Goal: Task Accomplishment & Management: Manage account settings

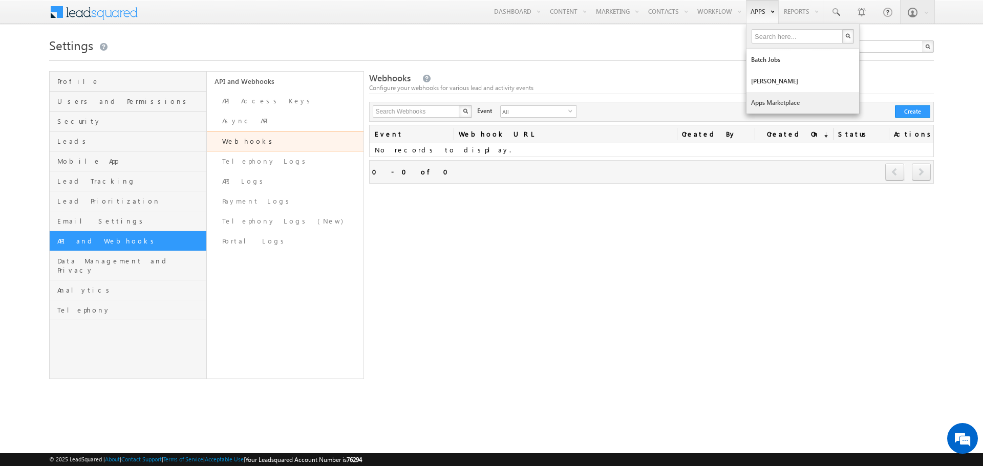
click at [765, 105] on link "Apps Marketplace" at bounding box center [802, 102] width 113 height 21
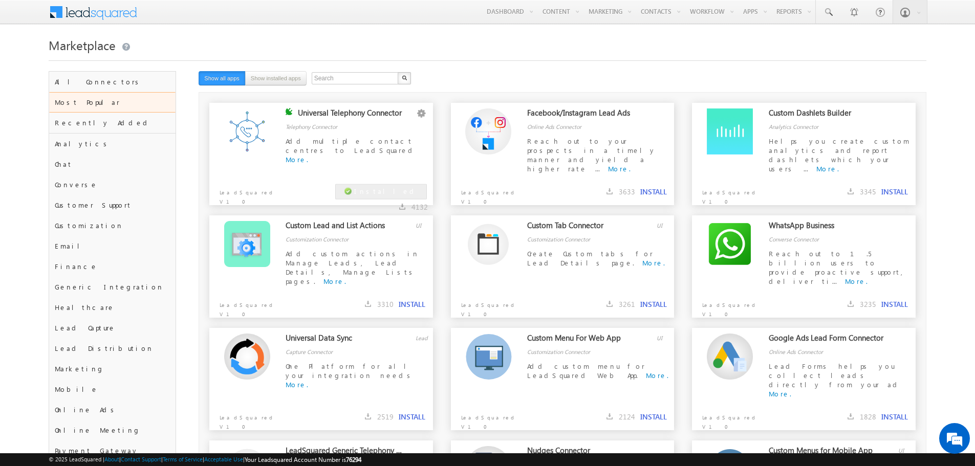
click at [324, 146] on div "Add multiple contact centres to LeadSquared More." at bounding box center [357, 151] width 142 height 29
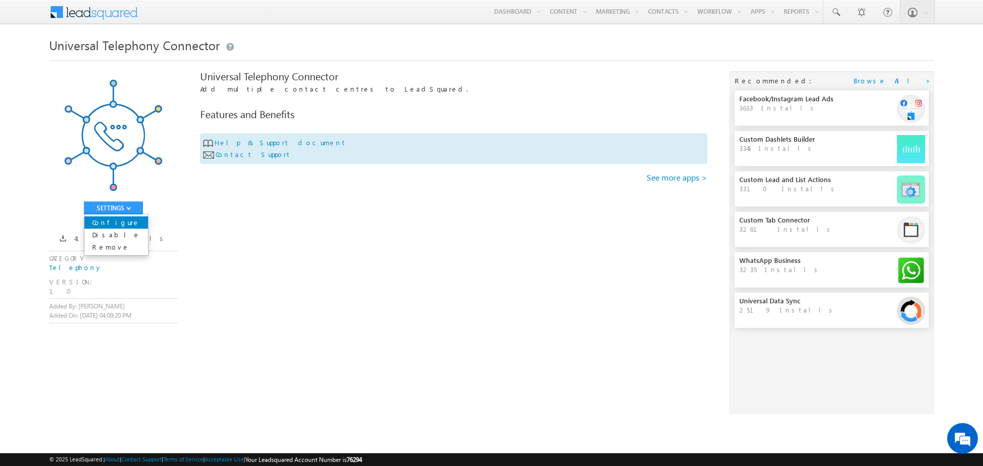
click at [113, 225] on link "Configure" at bounding box center [115, 222] width 63 height 12
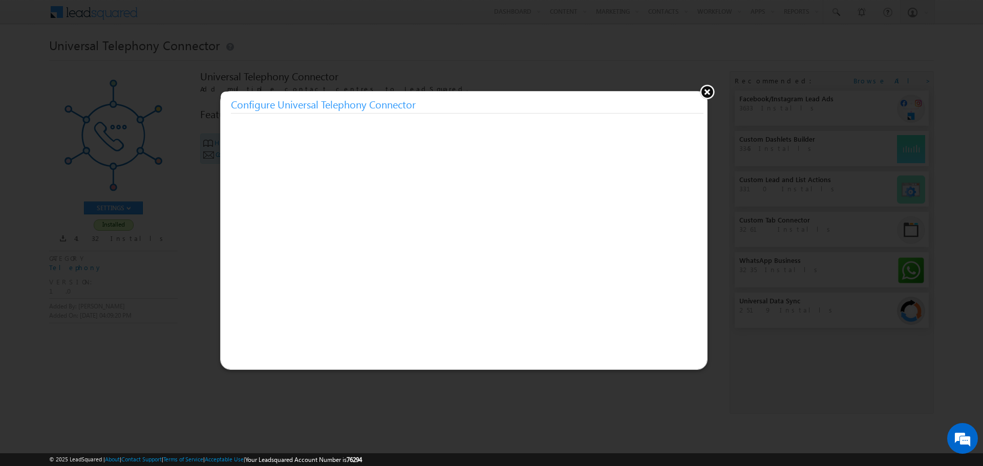
click at [711, 95] on button at bounding box center [706, 91] width 15 height 15
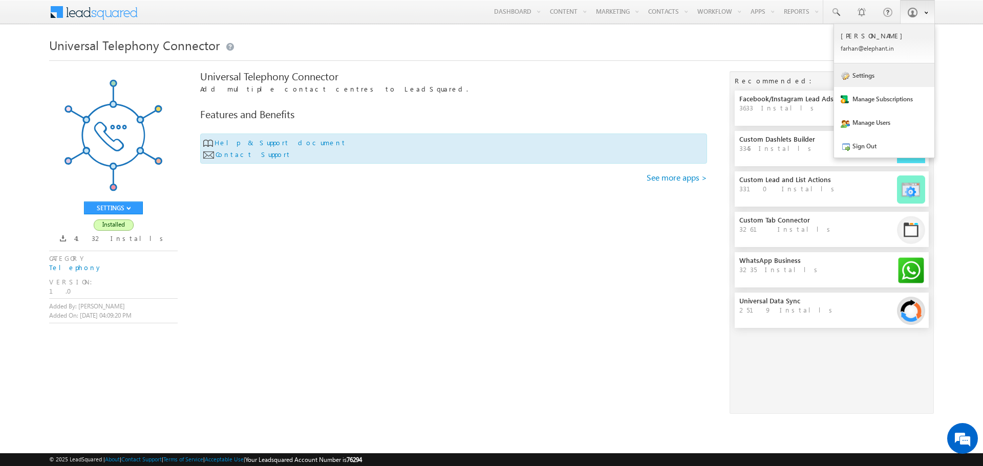
click at [897, 73] on link "Settings" at bounding box center [884, 75] width 100 height 24
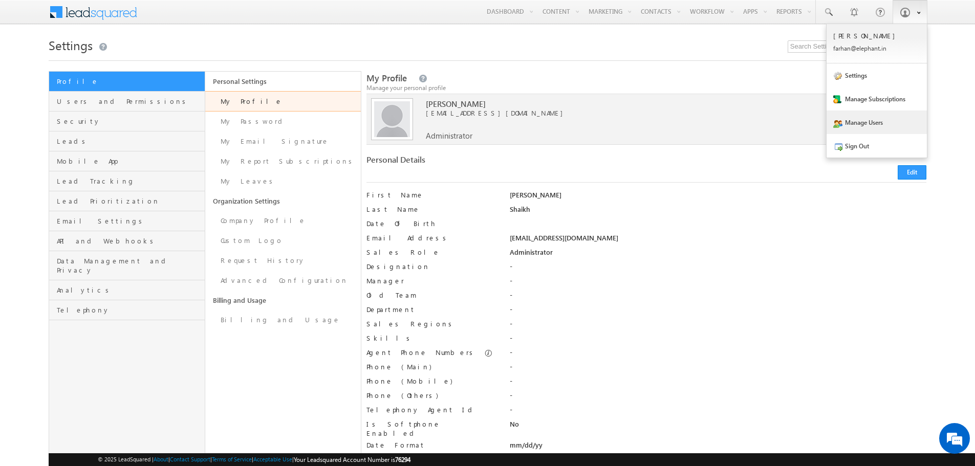
click at [883, 123] on link "Manage Users" at bounding box center [877, 123] width 100 height 24
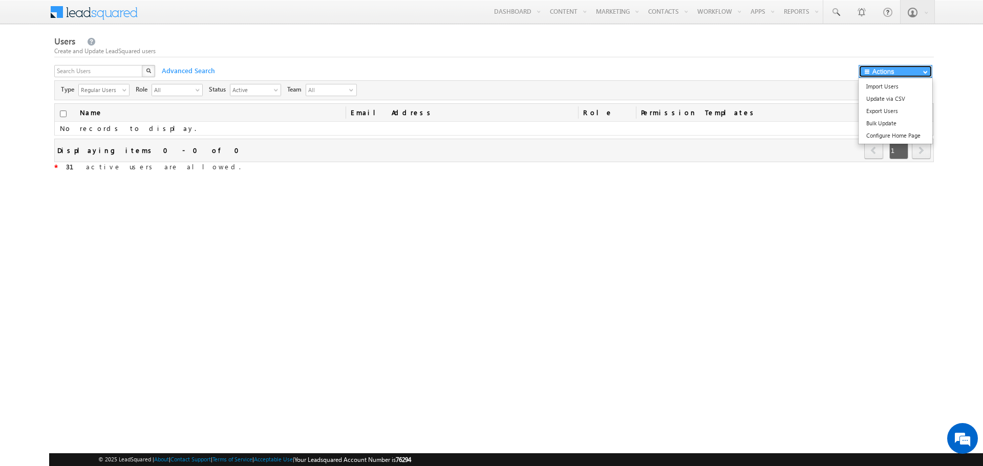
click at [900, 74] on button "Actions" at bounding box center [895, 71] width 74 height 13
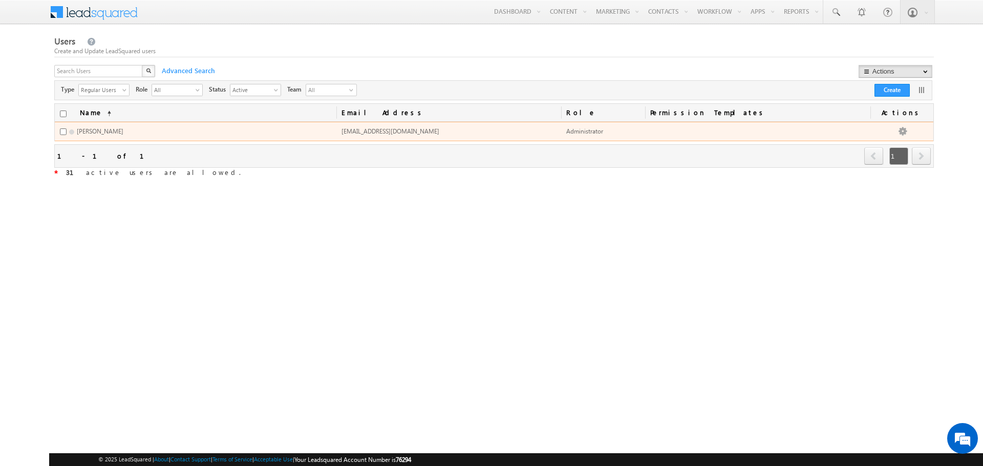
click at [132, 131] on td "Farhan Shaikh" at bounding box center [195, 131] width 281 height 19
click at [65, 134] on input "checkbox" at bounding box center [63, 131] width 7 height 7
checkbox input "true"
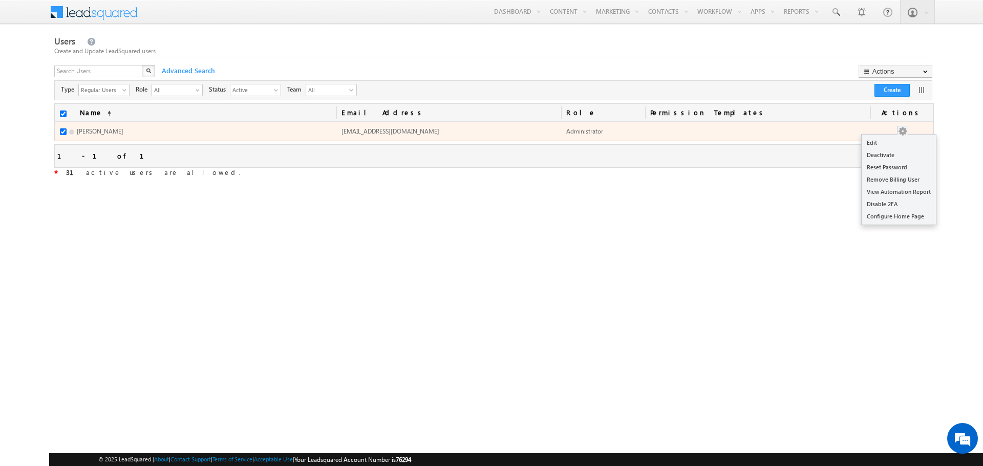
click at [904, 126] on button "button" at bounding box center [902, 131] width 10 height 10
click at [889, 140] on link "Edit" at bounding box center [898, 143] width 74 height 12
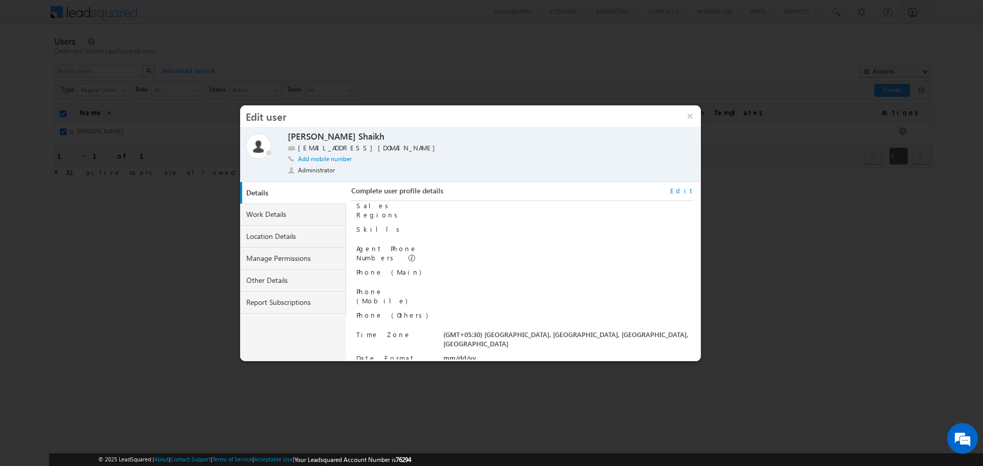
scroll to position [103, 0]
click at [265, 207] on link "Work Details" at bounding box center [293, 215] width 106 height 22
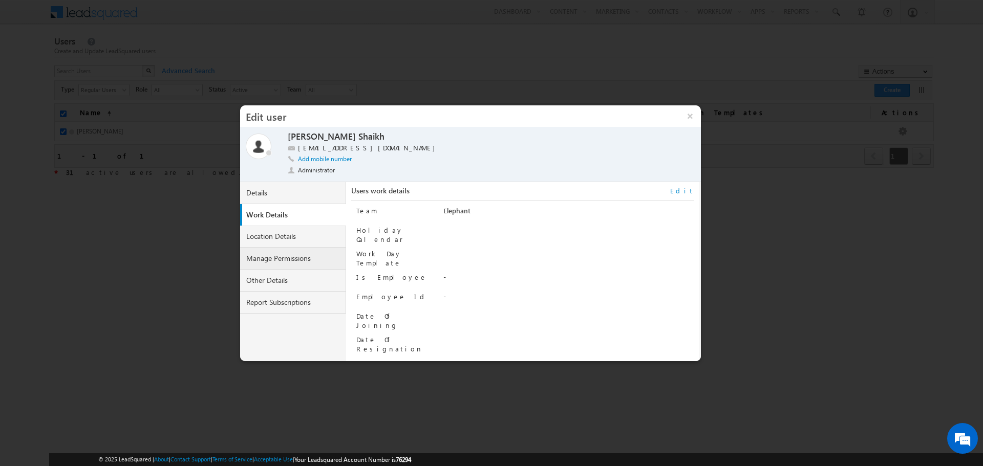
click at [317, 262] on link "Manage Permissions" at bounding box center [293, 259] width 106 height 22
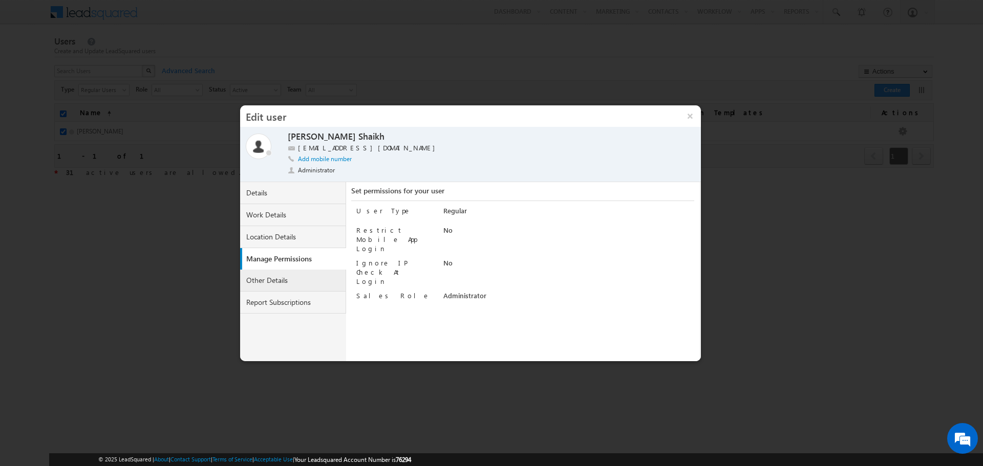
click at [294, 274] on link "Other Details" at bounding box center [293, 281] width 106 height 22
click at [304, 294] on link "Report Subscriptions" at bounding box center [293, 303] width 106 height 22
click at [301, 233] on link "Location Details" at bounding box center [293, 237] width 106 height 22
click at [313, 280] on link "Other Details" at bounding box center [293, 281] width 106 height 22
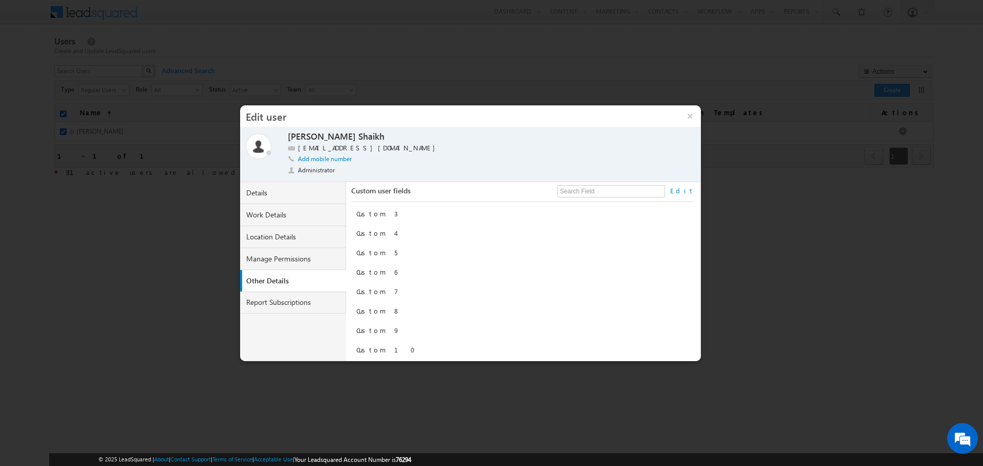
click at [399, 192] on div "Custom user fields Edit" at bounding box center [522, 194] width 342 height 16
click at [686, 194] on link "Edit" at bounding box center [682, 190] width 24 height 9
click at [446, 233] on input "Is Softphone Enabled" at bounding box center [446, 236] width 7 height 7
checkbox input "true"
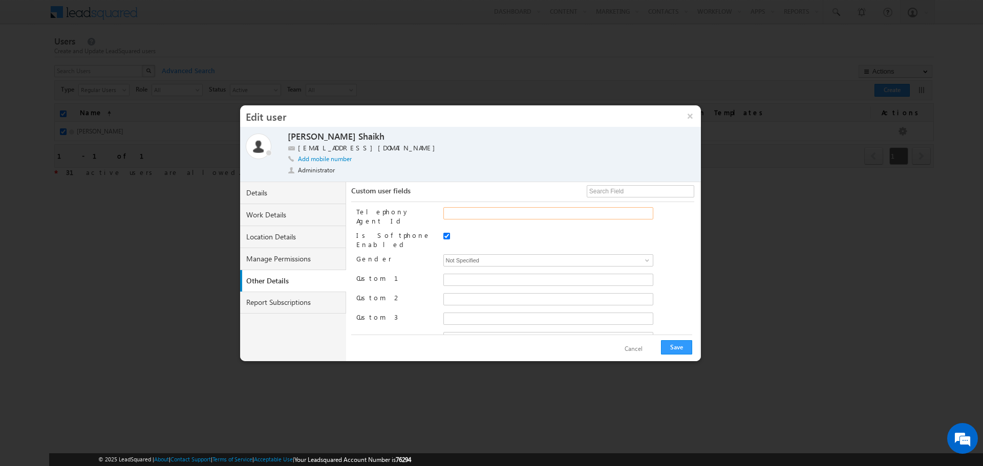
click at [475, 211] on input "Telephony Agent Id" at bounding box center [548, 213] width 210 height 12
click at [345, 145] on label "farhan@elephant.in" at bounding box center [369, 148] width 142 height 10
copy label "[EMAIL_ADDRESS][DOMAIN_NAME]"
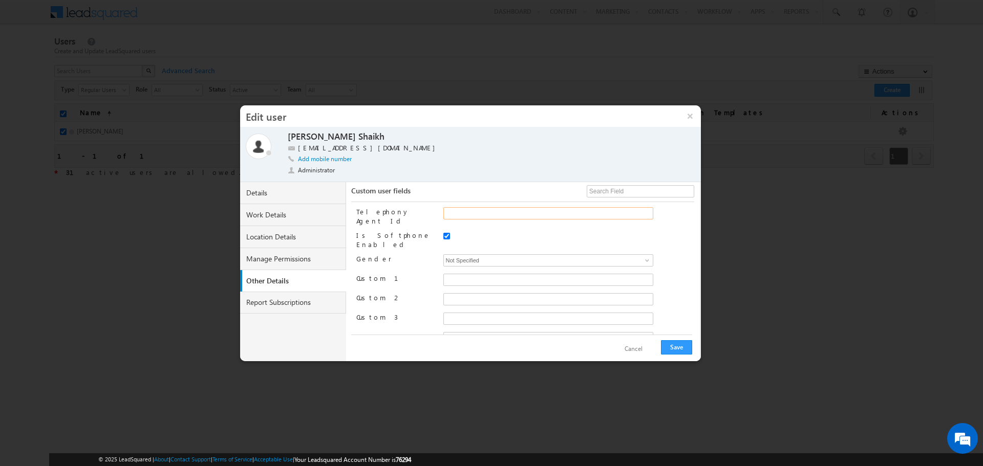
click at [459, 212] on input "Telephony Agent Id" at bounding box center [548, 213] width 210 height 12
paste input "farhan@elephant.in"
type input "[EMAIL_ADDRESS][DOMAIN_NAME]"
click at [595, 254] on input "Not Specified" at bounding box center [548, 260] width 210 height 12
click at [671, 344] on button "Save" at bounding box center [676, 347] width 31 height 14
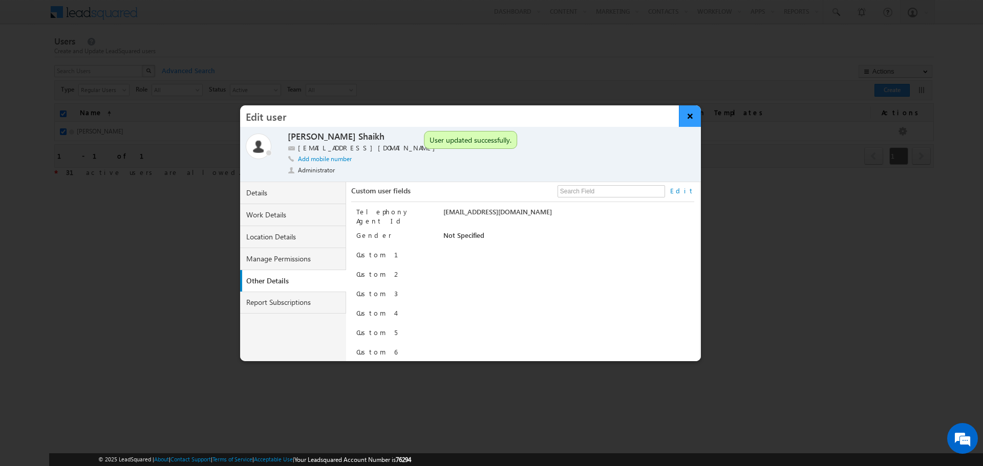
click at [684, 123] on button "×" at bounding box center [690, 115] width 22 height 21
checkbox input "false"
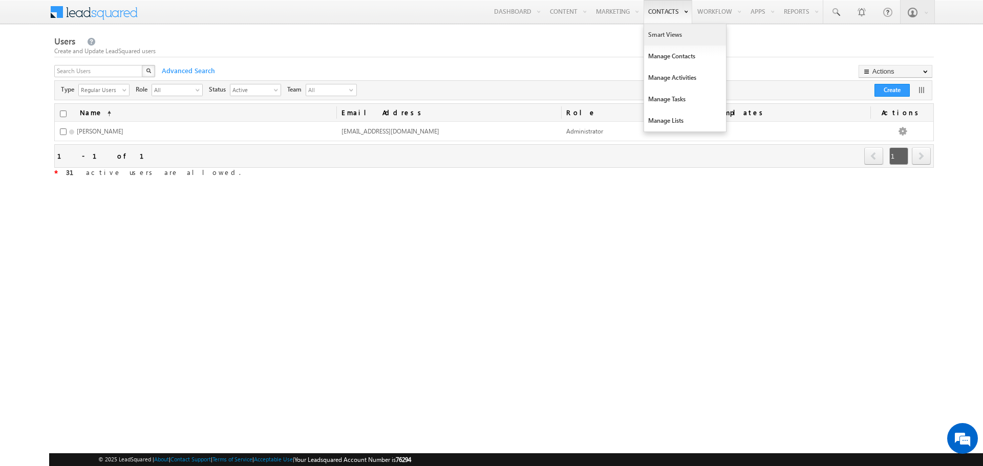
click at [659, 31] on link "Smart Views" at bounding box center [685, 34] width 82 height 21
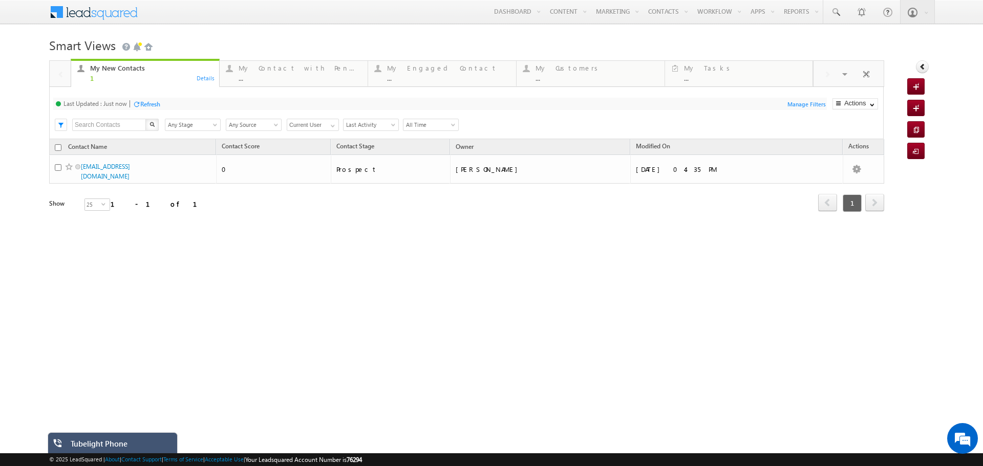
click at [142, 446] on div "Tubelight Phone" at bounding box center [120, 446] width 99 height 14
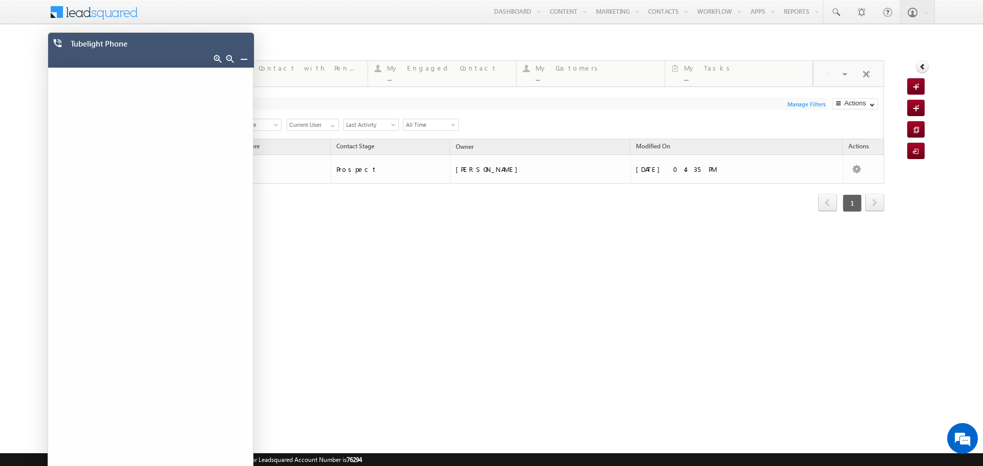
click at [244, 59] on link at bounding box center [244, 59] width 8 height 8
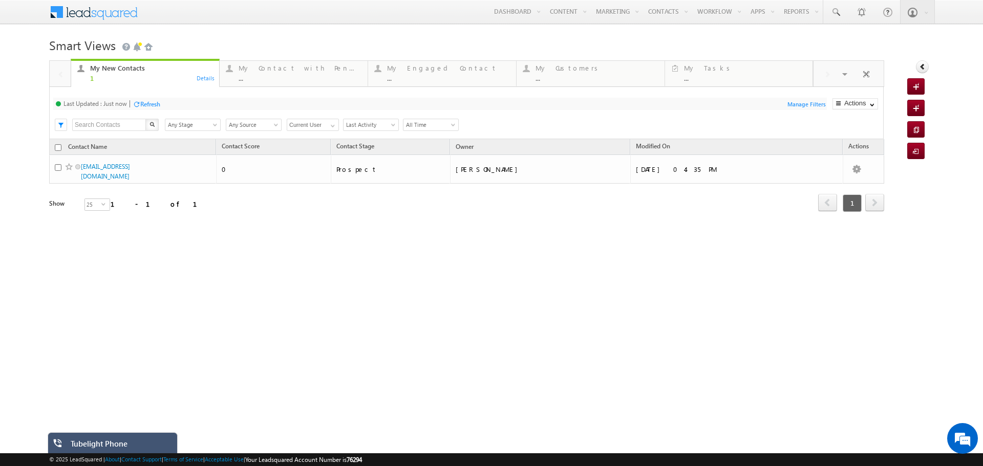
click at [110, 437] on div "Tubelight Phone" at bounding box center [113, 442] width 130 height 21
click at [111, 442] on div "Tubelight Phone" at bounding box center [120, 446] width 99 height 14
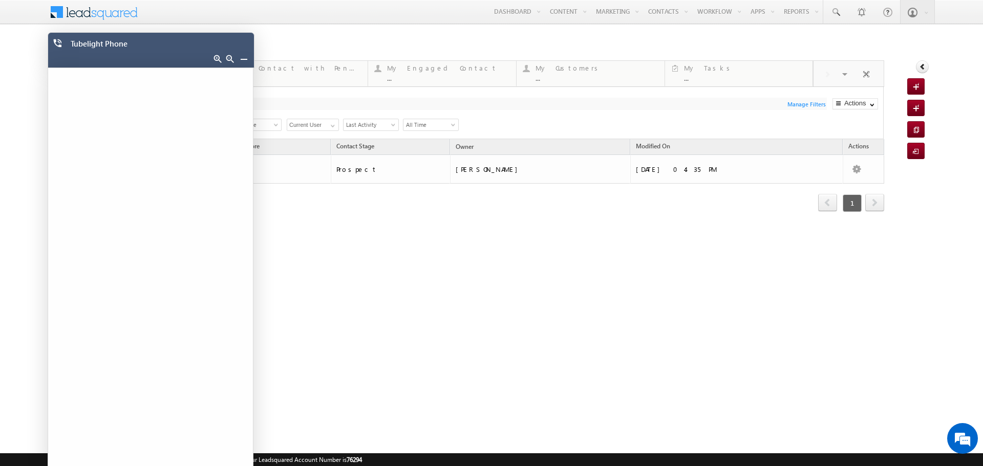
drag, startPoint x: 246, startPoint y: 57, endPoint x: 193, endPoint y: 120, distance: 81.7
click at [246, 57] on link at bounding box center [244, 59] width 8 height 8
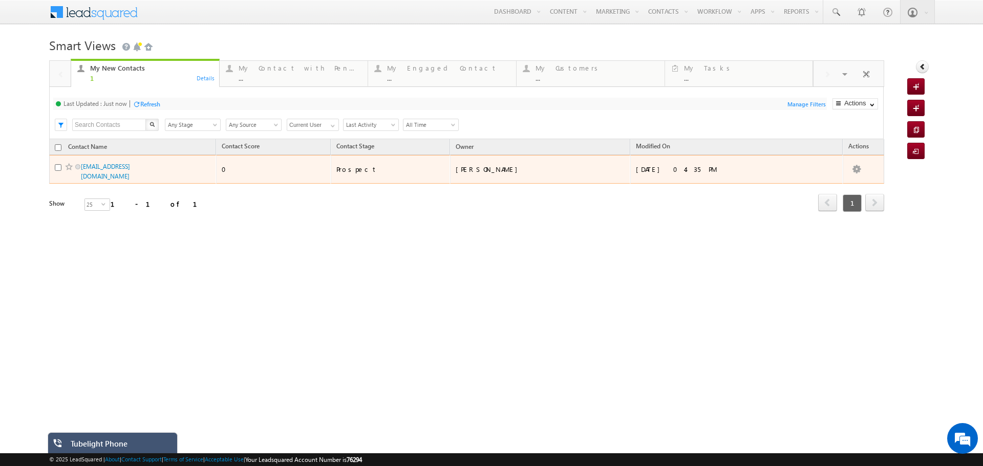
click at [119, 162] on span "[EMAIL_ADDRESS][DOMAIN_NAME]" at bounding box center [123, 171] width 84 height 19
click at [118, 168] on link "[EMAIL_ADDRESS][DOMAIN_NAME]" at bounding box center [105, 171] width 49 height 17
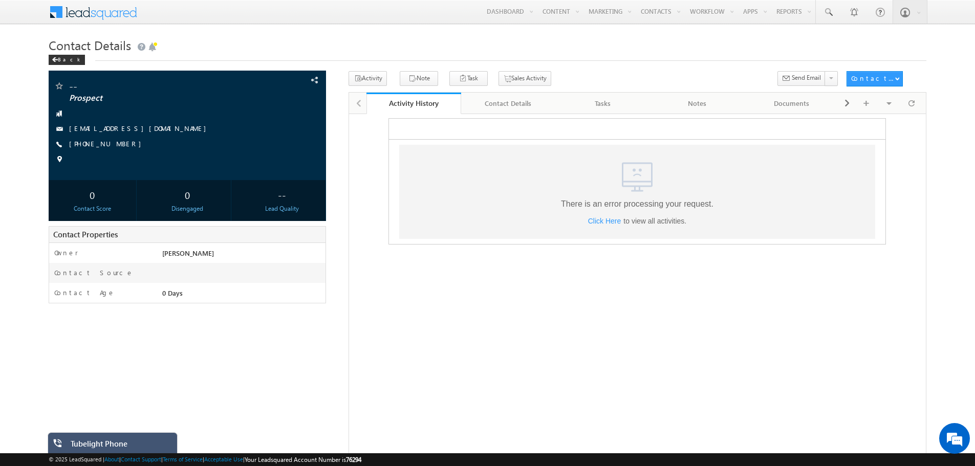
click at [127, 446] on div "Tubelight Phone" at bounding box center [120, 446] width 99 height 14
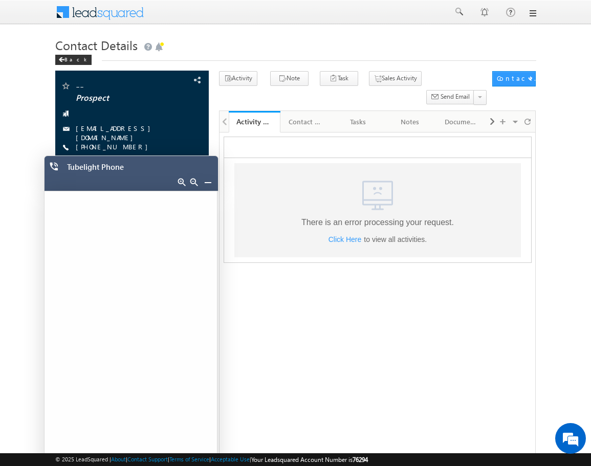
click at [531, 12] on link at bounding box center [532, 13] width 8 height 8
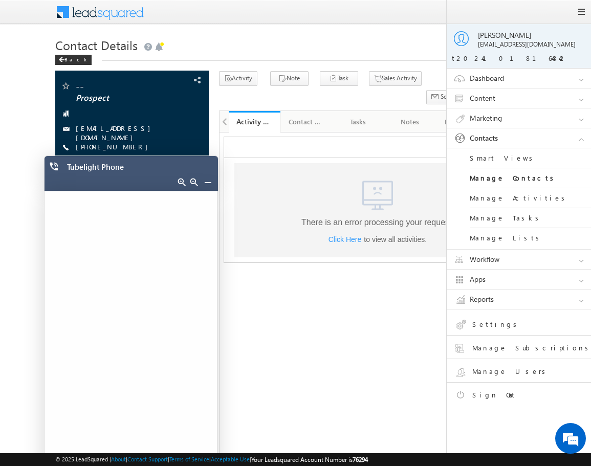
click at [388, 185] on icon ".a{fill:none;}.b{fill:#cad4e2;}" at bounding box center [377, 195] width 37 height 37
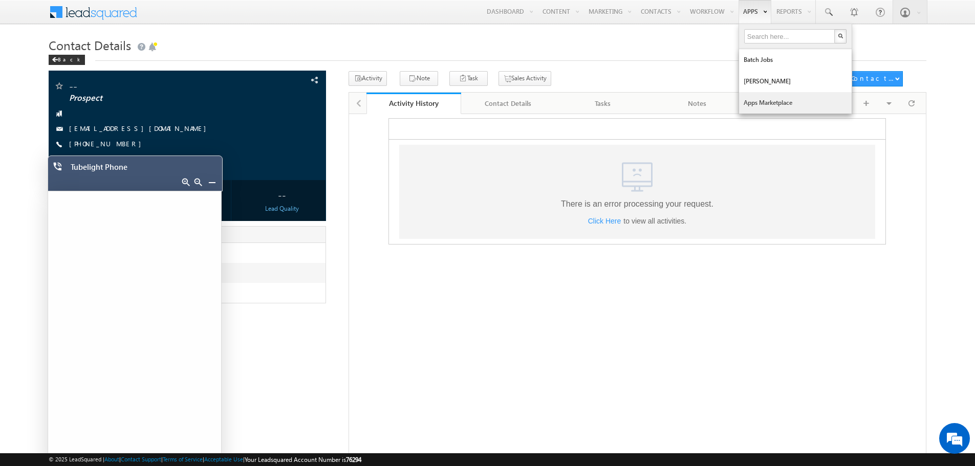
click at [749, 97] on link "Apps Marketplace" at bounding box center [795, 102] width 113 height 21
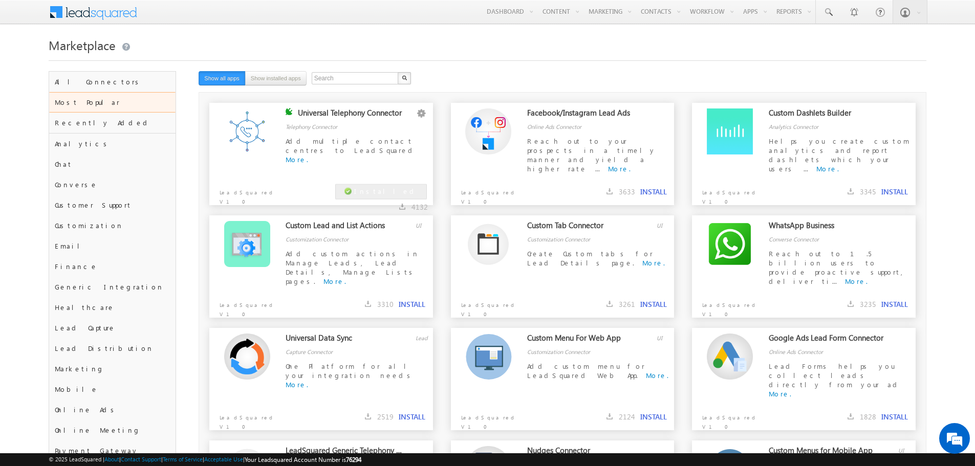
click at [319, 162] on div "Add multiple contact centres to LeadSquared More." at bounding box center [357, 151] width 142 height 29
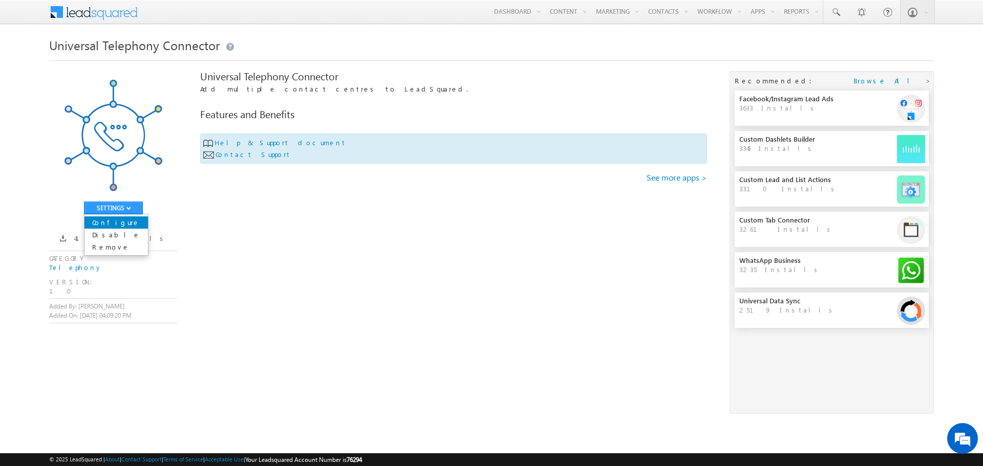
click at [120, 227] on link "Configure" at bounding box center [115, 222] width 63 height 12
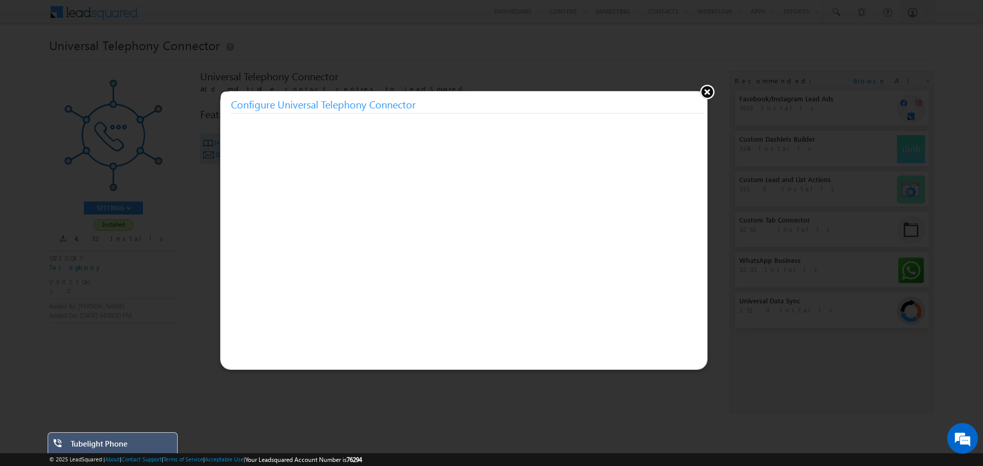
click at [706, 91] on button at bounding box center [706, 91] width 15 height 15
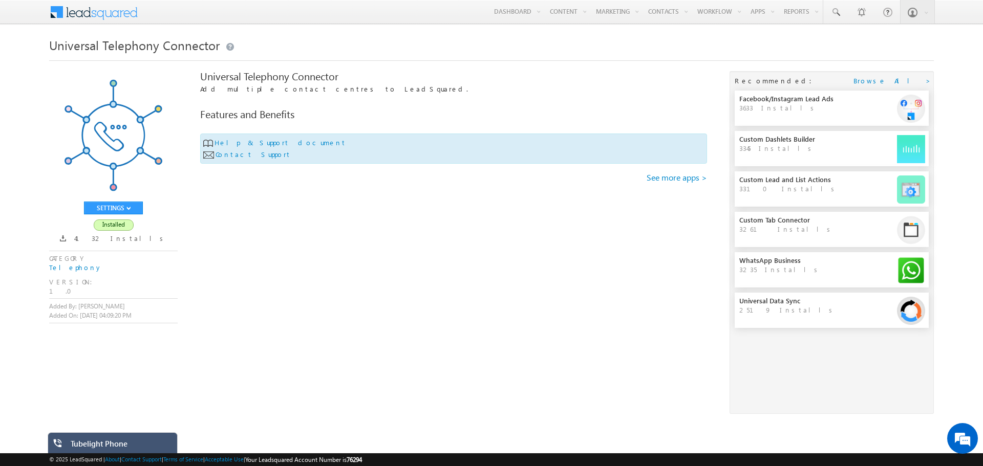
click at [109, 443] on div "Tubelight Phone" at bounding box center [120, 446] width 99 height 14
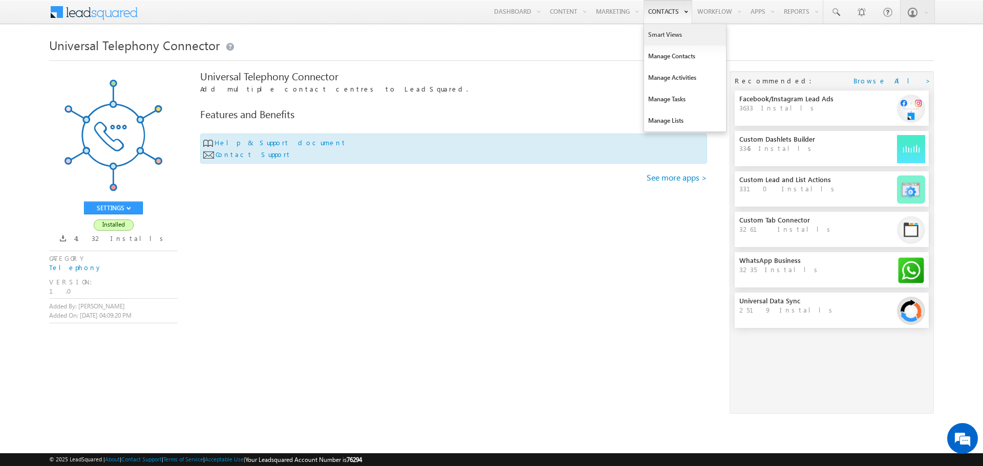
click at [648, 35] on link "Smart Views" at bounding box center [685, 34] width 82 height 21
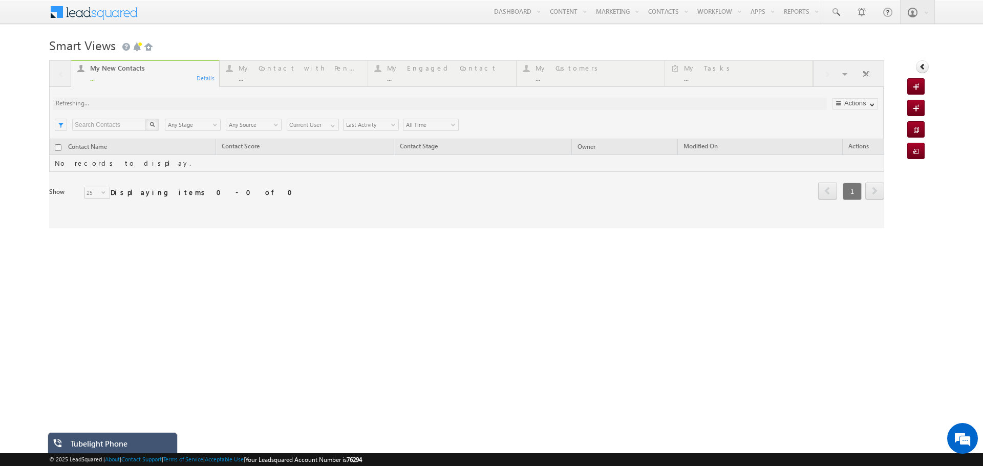
click at [108, 441] on div "Tubelight Phone" at bounding box center [120, 446] width 99 height 14
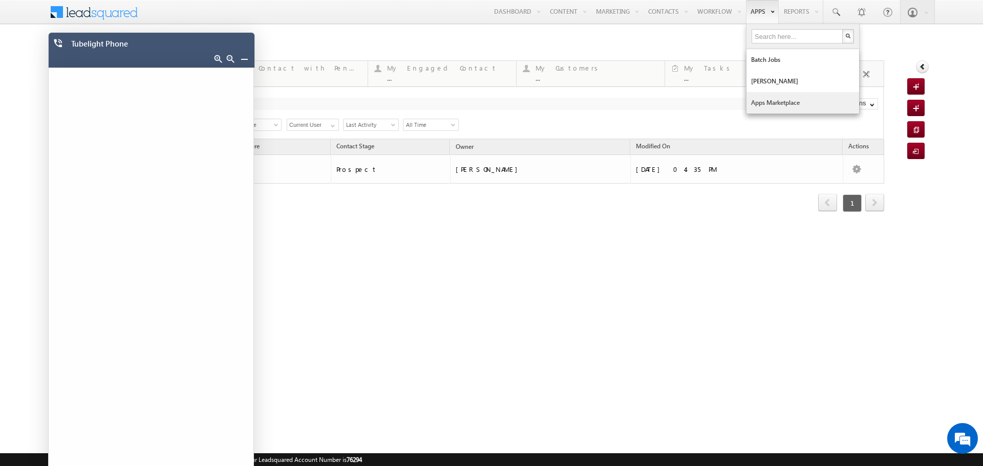
click at [770, 106] on link "Apps Marketplace" at bounding box center [802, 102] width 113 height 21
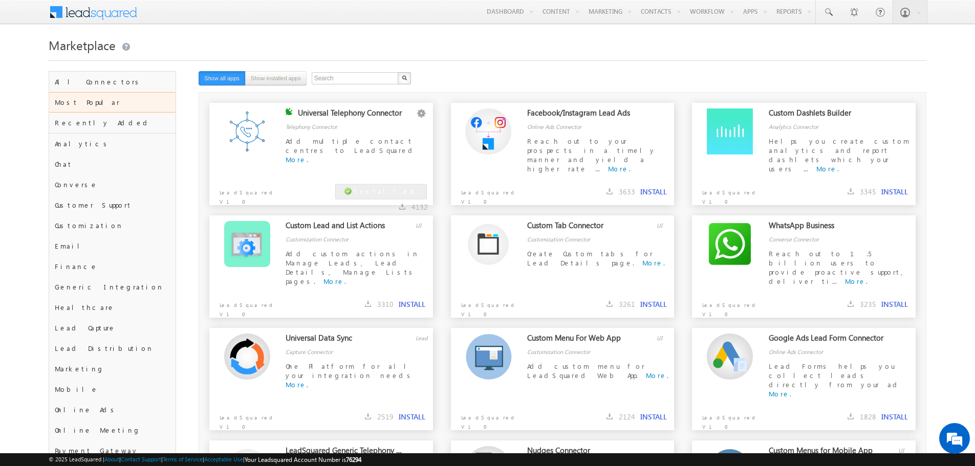
click at [339, 147] on div "Add multiple contact centres to LeadSquared More." at bounding box center [357, 151] width 142 height 29
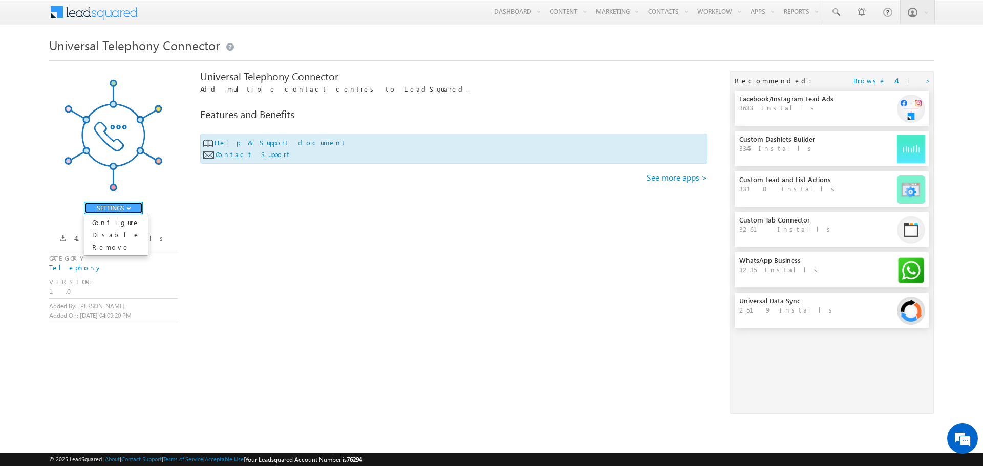
click at [125, 208] on button "SETTINGS" at bounding box center [113, 208] width 59 height 13
click at [117, 227] on link "Configure" at bounding box center [115, 222] width 63 height 12
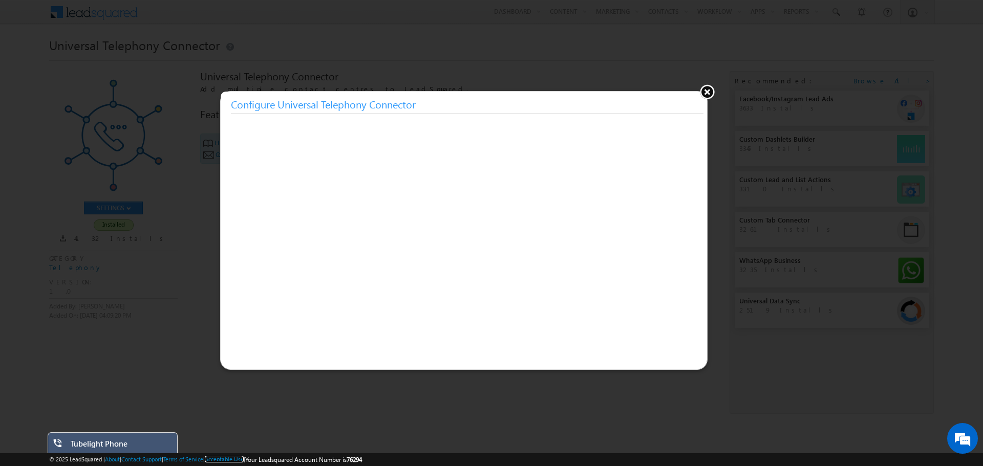
click at [128, 449] on div "Tubelight Phone" at bounding box center [120, 446] width 99 height 14
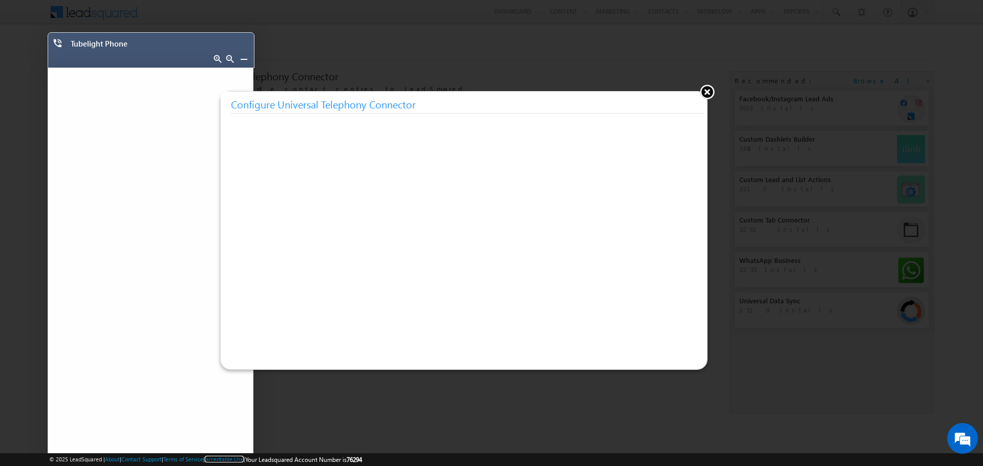
click at [171, 55] on div "Tubelight Phone" at bounding box center [151, 50] width 206 height 36
click at [241, 59] on link at bounding box center [244, 59] width 8 height 8
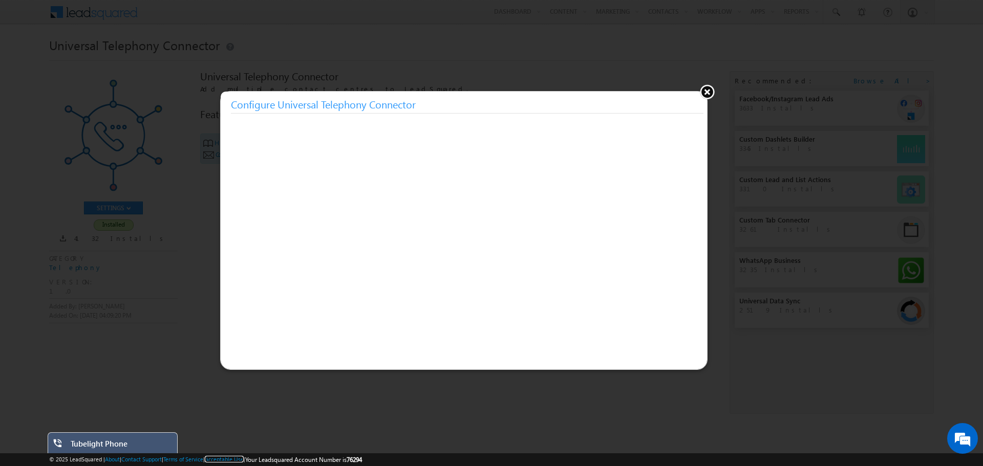
click at [111, 440] on div "Tubelight Phone" at bounding box center [120, 446] width 99 height 14
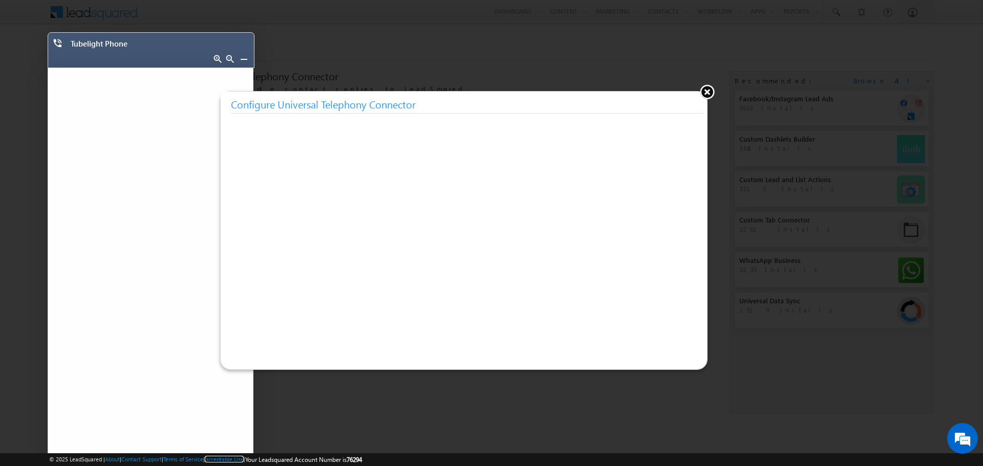
click at [241, 59] on link at bounding box center [244, 59] width 8 height 8
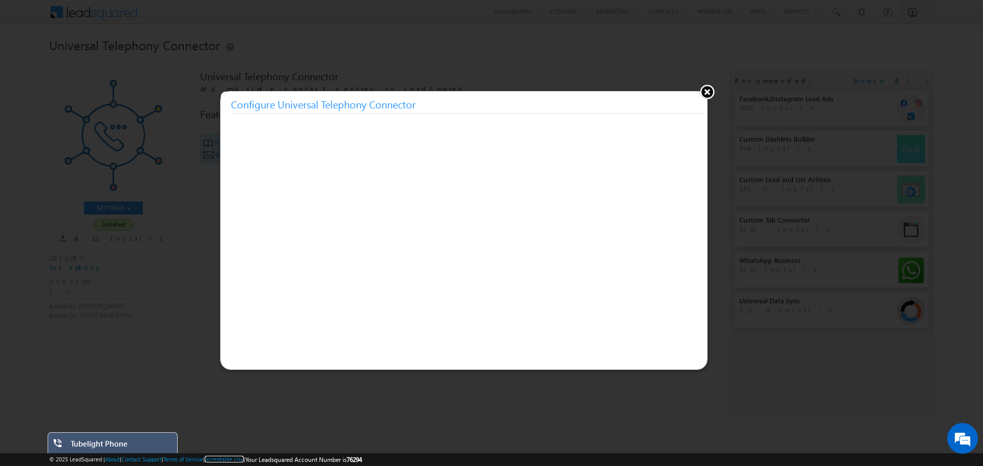
click at [129, 450] on div "Tubelight Phone" at bounding box center [120, 446] width 99 height 14
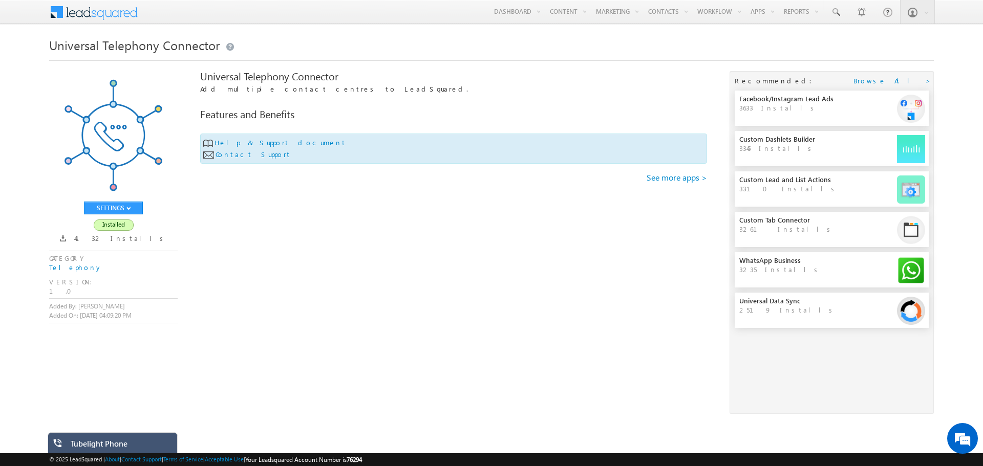
click at [129, 450] on div "Tubelight Phone" at bounding box center [120, 446] width 99 height 14
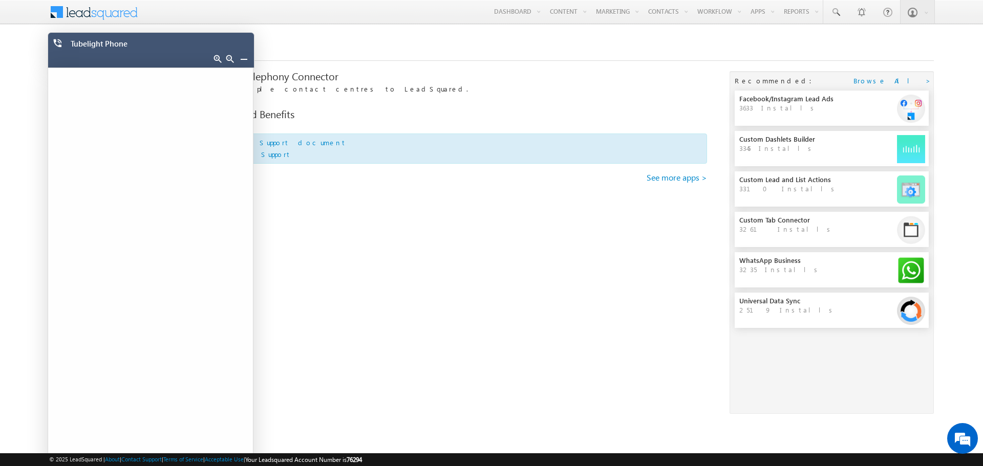
drag, startPoint x: 245, startPoint y: 57, endPoint x: 239, endPoint y: 63, distance: 8.7
click at [245, 57] on link at bounding box center [244, 59] width 8 height 8
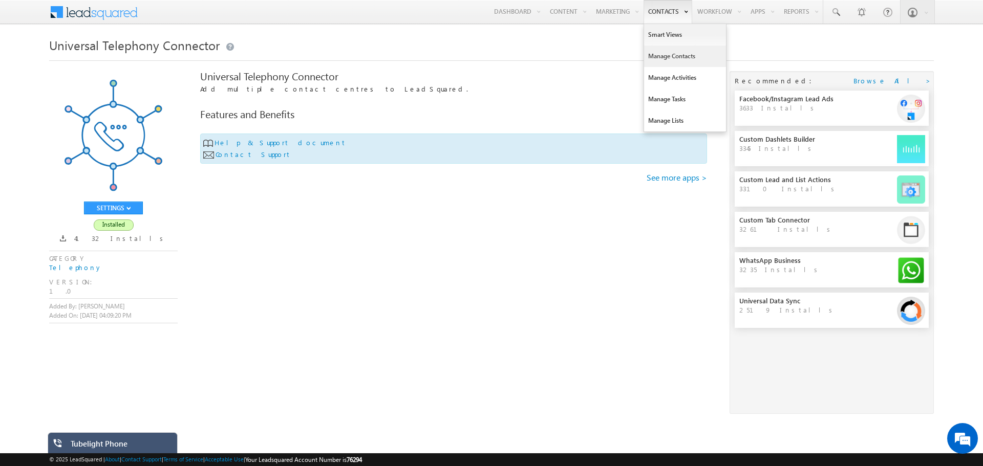
click at [663, 58] on link "Manage Contacts" at bounding box center [685, 56] width 82 height 21
click at [655, 60] on link "Manage Contacts" at bounding box center [685, 56] width 82 height 21
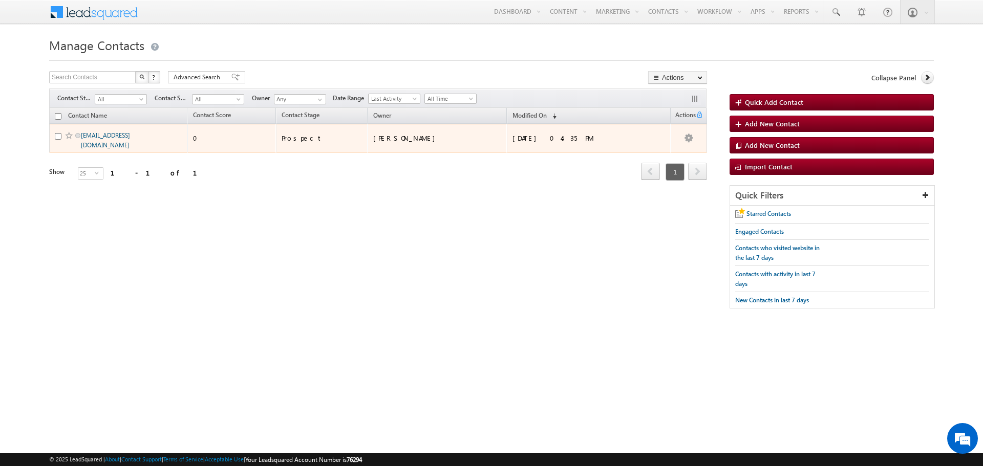
click at [98, 136] on link "noumya@gmail.com" at bounding box center [105, 140] width 49 height 17
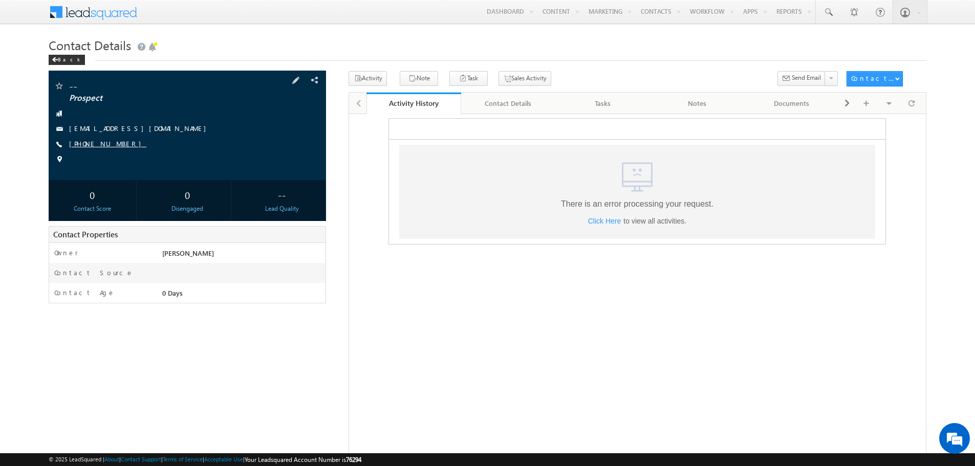
click at [102, 143] on link "+91-8418979278" at bounding box center [107, 143] width 77 height 9
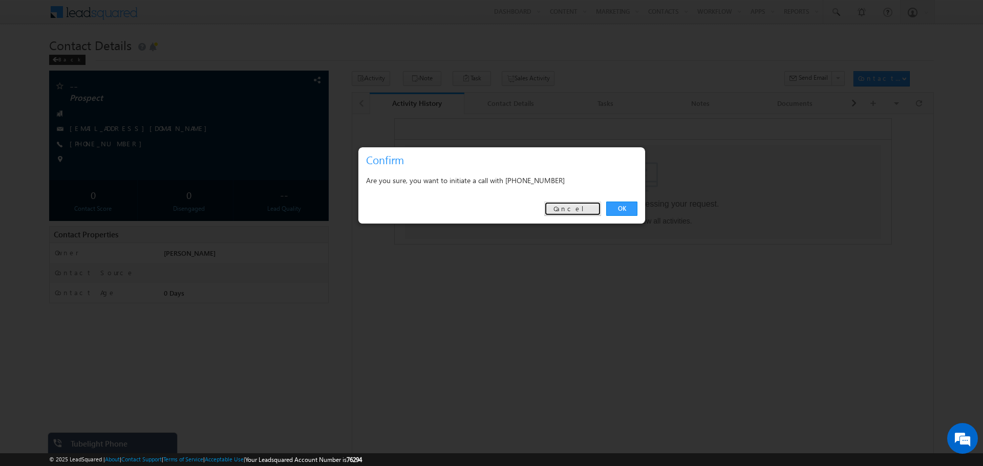
click at [583, 215] on link "Cancel" at bounding box center [572, 209] width 57 height 14
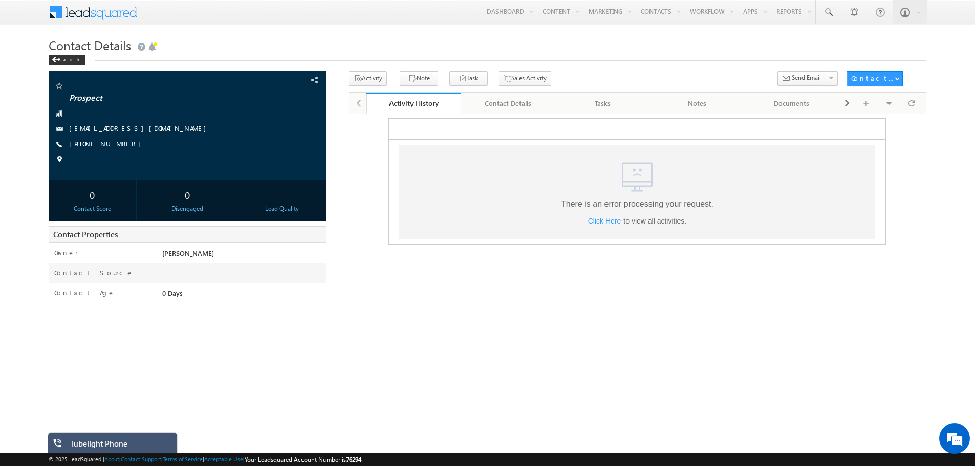
click at [132, 444] on div "Tubelight Phone" at bounding box center [120, 446] width 99 height 14
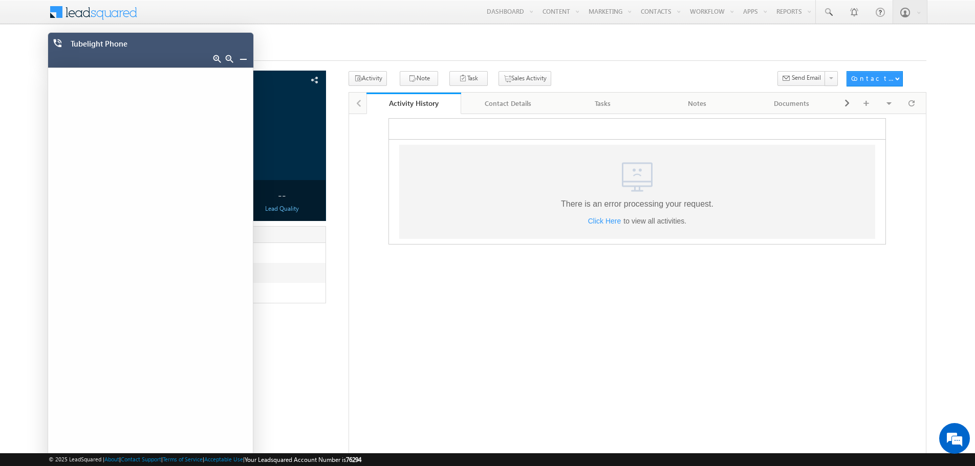
click at [244, 57] on link at bounding box center [243, 59] width 8 height 8
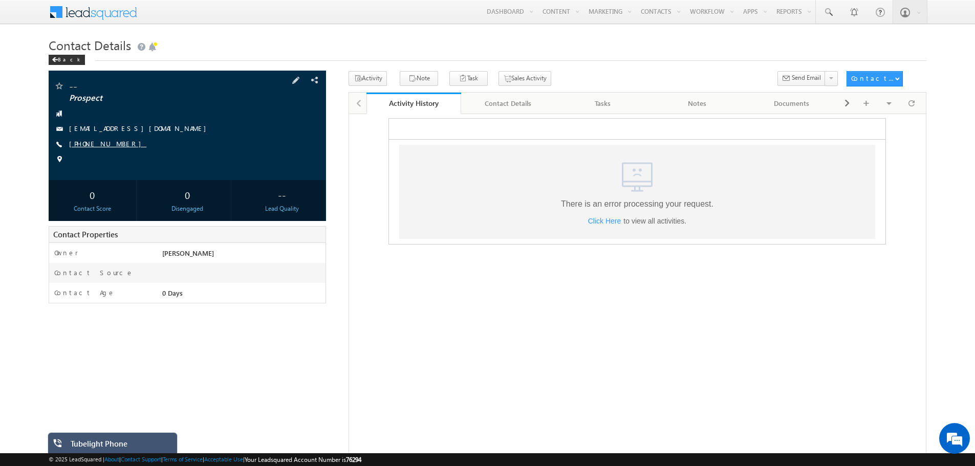
click at [102, 144] on link "+91-8418979278" at bounding box center [107, 143] width 77 height 9
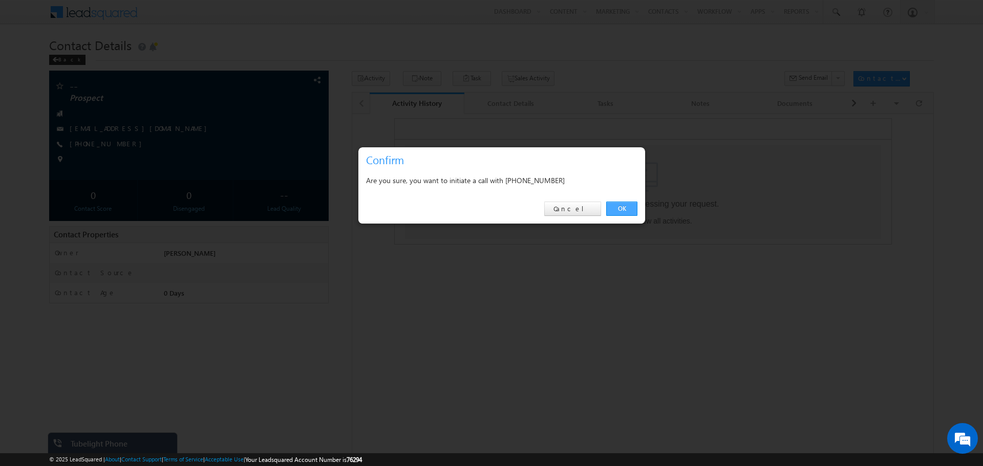
click at [625, 209] on link "OK" at bounding box center [621, 209] width 31 height 14
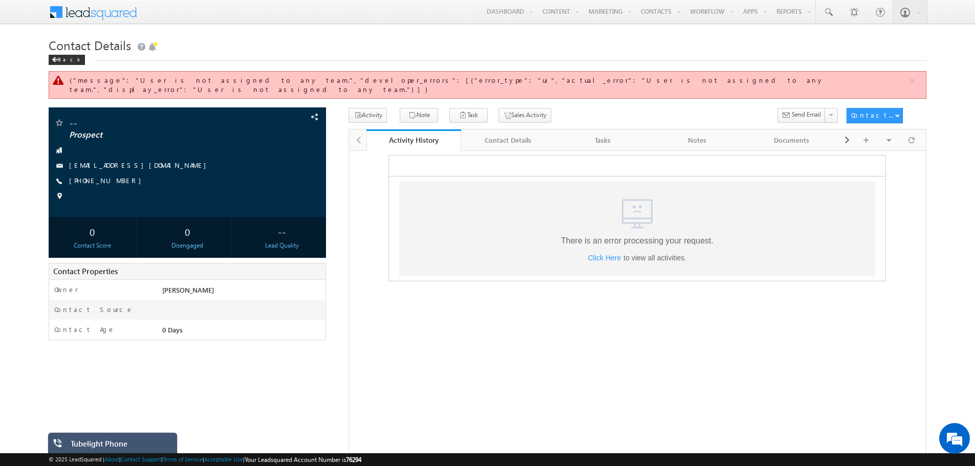
click at [123, 449] on div "Tubelight Phone" at bounding box center [120, 446] width 99 height 14
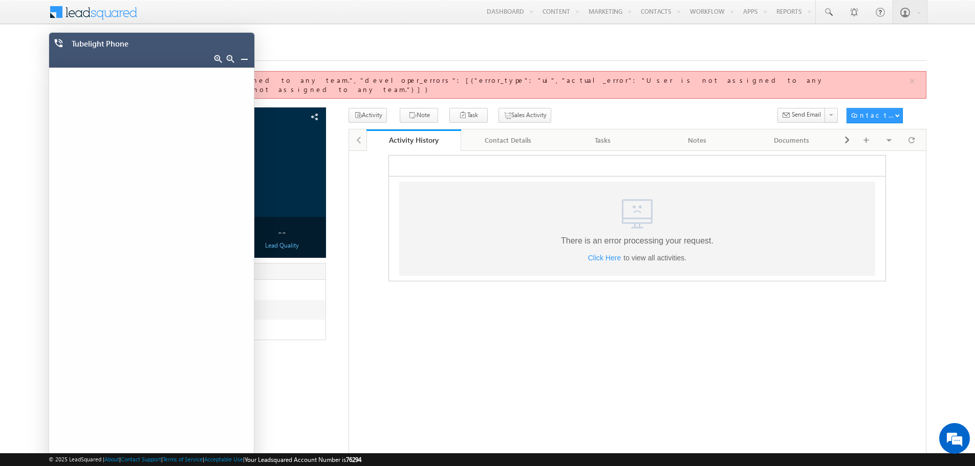
click at [242, 56] on link at bounding box center [244, 59] width 8 height 8
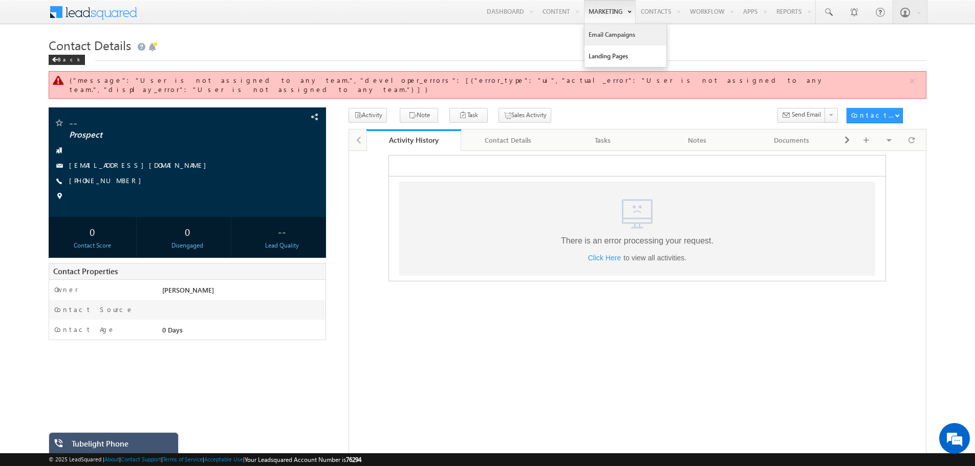
click at [591, 34] on link "Email Campaigns" at bounding box center [625, 34] width 82 height 21
click at [594, 30] on link "Email Campaigns" at bounding box center [625, 34] width 82 height 21
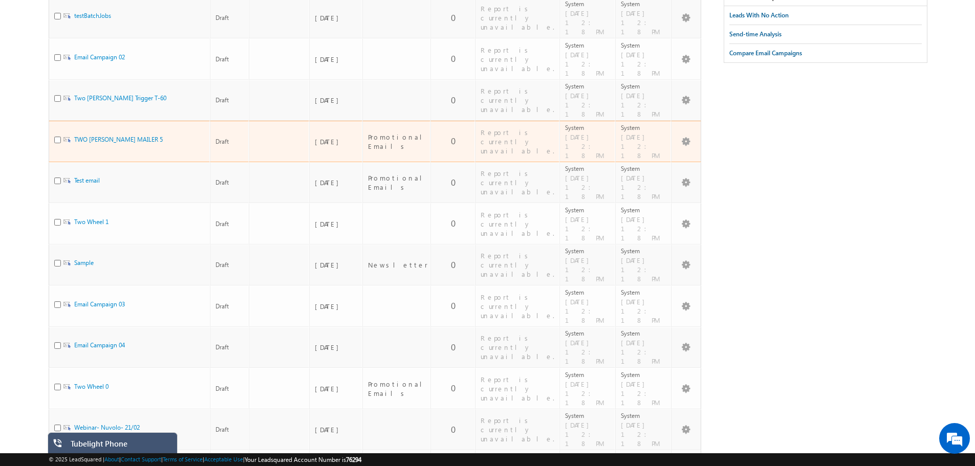
scroll to position [205, 0]
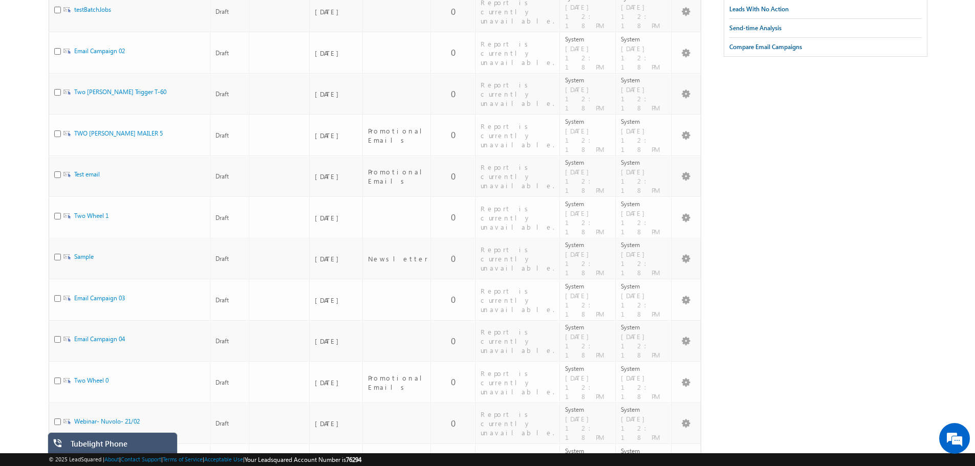
click at [121, 436] on div "Tubelight Phone" at bounding box center [113, 449] width 130 height 35
click at [130, 439] on div "Tubelight Phone" at bounding box center [120, 446] width 99 height 14
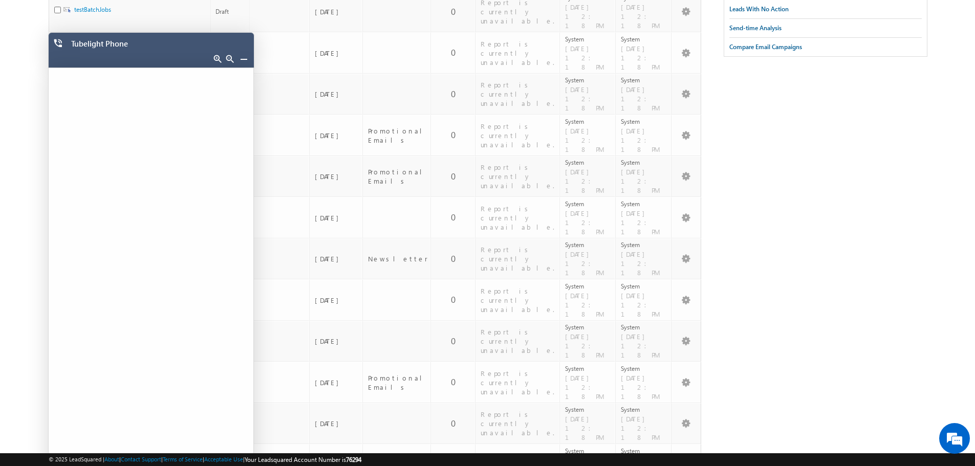
scroll to position [0, 0]
click at [243, 60] on link at bounding box center [244, 59] width 8 height 8
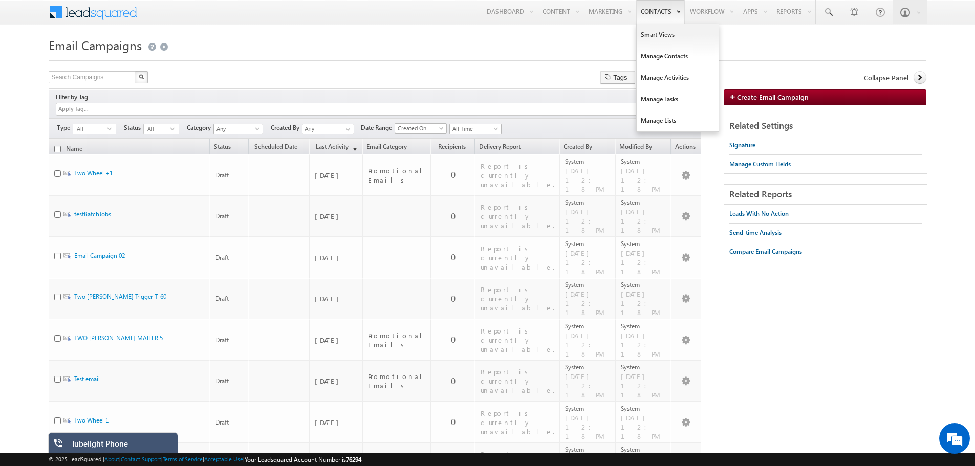
click at [647, 13] on link "Contacts" at bounding box center [660, 12] width 49 height 24
click at [647, 35] on link "Smart Views" at bounding box center [678, 34] width 82 height 21
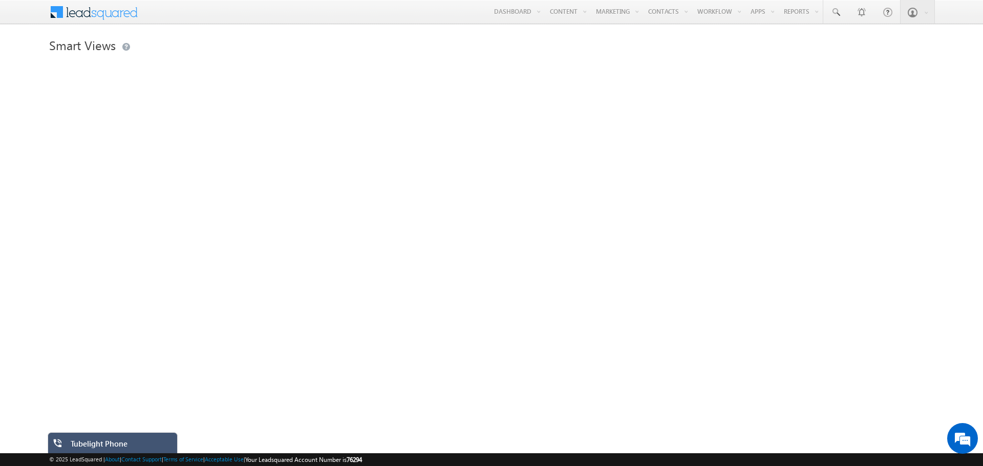
click at [123, 457] on span "© 2025 LeadSquared | About | Contact Support | Terms of Service | Acceptable Us…" at bounding box center [205, 460] width 313 height 10
click at [129, 446] on div "Tubelight Phone" at bounding box center [120, 446] width 99 height 14
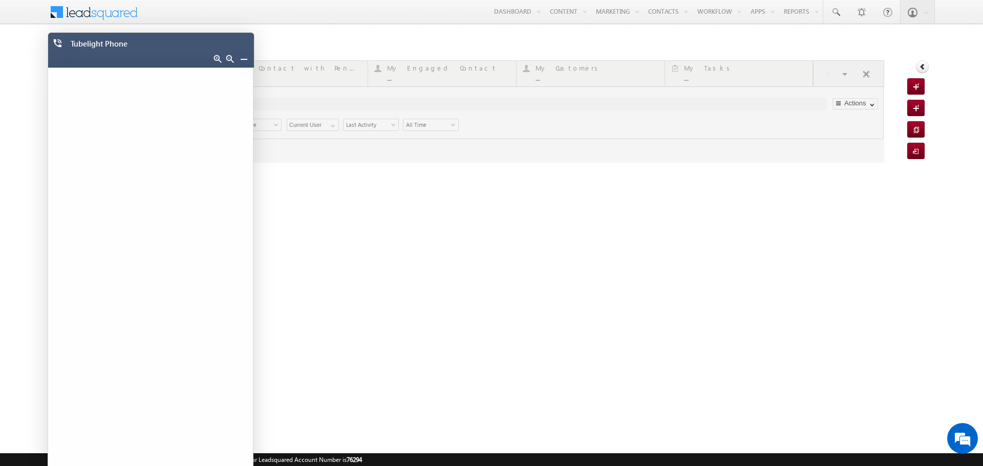
click at [244, 56] on link at bounding box center [244, 59] width 8 height 8
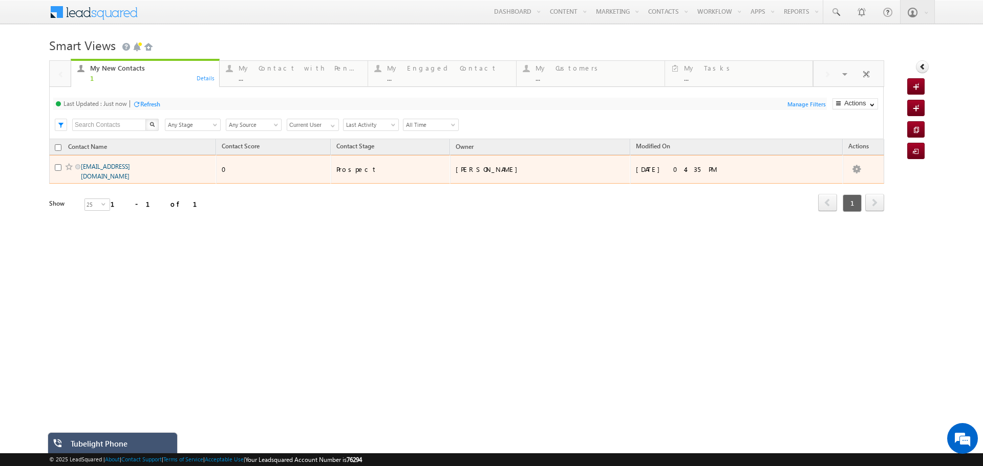
click at [128, 169] on link "noumya@gmail.com" at bounding box center [105, 171] width 49 height 17
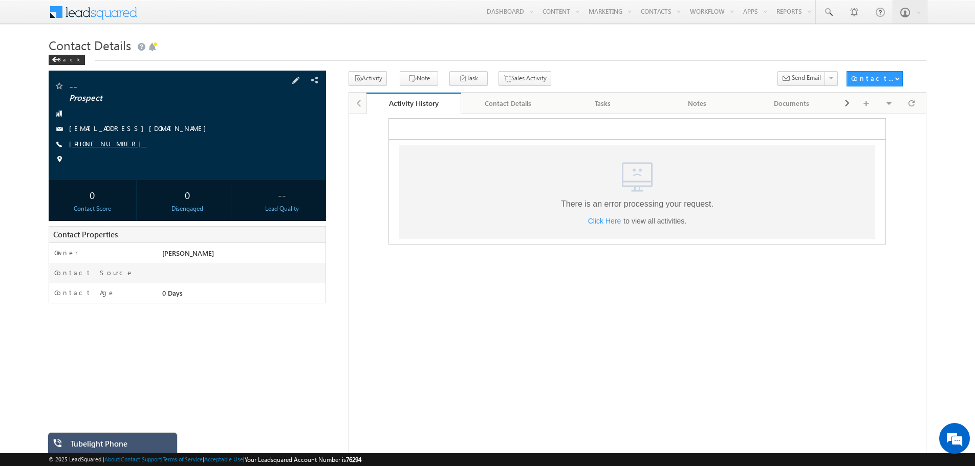
click at [105, 146] on link "+91-8418979278" at bounding box center [107, 143] width 77 height 9
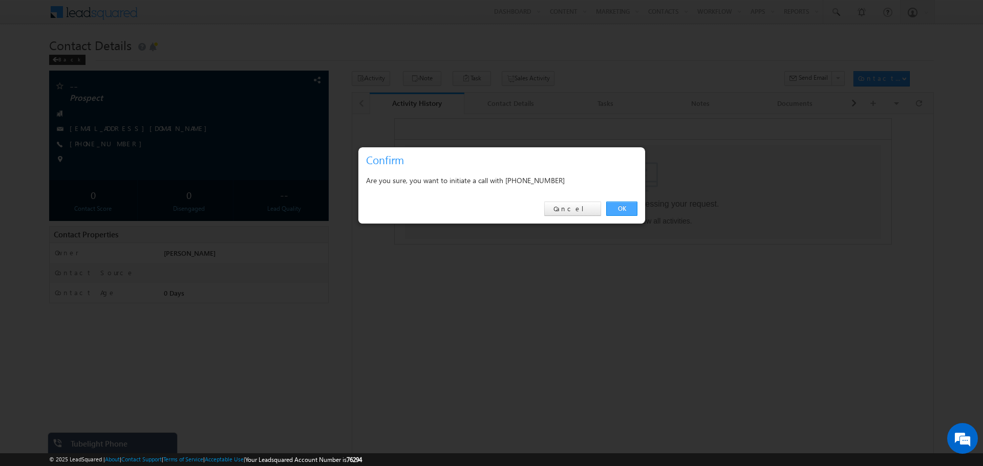
click at [621, 206] on link "OK" at bounding box center [621, 209] width 31 height 14
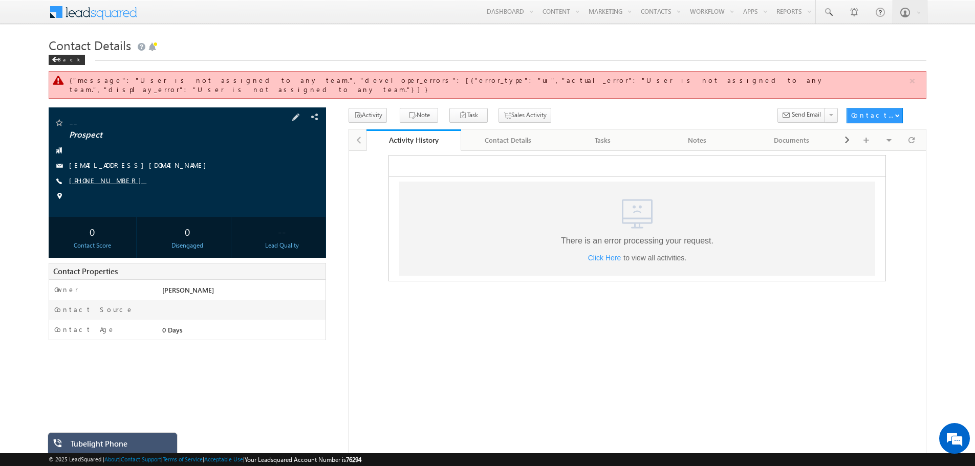
click at [94, 176] on link "[PHONE_NUMBER]" at bounding box center [107, 180] width 77 height 9
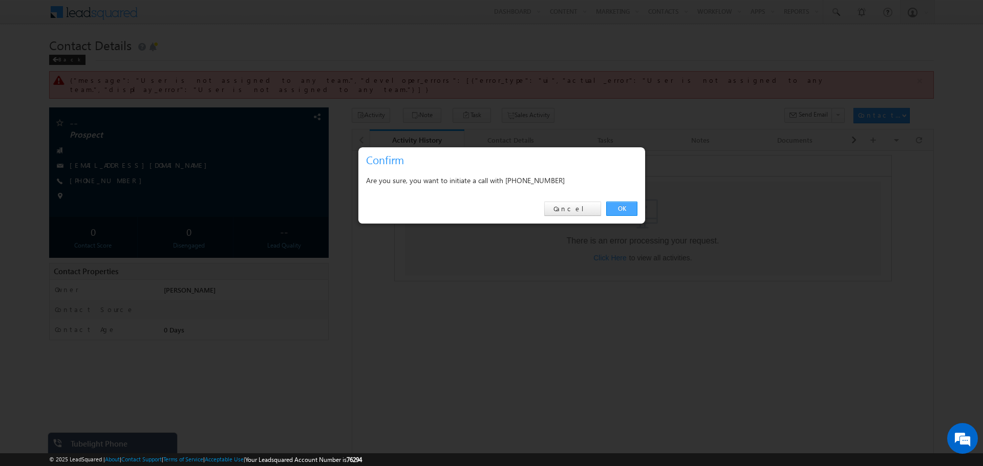
click at [624, 208] on link "OK" at bounding box center [621, 209] width 31 height 14
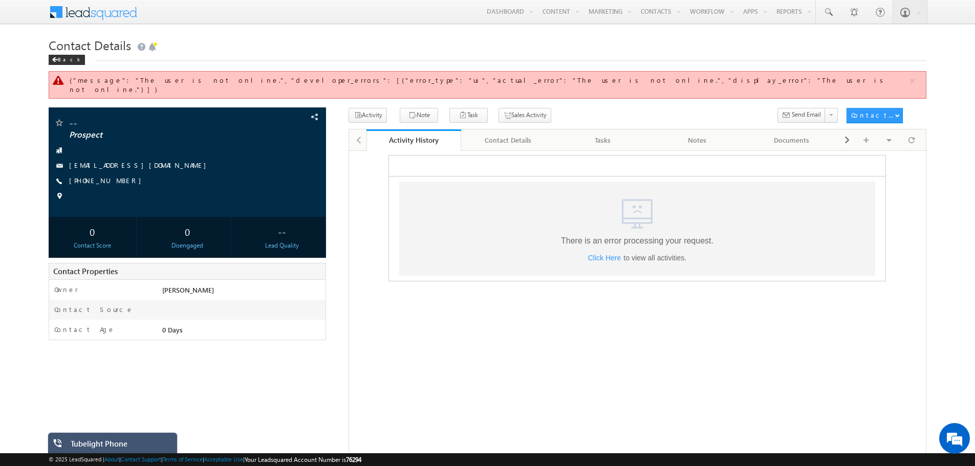
click at [128, 444] on div "Tubelight Phone" at bounding box center [120, 446] width 99 height 14
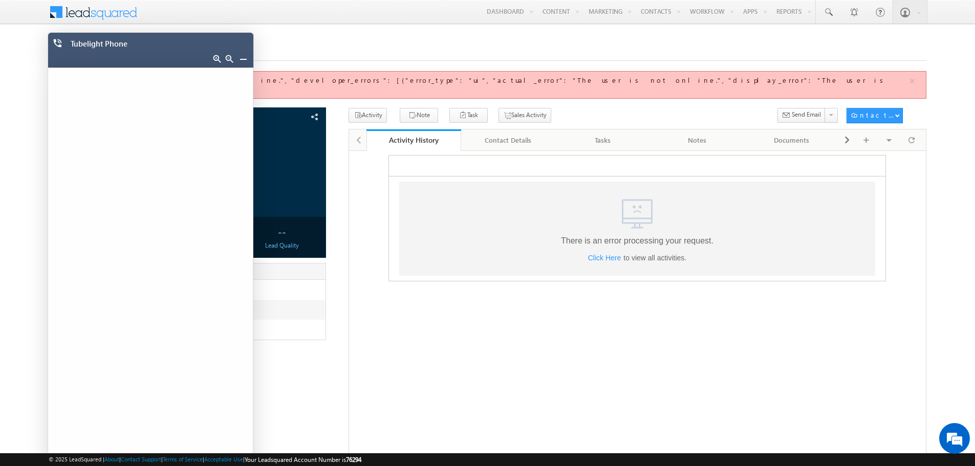
click at [445, 225] on div ".a{fill:none;}.b{fill:#cad4e2;} There is an error processing your request. Clic…" at bounding box center [637, 228] width 476 height 94
click at [227, 58] on link at bounding box center [229, 59] width 8 height 8
click at [227, 55] on link at bounding box center [229, 59] width 8 height 8
click at [230, 58] on link at bounding box center [229, 59] width 8 height 8
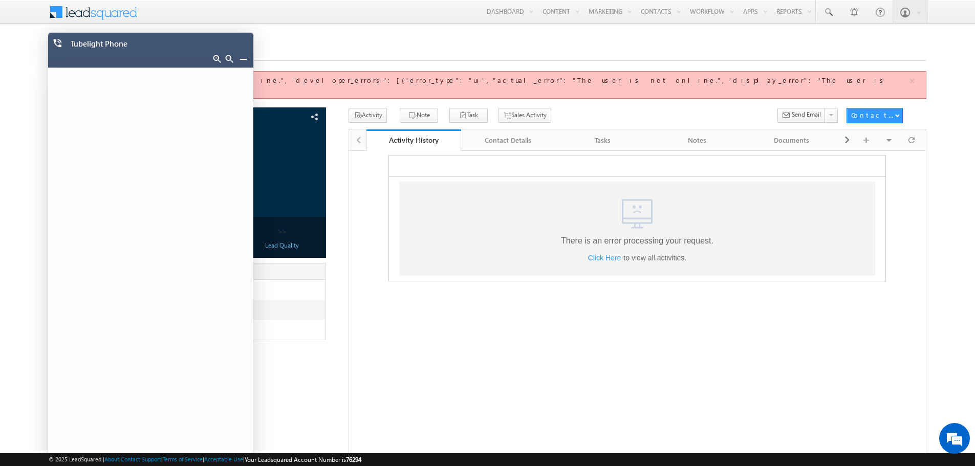
click at [230, 58] on link at bounding box center [229, 59] width 8 height 8
click at [216, 60] on link at bounding box center [217, 59] width 8 height 8
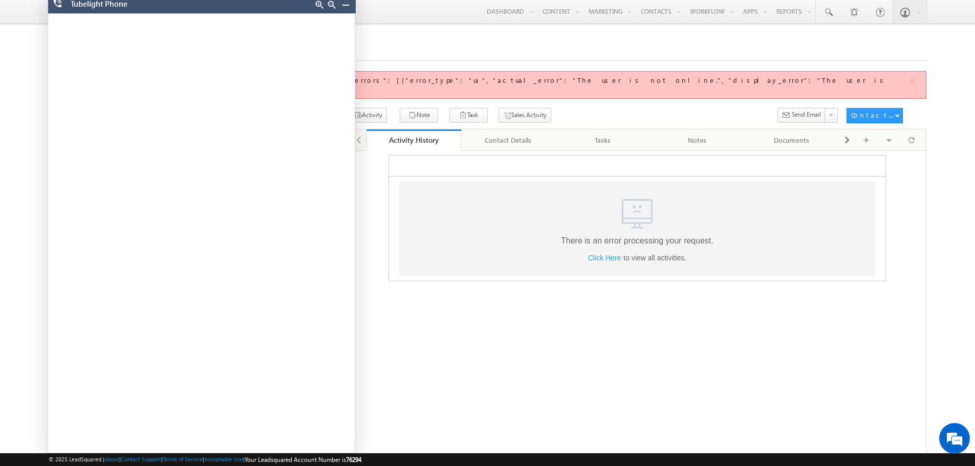
click at [331, 3] on link at bounding box center [332, 5] width 8 height 8
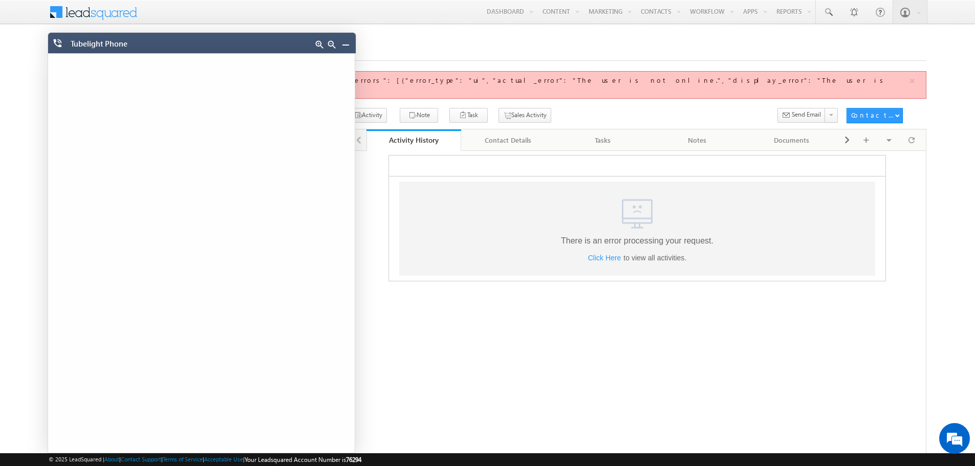
click at [330, 45] on link at bounding box center [332, 44] width 8 height 8
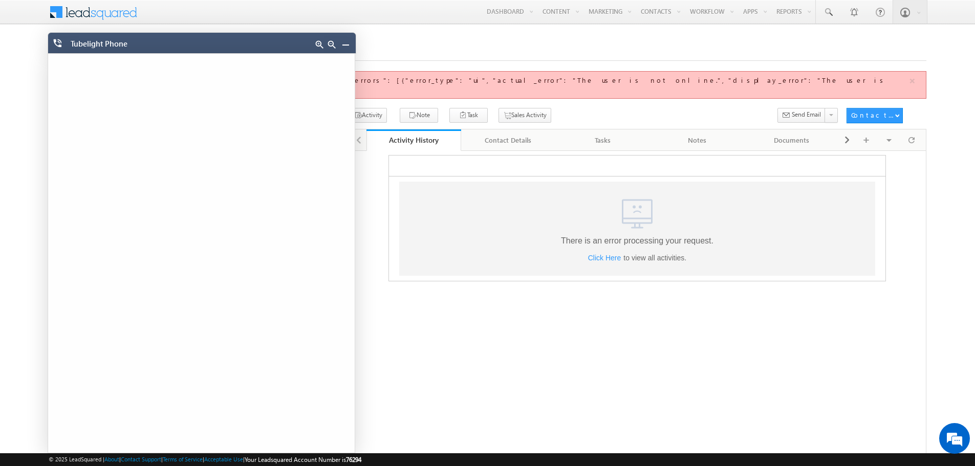
click at [345, 44] on link at bounding box center [345, 44] width 8 height 8
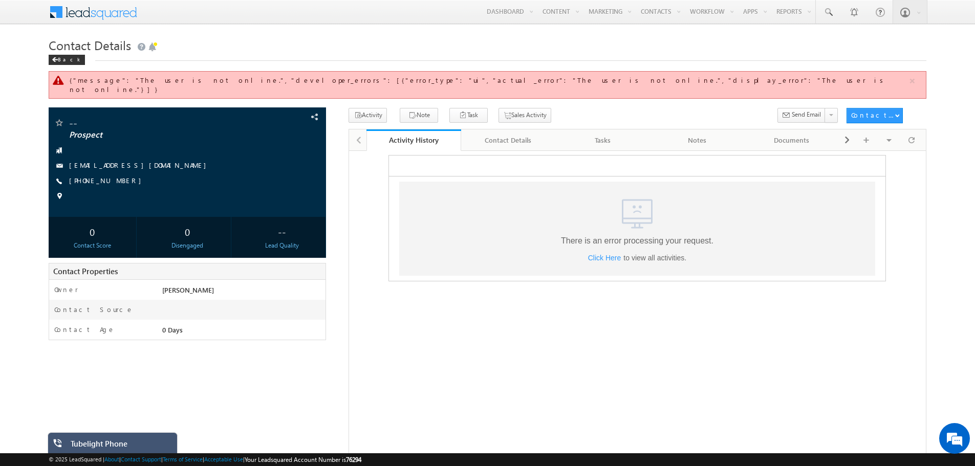
click at [135, 436] on div "Tubelight Phone" at bounding box center [113, 449] width 130 height 35
click at [131, 446] on div "Tubelight Phone" at bounding box center [120, 446] width 99 height 14
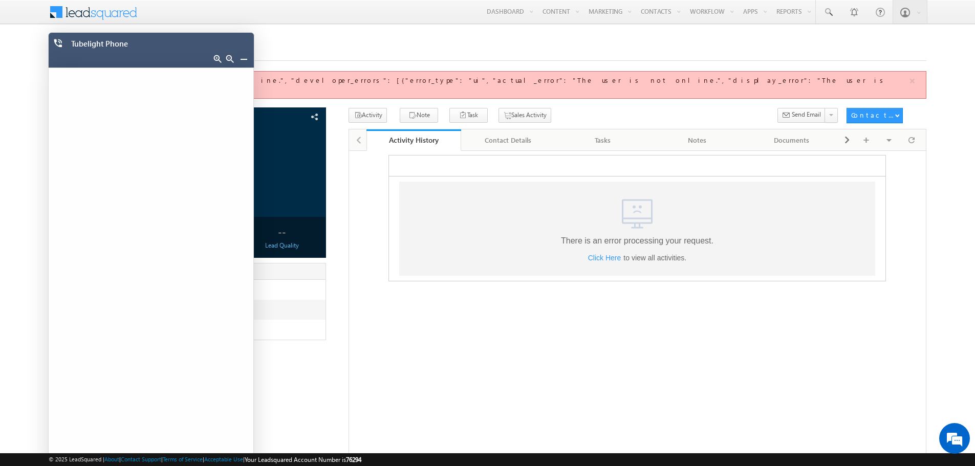
click at [243, 56] on link at bounding box center [244, 59] width 8 height 8
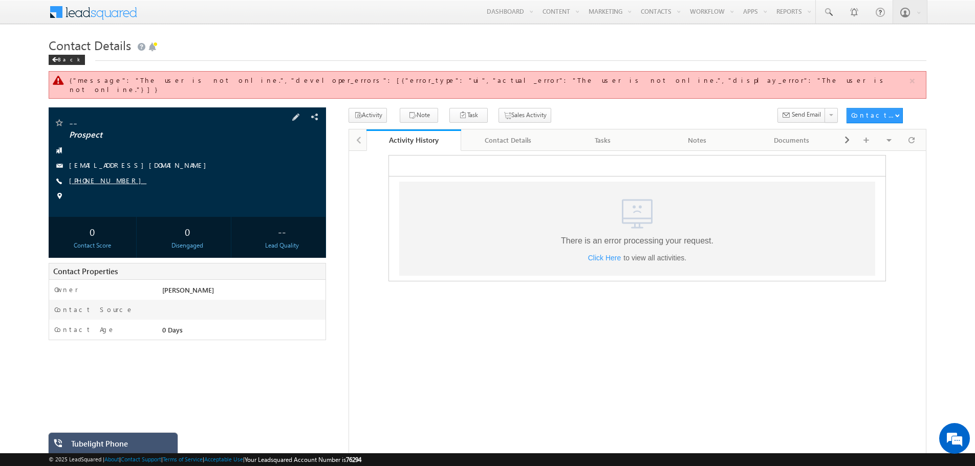
click at [92, 176] on link "+91-8418979278" at bounding box center [107, 180] width 77 height 9
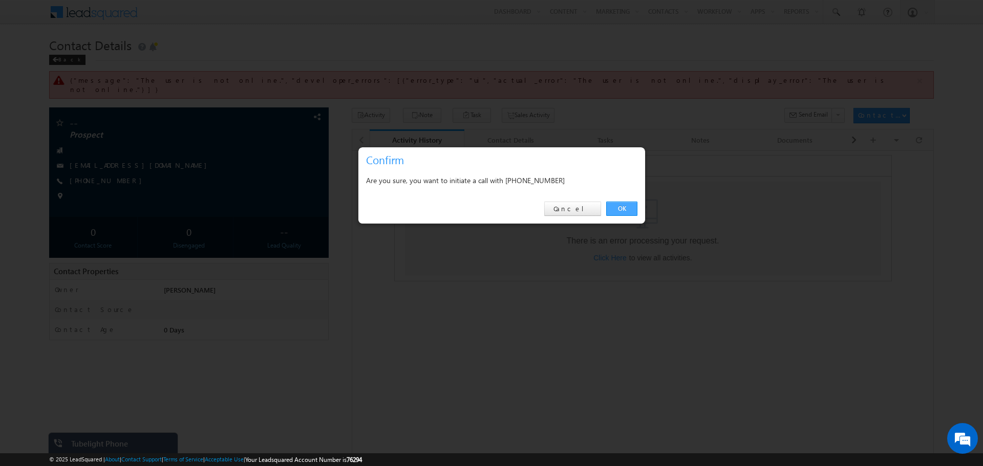
click at [610, 206] on link "OK" at bounding box center [621, 209] width 31 height 14
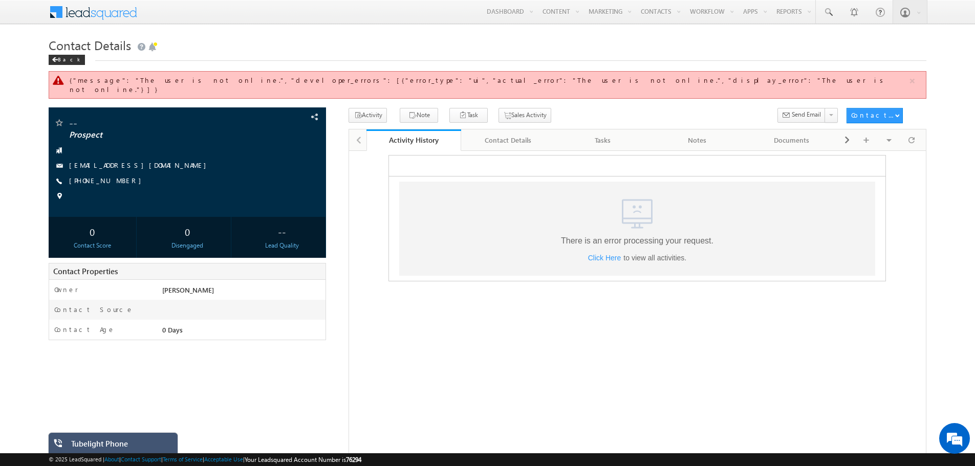
click at [146, 444] on div "Tubelight Phone" at bounding box center [120, 446] width 99 height 14
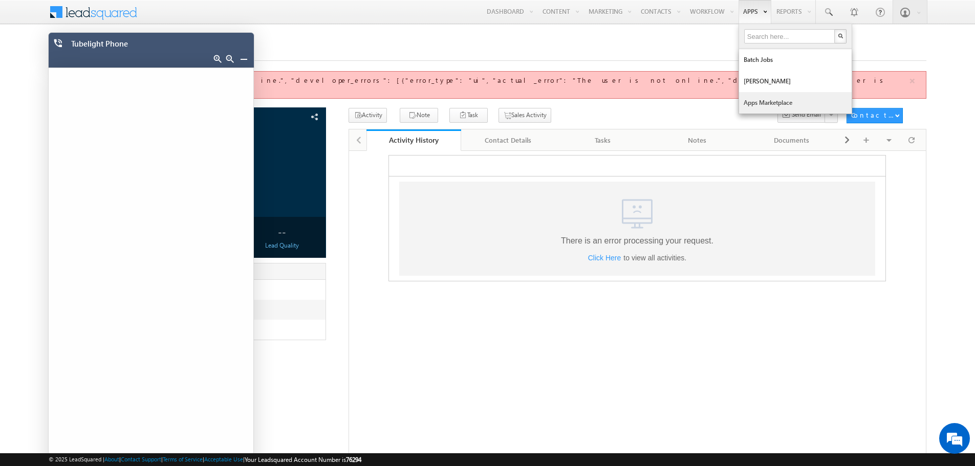
click at [747, 96] on link "Apps Marketplace" at bounding box center [795, 102] width 113 height 21
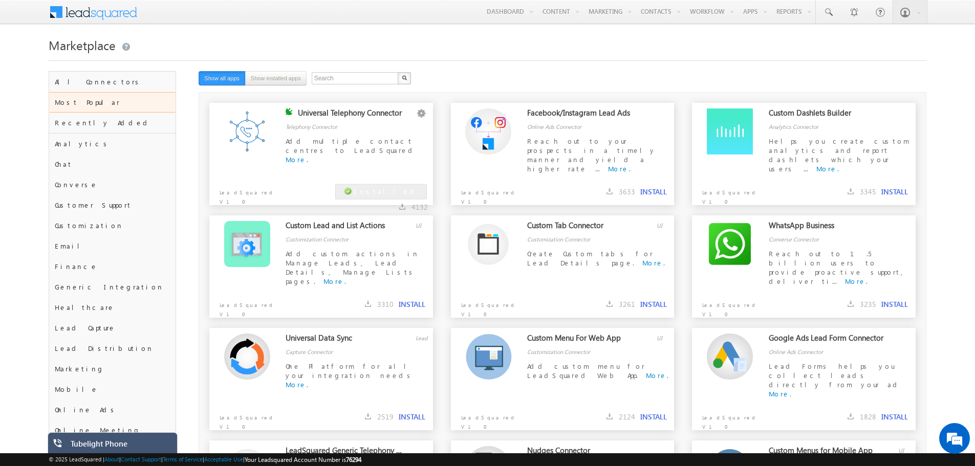
click at [99, 437] on div "Tubelight Phone" at bounding box center [113, 449] width 130 height 35
click at [104, 449] on div "Tubelight Phone" at bounding box center [120, 446] width 99 height 14
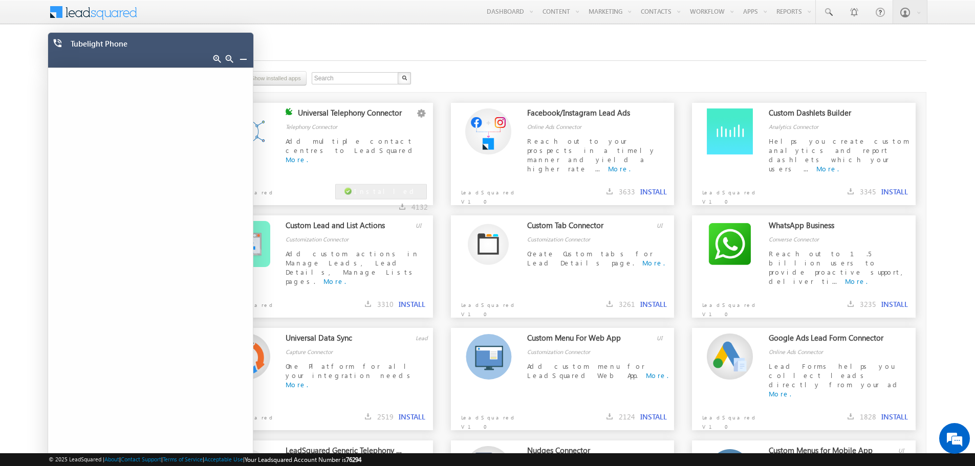
click at [362, 135] on div "Universal Telephony Connector Configure Disable Remove Telephony Connector Add …" at bounding box center [359, 136] width 147 height 57
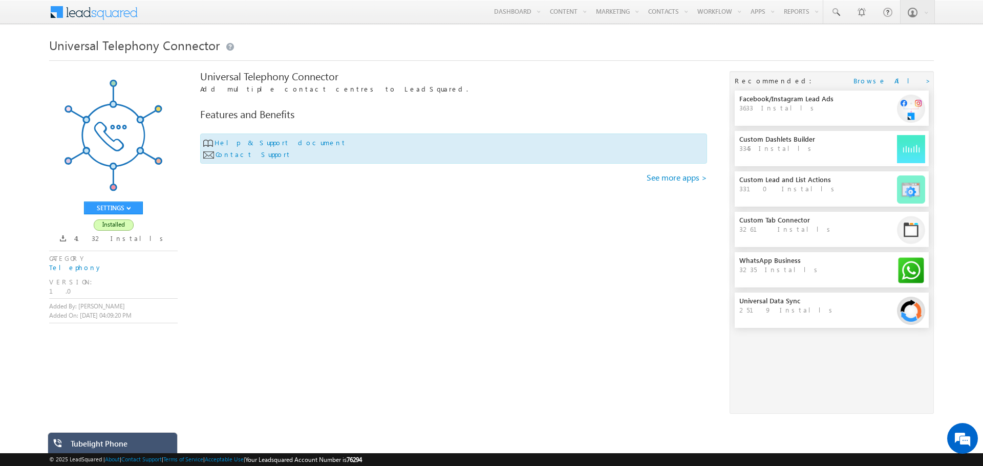
click at [148, 449] on div "Tubelight Phone" at bounding box center [120, 446] width 99 height 14
click at [148, 449] on div "Tubelight Phone" at bounding box center [113, 449] width 130 height 35
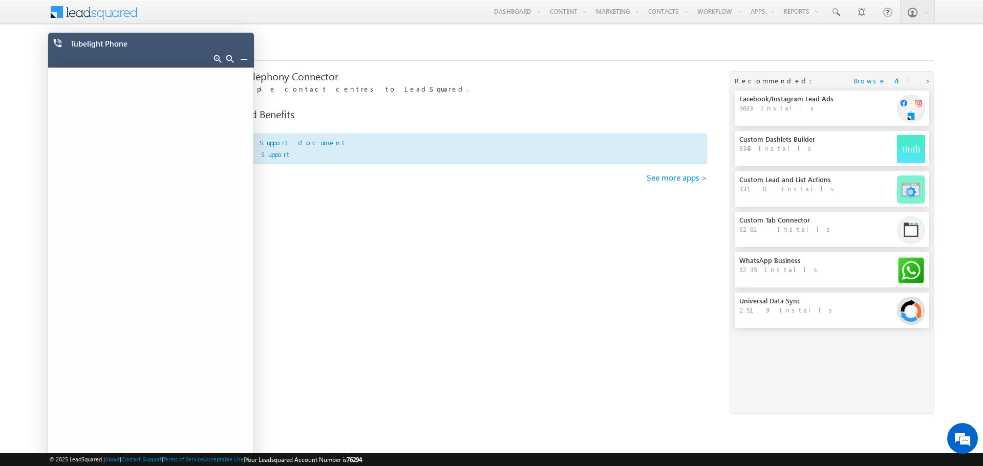
click at [245, 60] on link at bounding box center [244, 59] width 8 height 8
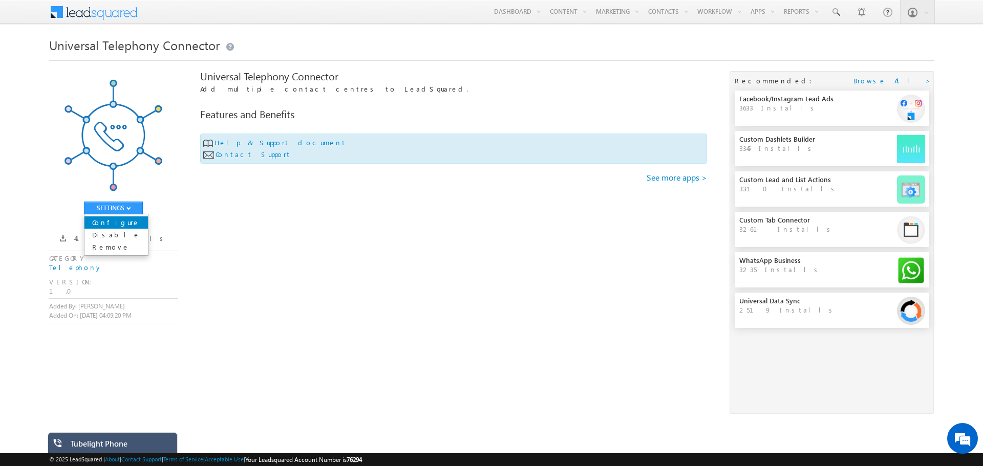
click at [119, 223] on link "Configure" at bounding box center [115, 222] width 63 height 12
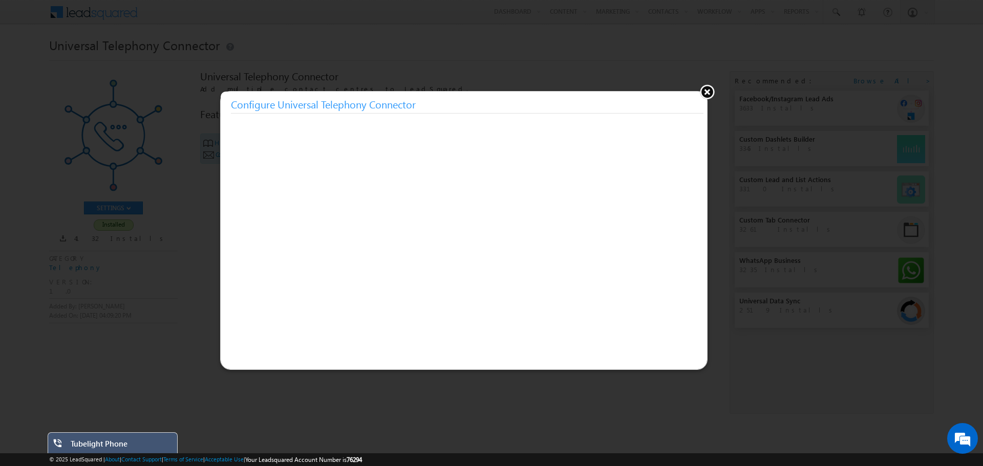
click at [702, 96] on button at bounding box center [706, 91] width 15 height 15
click at [702, 96] on div "Universal Telephony Connector Add multiple contact centres to LeadSquared. Feat…" at bounding box center [453, 173] width 507 height 205
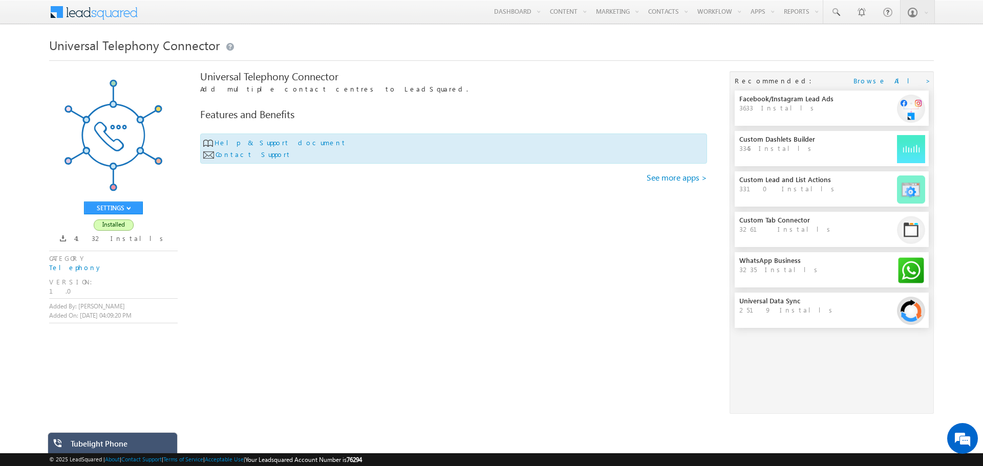
click at [169, 445] on div "Tubelight Phone" at bounding box center [120, 446] width 99 height 14
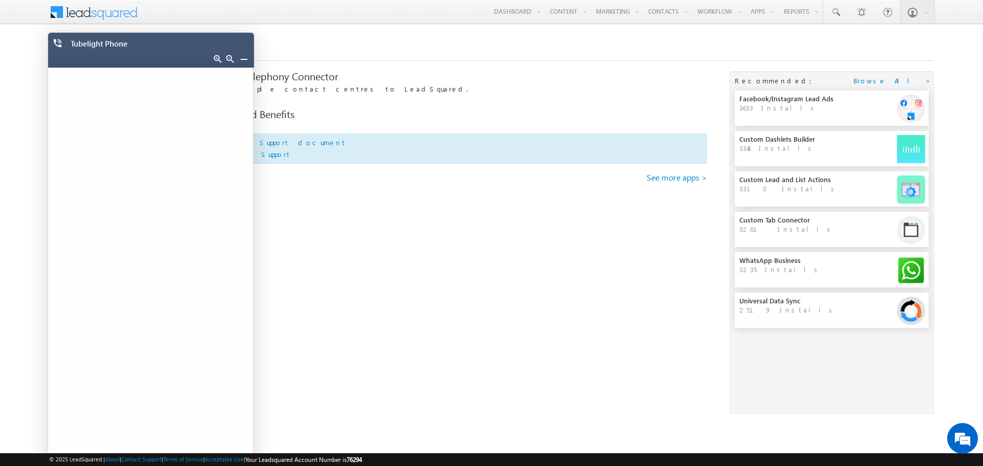
click at [510, 250] on div "Universal Telephony Connector Add multiple contact centres to LeadSquared. Feat…" at bounding box center [453, 173] width 507 height 205
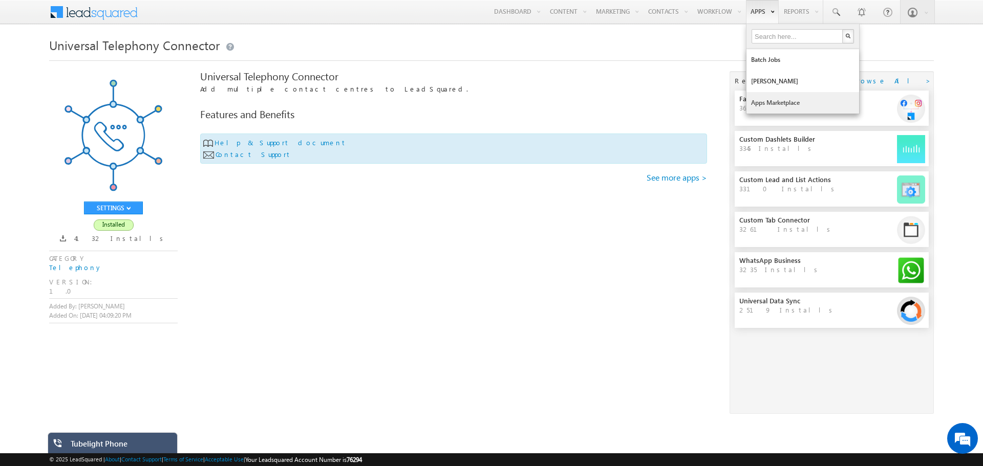
click at [762, 102] on link "Apps Marketplace" at bounding box center [802, 102] width 113 height 21
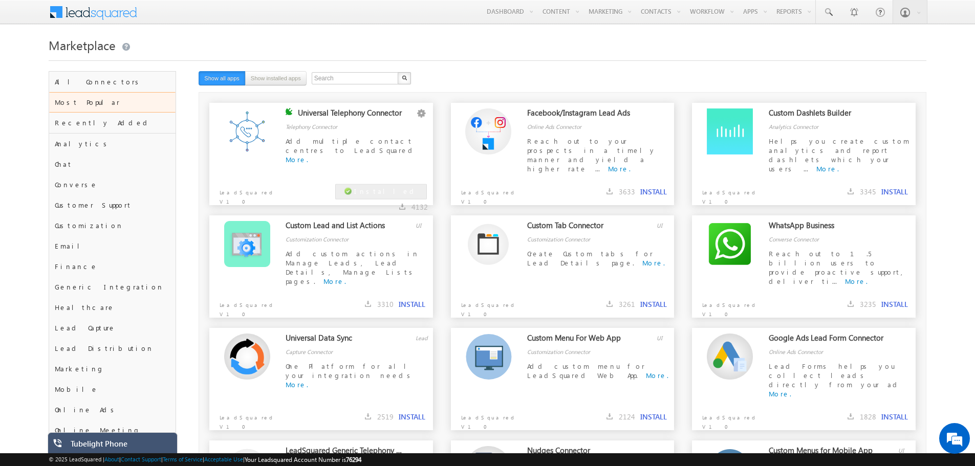
click at [361, 107] on div "Universal Telephony Connector Configure Disable Remove Telephony Connector Add …" at bounding box center [320, 134] width 223 height 62
click at [366, 113] on div "Universal Telephony Connector" at bounding box center [357, 115] width 118 height 14
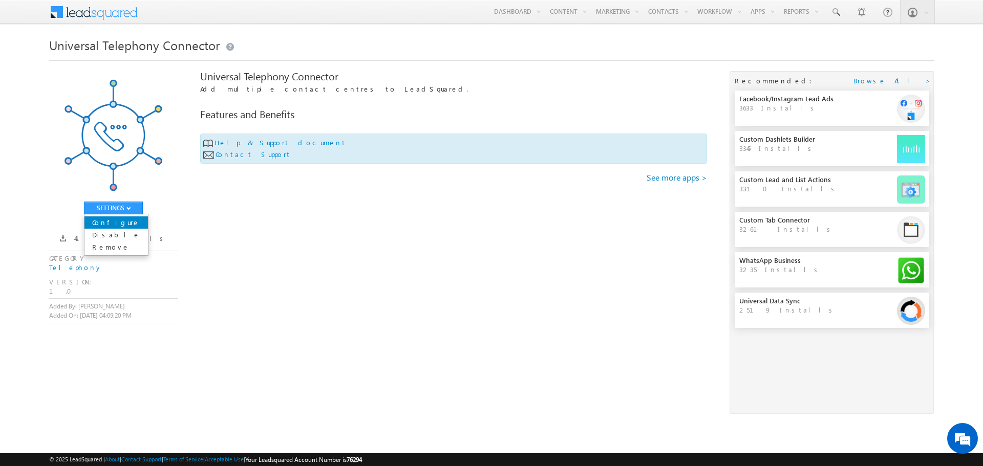
click at [111, 224] on link "Configure" at bounding box center [115, 222] width 63 height 12
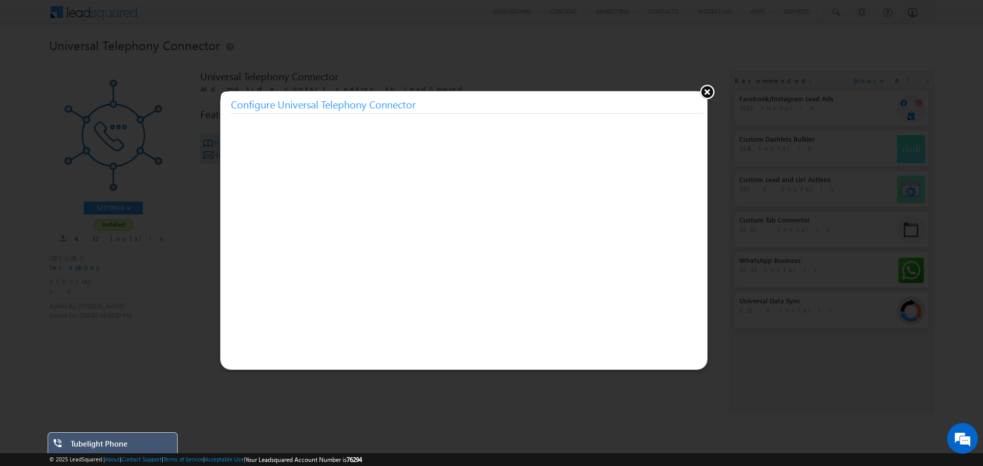
click at [706, 92] on button at bounding box center [706, 91] width 15 height 15
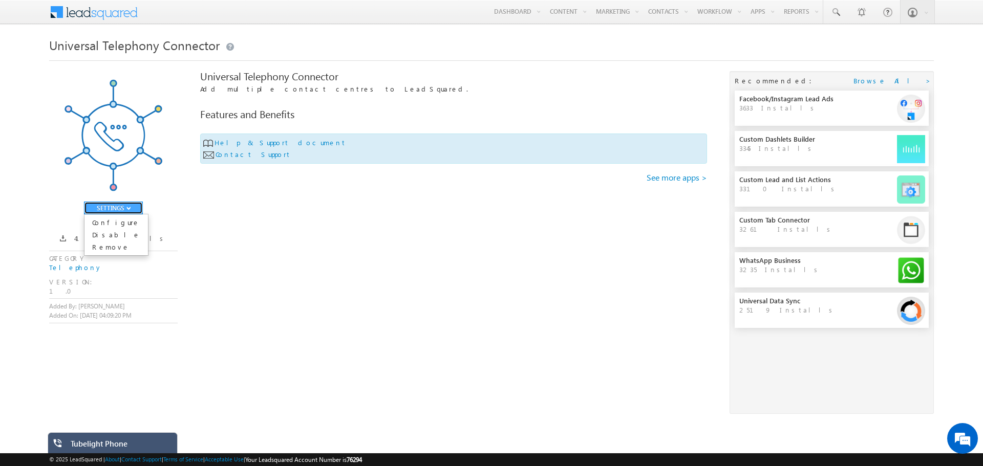
click at [132, 208] on button "SETTINGS" at bounding box center [113, 208] width 59 height 13
click at [123, 222] on link "Configure" at bounding box center [115, 222] width 63 height 12
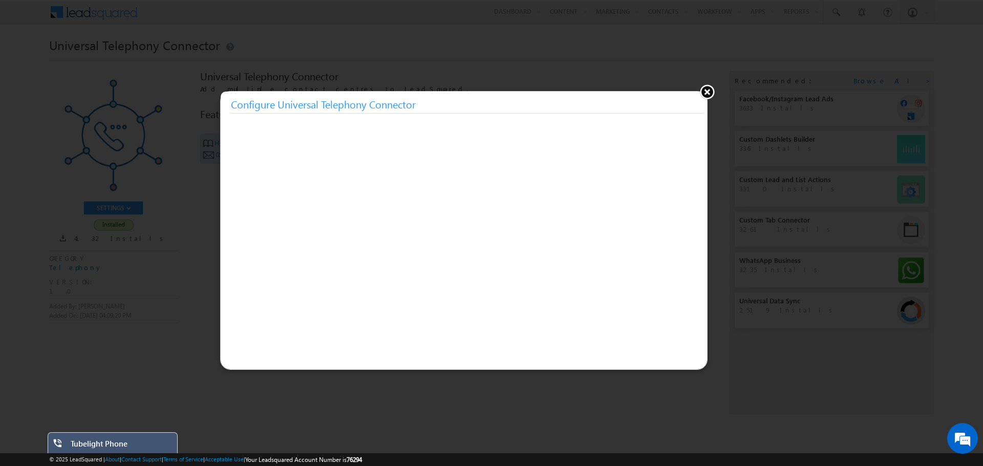
click at [708, 97] on button at bounding box center [706, 91] width 15 height 15
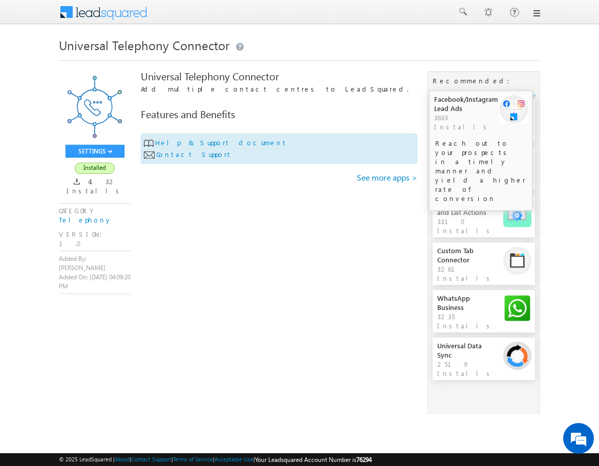
click at [539, 17] on div at bounding box center [299, 12] width 481 height 25
click at [536, 15] on link at bounding box center [536, 13] width 8 height 8
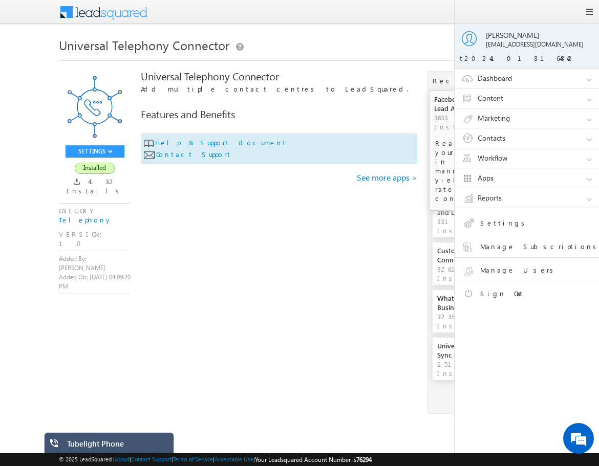
click at [518, 97] on link "Content" at bounding box center [531, 98] width 154 height 19
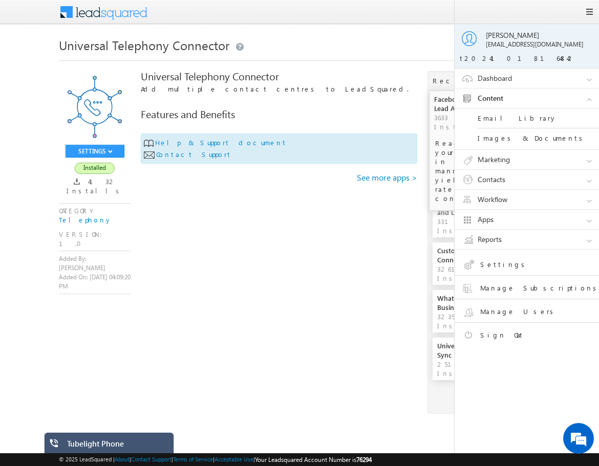
click at [518, 97] on link "Content" at bounding box center [531, 98] width 154 height 19
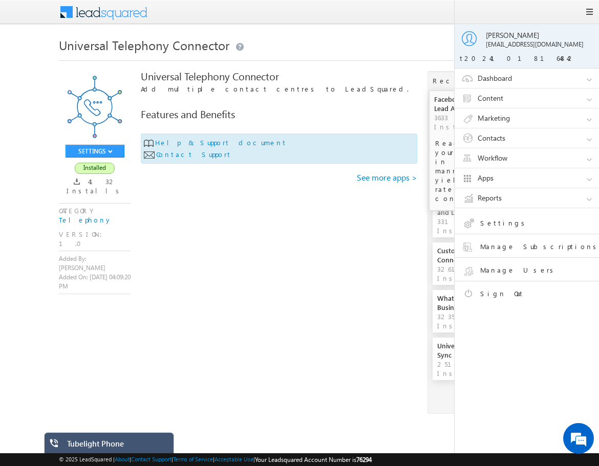
click at [524, 132] on link "Contacts" at bounding box center [531, 137] width 154 height 19
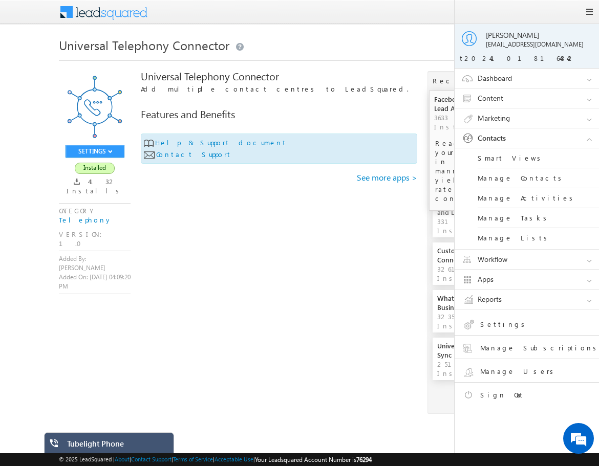
click at [513, 155] on link "Smart Views" at bounding box center [538, 158] width 123 height 20
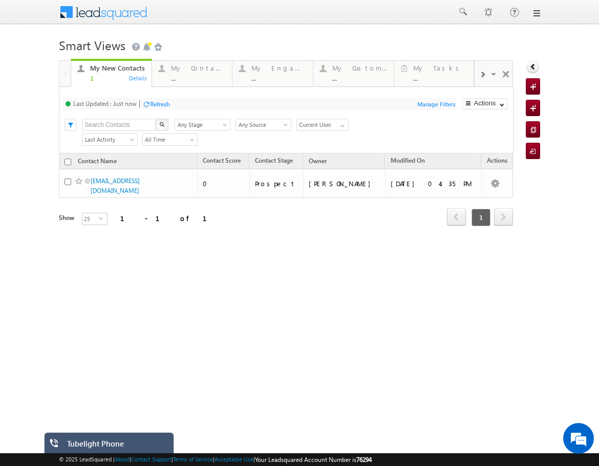
click at [93, 442] on div "Tubelight Phone" at bounding box center [116, 446] width 99 height 14
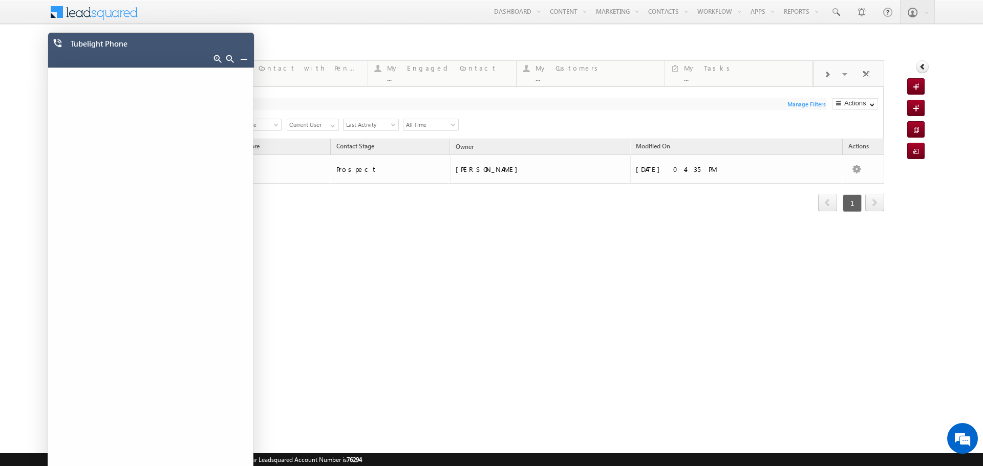
click at [242, 59] on link at bounding box center [244, 59] width 8 height 8
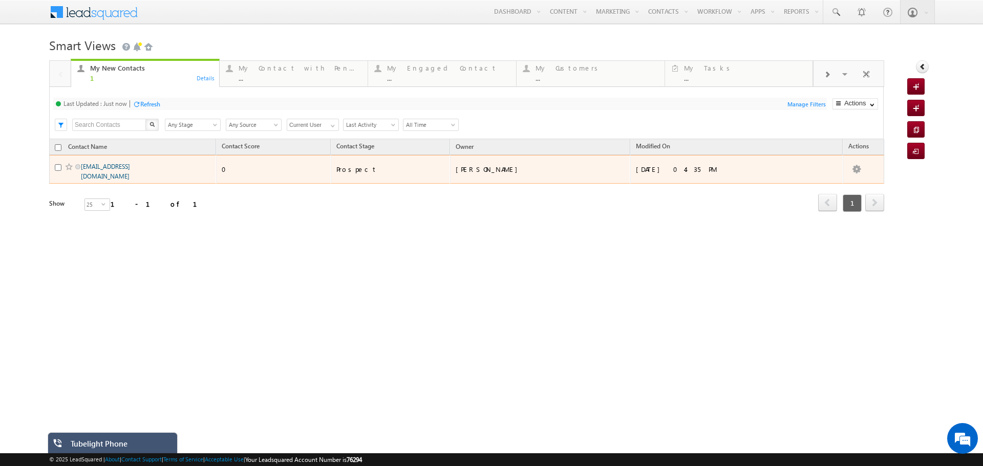
click at [125, 164] on link "[EMAIL_ADDRESS][DOMAIN_NAME]" at bounding box center [105, 171] width 49 height 17
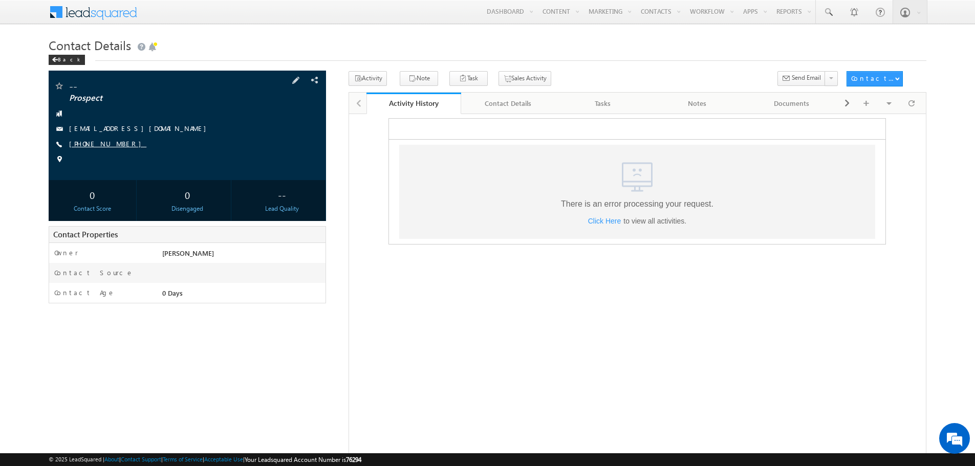
click at [92, 144] on link "[PHONE_NUMBER]" at bounding box center [107, 143] width 77 height 9
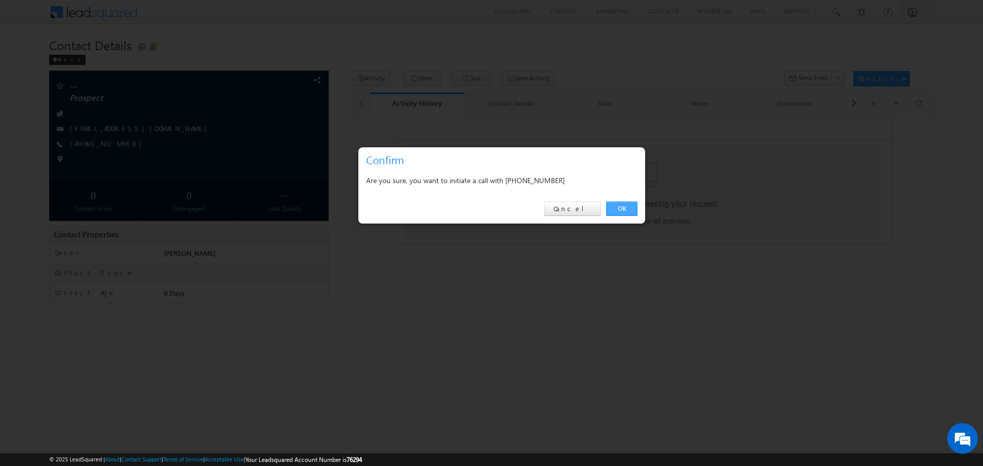
click at [612, 208] on link "OK" at bounding box center [621, 209] width 31 height 14
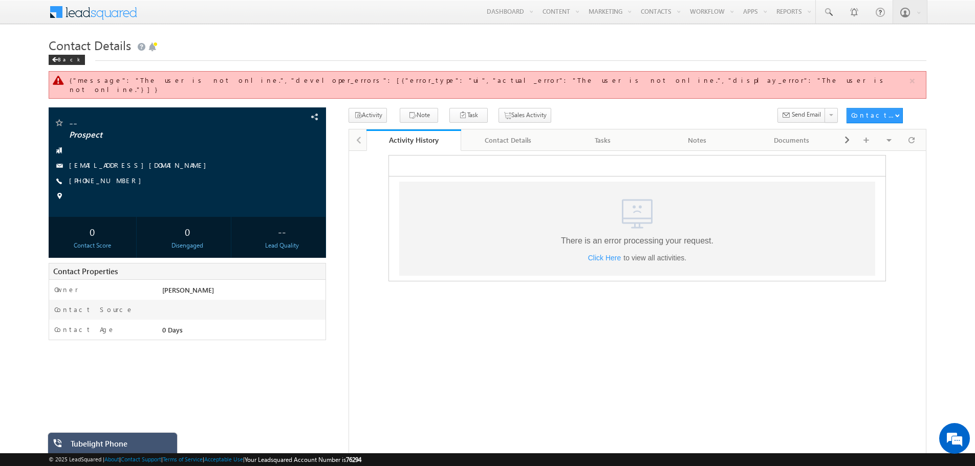
click at [145, 444] on div "Tubelight Phone" at bounding box center [120, 446] width 99 height 14
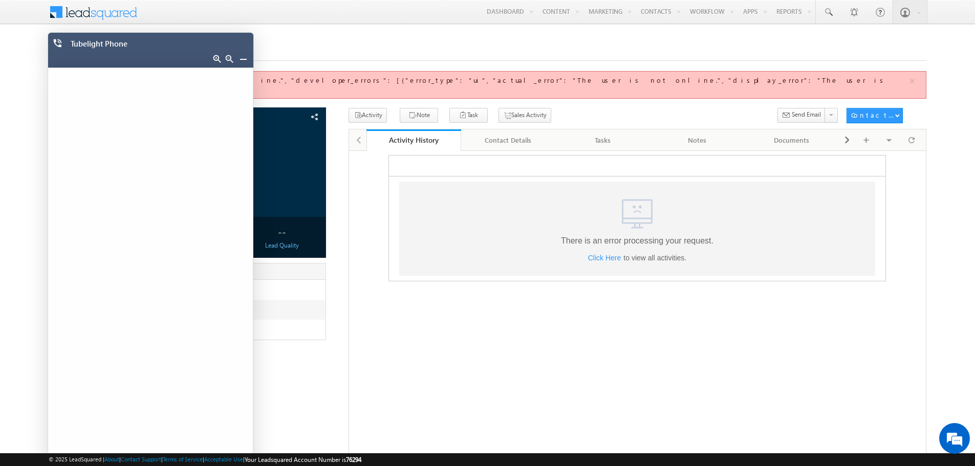
click at [241, 60] on link at bounding box center [243, 59] width 8 height 8
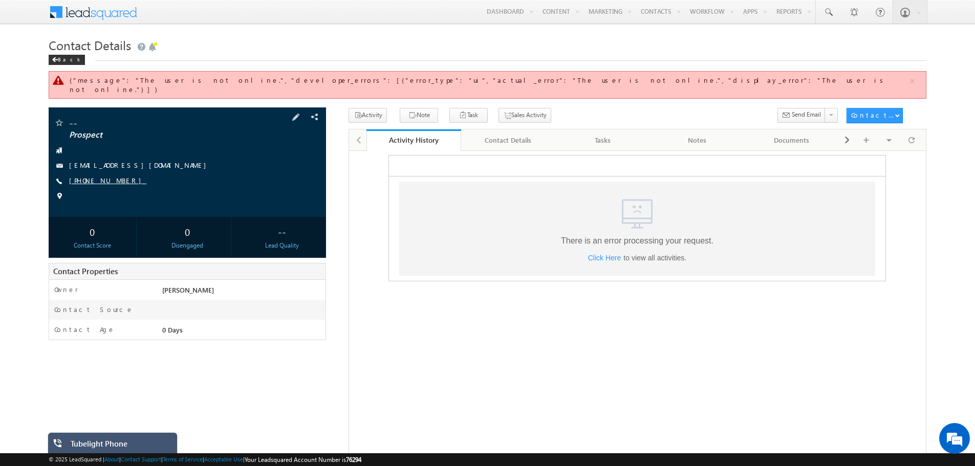
click at [104, 176] on link "[PHONE_NUMBER]" at bounding box center [107, 180] width 77 height 9
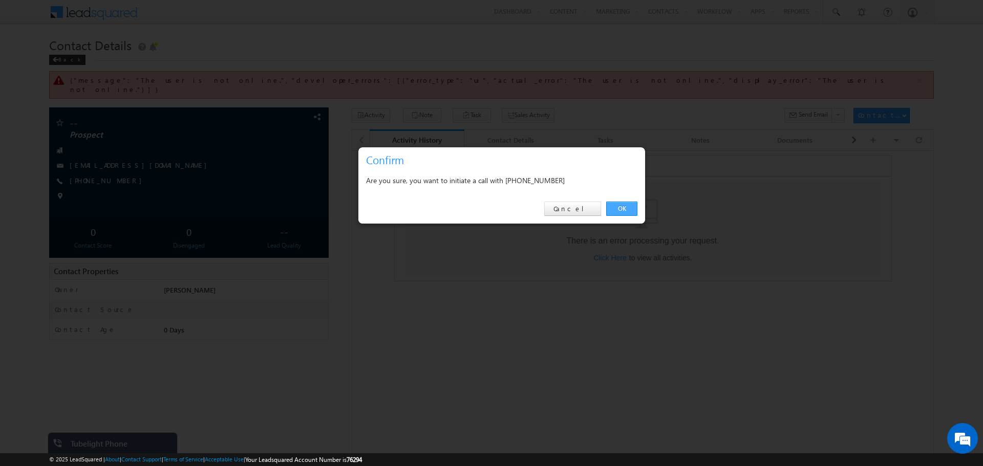
click at [627, 209] on link "OK" at bounding box center [621, 209] width 31 height 14
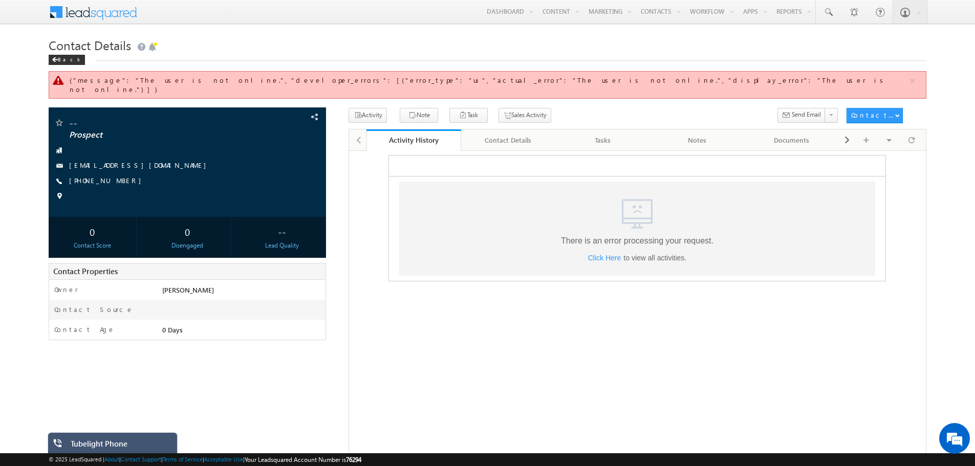
click at [139, 446] on div "Tubelight Phone" at bounding box center [120, 446] width 99 height 14
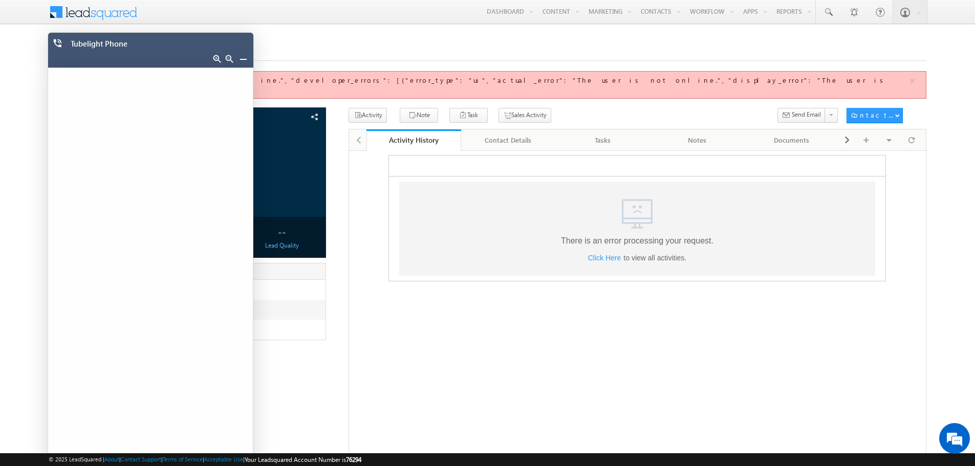
click at [246, 59] on link at bounding box center [243, 59] width 8 height 8
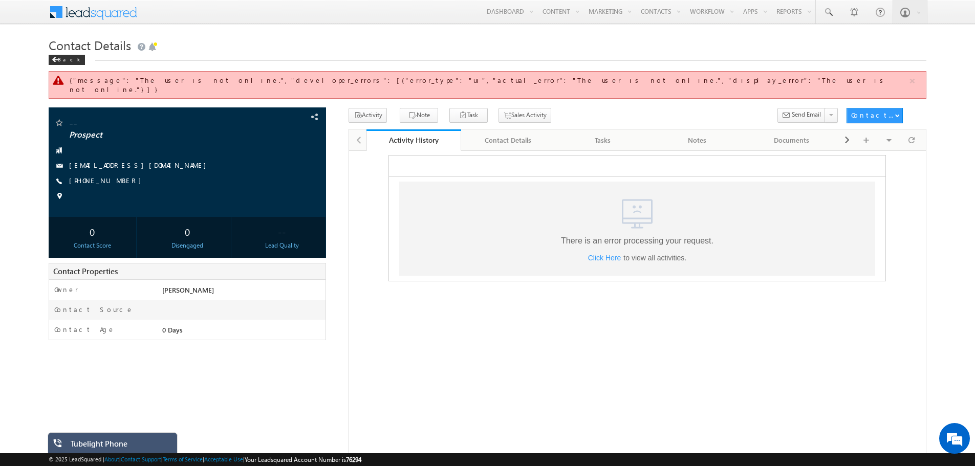
click at [382, 80] on div "{"message":"The user is not online.","developer_errors":[{"error_type":"ui","ac…" at bounding box center [489, 85] width 838 height 18
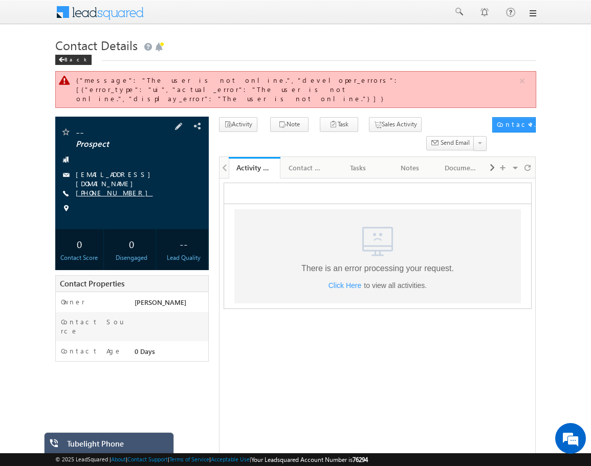
click at [113, 188] on link "+91-8418979278" at bounding box center [114, 192] width 77 height 9
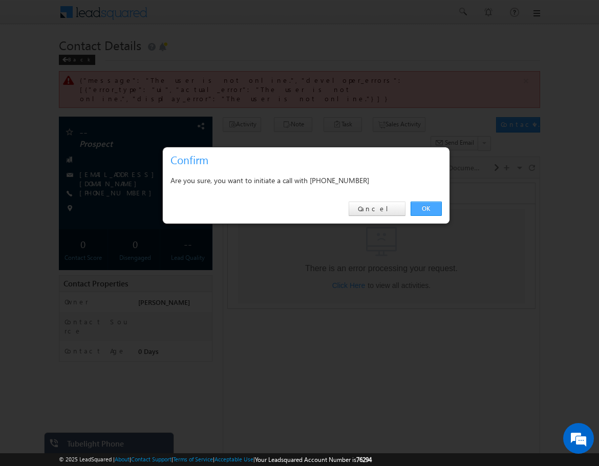
click at [430, 202] on link "OK" at bounding box center [425, 209] width 31 height 14
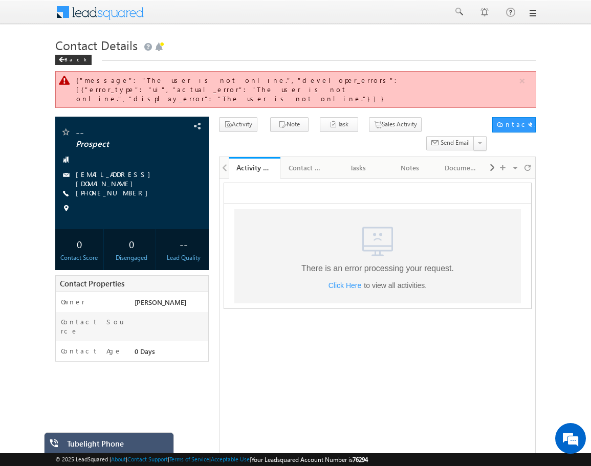
click at [538, 5] on div "Menu Farhan Shaikh farha n@ele phant .in" at bounding box center [295, 12] width 591 height 25
click at [534, 12] on link at bounding box center [532, 13] width 8 height 8
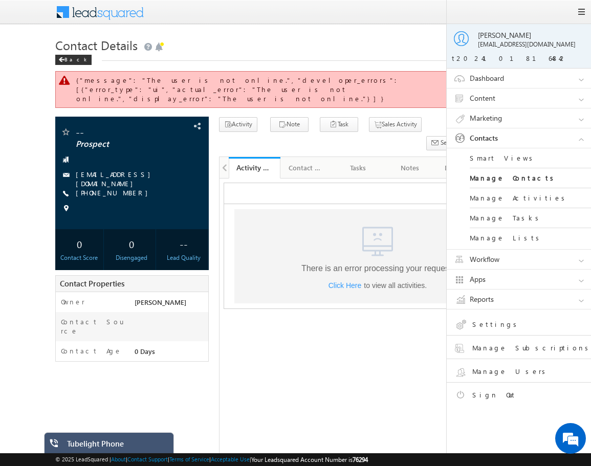
click at [529, 255] on link "Workflow" at bounding box center [524, 259] width 154 height 19
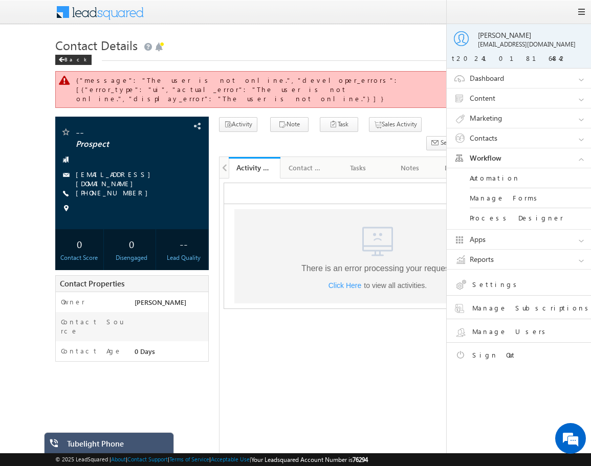
click at [536, 157] on link "Workflow" at bounding box center [524, 157] width 154 height 19
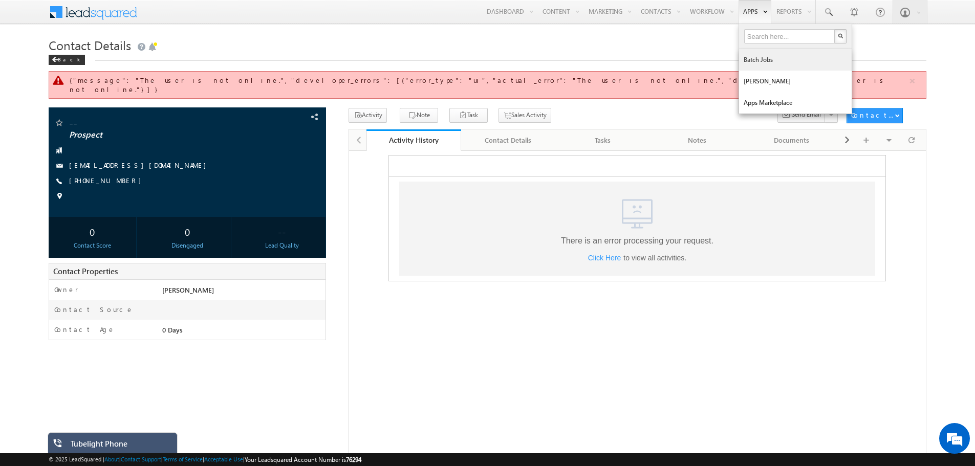
click at [780, 62] on link "Batch Jobs" at bounding box center [795, 59] width 113 height 21
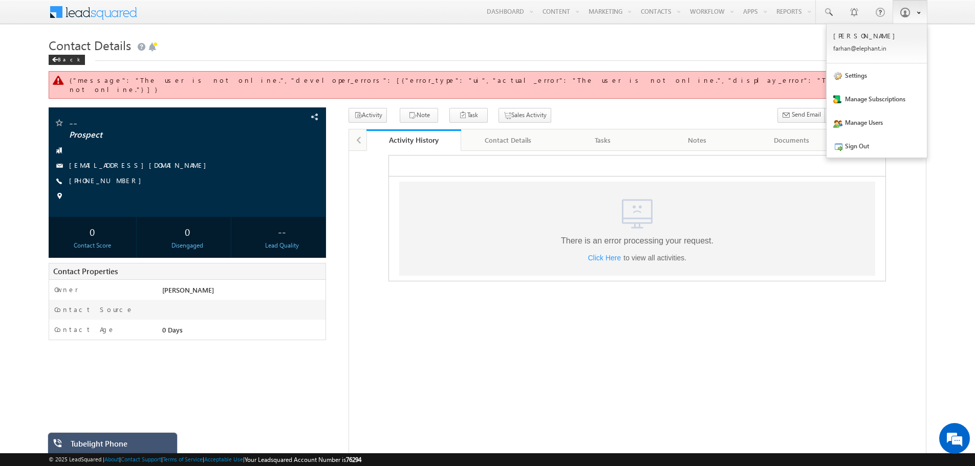
click at [918, 14] on b at bounding box center [919, 12] width 4 height 6
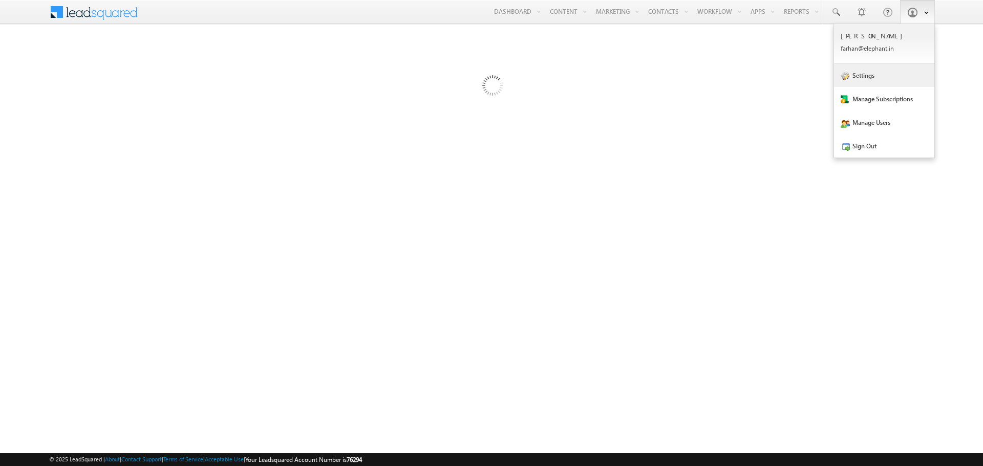
click at [875, 73] on link "Settings" at bounding box center [884, 75] width 100 height 24
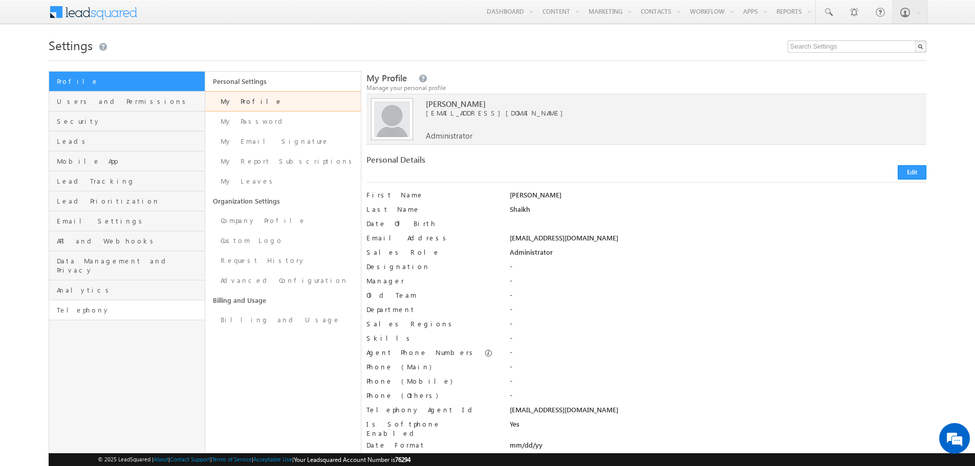
click at [151, 309] on link "Telephony" at bounding box center [126, 310] width 155 height 20
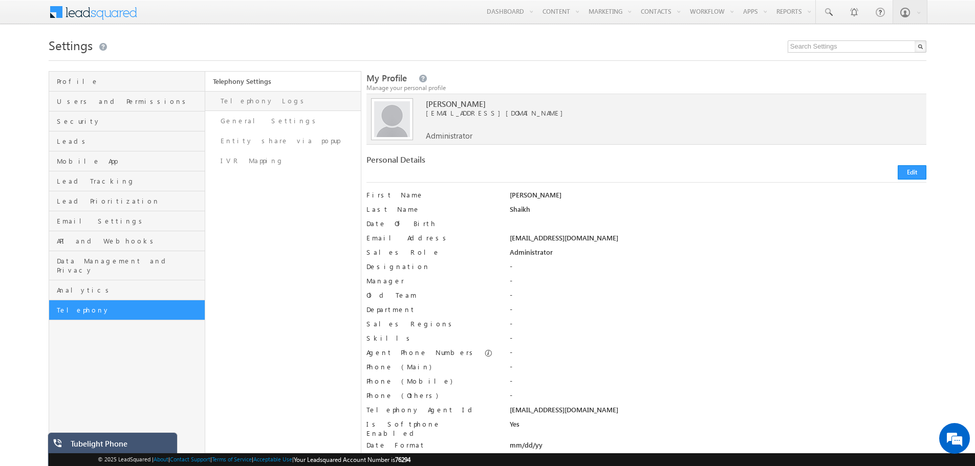
click at [253, 102] on link "Telephony Logs" at bounding box center [283, 101] width 156 height 20
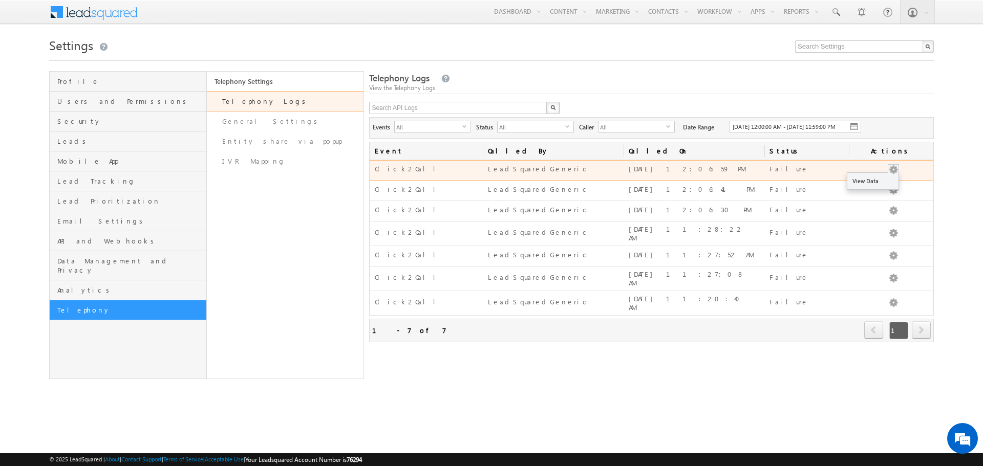
click at [889, 167] on button "button" at bounding box center [893, 170] width 10 height 10
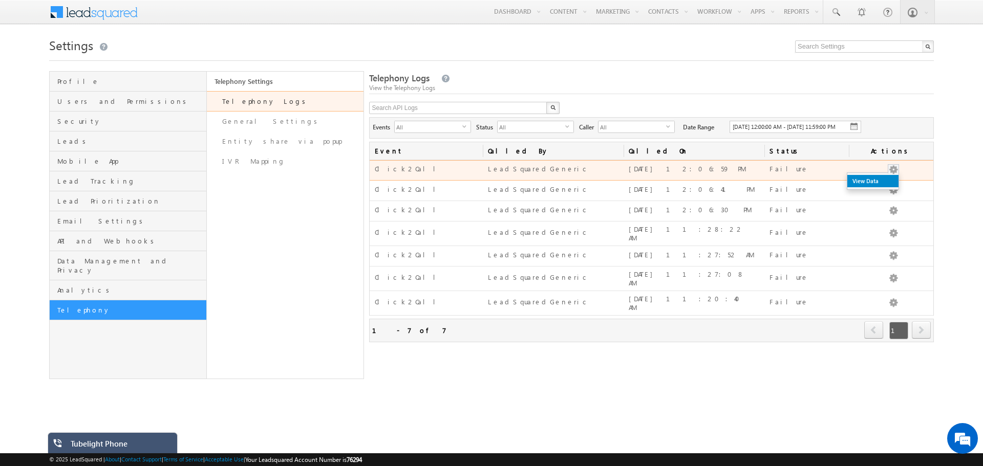
click at [884, 178] on link "View Data" at bounding box center [872, 181] width 51 height 12
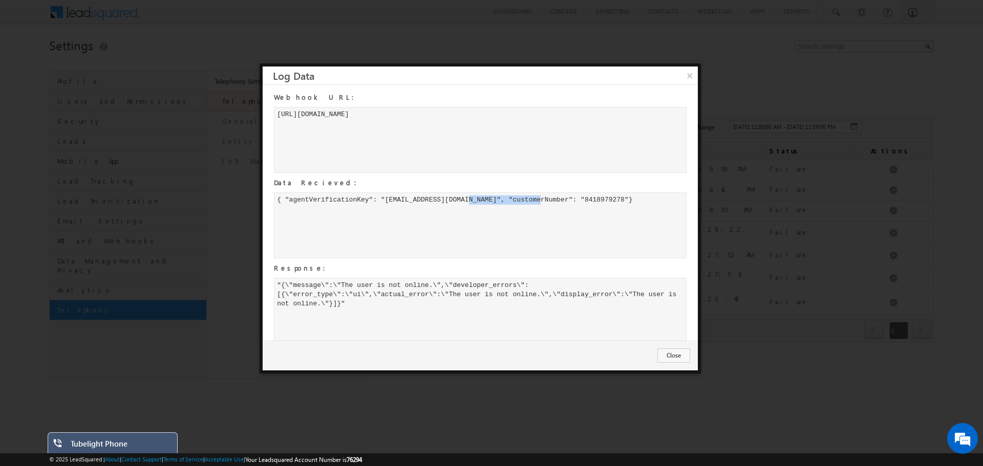
drag, startPoint x: 385, startPoint y: 202, endPoint x: 457, endPoint y: 204, distance: 71.2
click at [457, 204] on div "{ "agentVerificationKey": "farhan@elephant.in", "customerNumber": "8418979278"}" at bounding box center [480, 225] width 412 height 66
copy div "farhan@elephant.in"
click at [142, 439] on div "Tubelight Phone" at bounding box center [113, 449] width 130 height 35
click at [134, 452] on div "Tubelight Phone" at bounding box center [120, 446] width 99 height 14
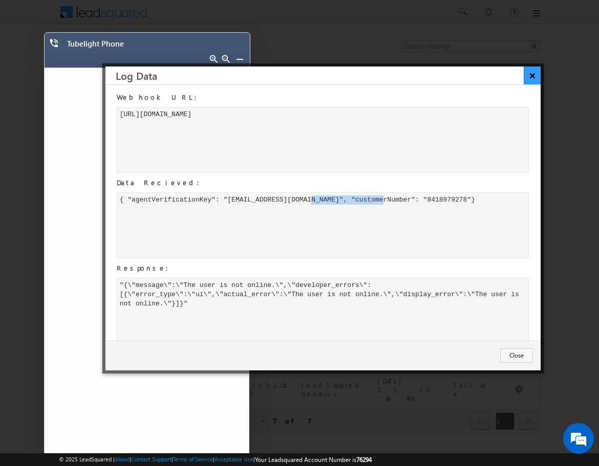
click at [534, 79] on button "×" at bounding box center [532, 76] width 17 height 18
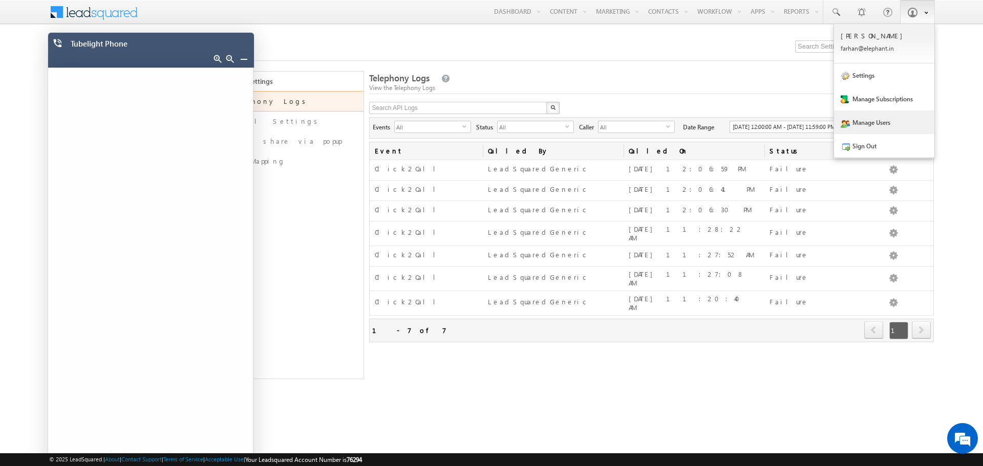
click at [875, 123] on link "Manage Users" at bounding box center [884, 123] width 100 height 24
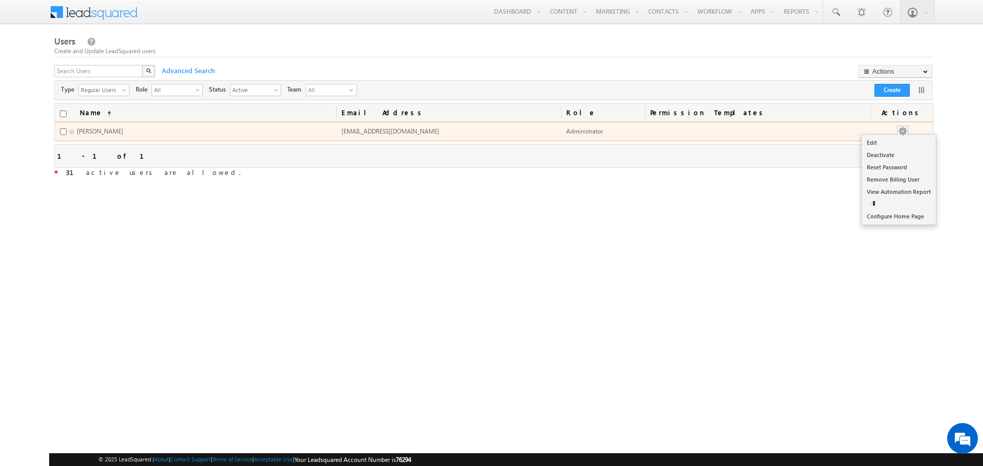
click at [905, 131] on button "button" at bounding box center [902, 131] width 10 height 10
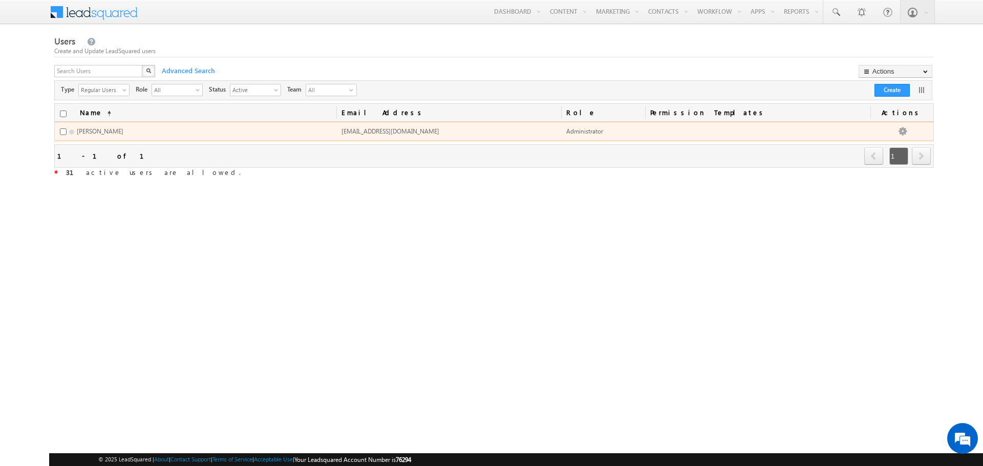
click at [885, 139] on td "Edit Deactivate Reset Password Remove Billing User View Automation Report Disab…" at bounding box center [901, 131] width 63 height 19
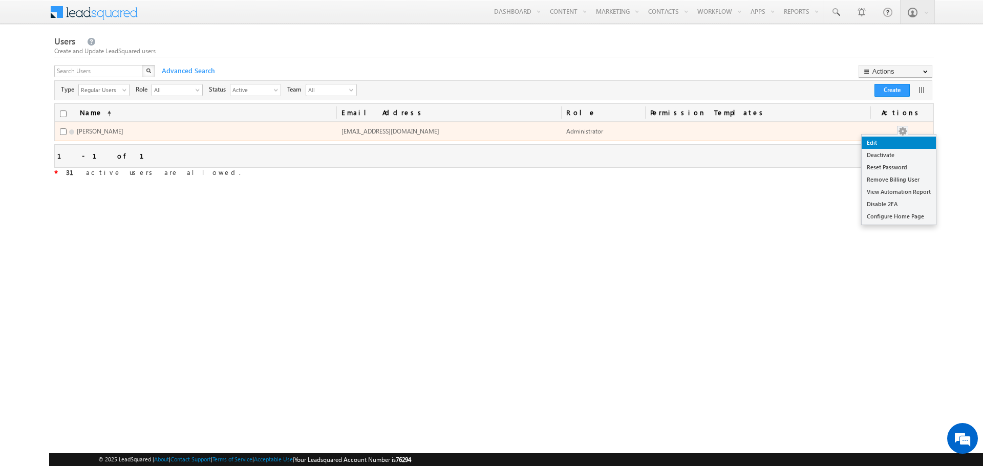
click at [880, 144] on link "Edit" at bounding box center [898, 143] width 74 height 12
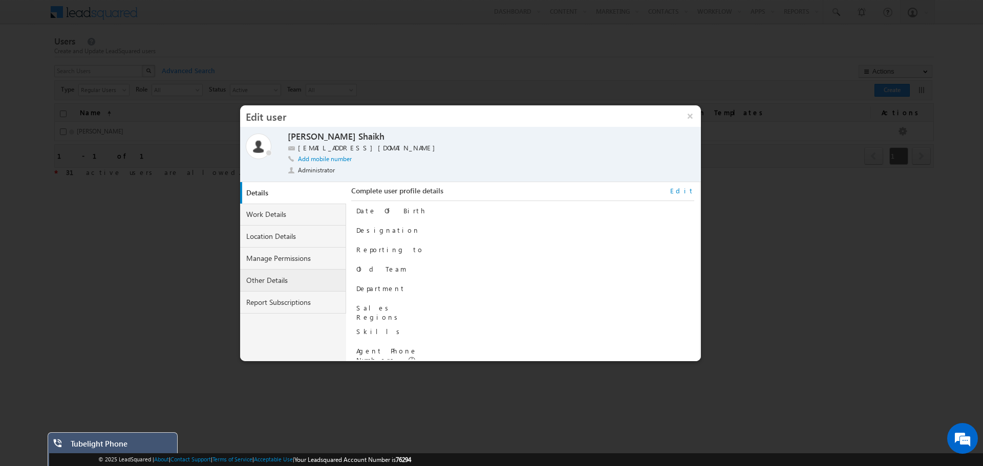
click at [266, 282] on link "Other Details" at bounding box center [293, 281] width 106 height 22
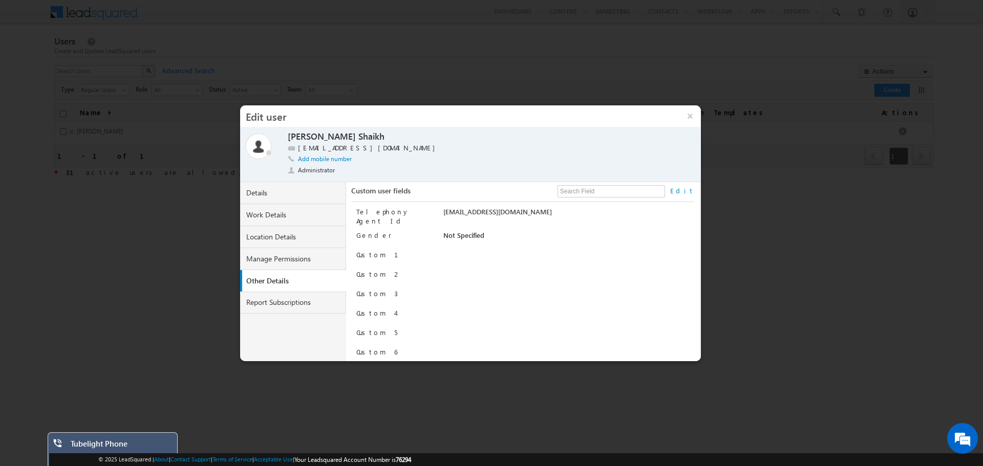
click at [690, 192] on link "Edit" at bounding box center [682, 190] width 24 height 9
click at [447, 233] on input "Is Softphone Enabled" at bounding box center [446, 236] width 7 height 7
checkbox input "false"
click at [680, 348] on button "Save" at bounding box center [676, 347] width 31 height 14
click at [687, 116] on button "×" at bounding box center [690, 115] width 22 height 21
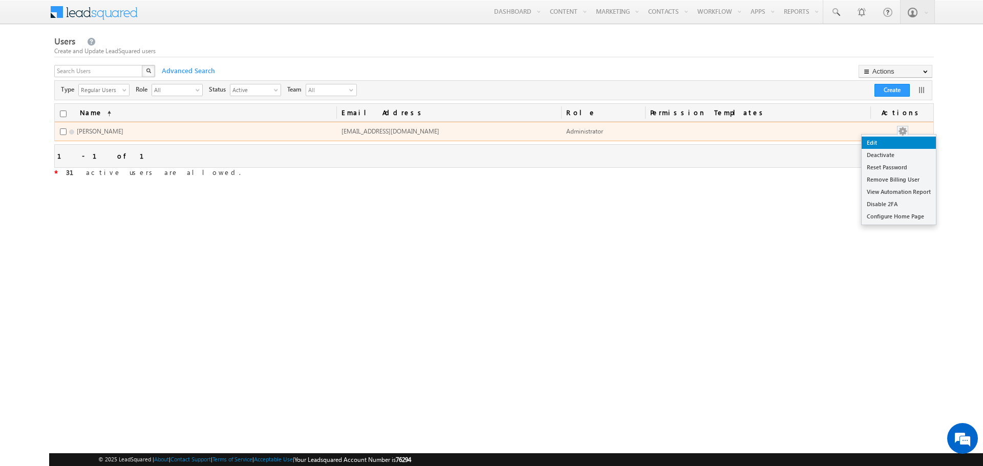
click at [894, 144] on link "Edit" at bounding box center [898, 143] width 74 height 12
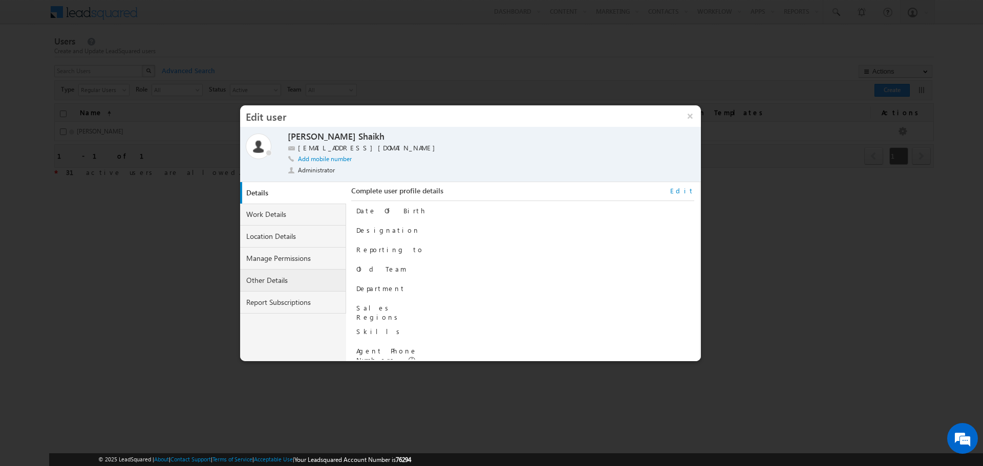
click at [275, 278] on link "Other Details" at bounding box center [293, 281] width 106 height 22
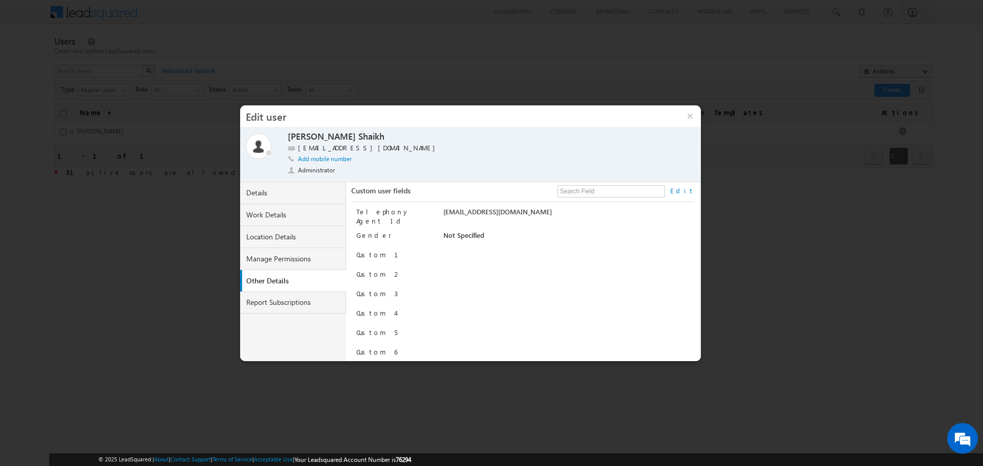
click at [686, 190] on link "Edit" at bounding box center [682, 190] width 24 height 9
click at [443, 234] on input "Is Softphone Enabled" at bounding box center [446, 236] width 7 height 7
checkbox input "true"
click at [668, 346] on button "Save" at bounding box center [676, 347] width 31 height 14
click at [684, 114] on button "×" at bounding box center [690, 115] width 22 height 21
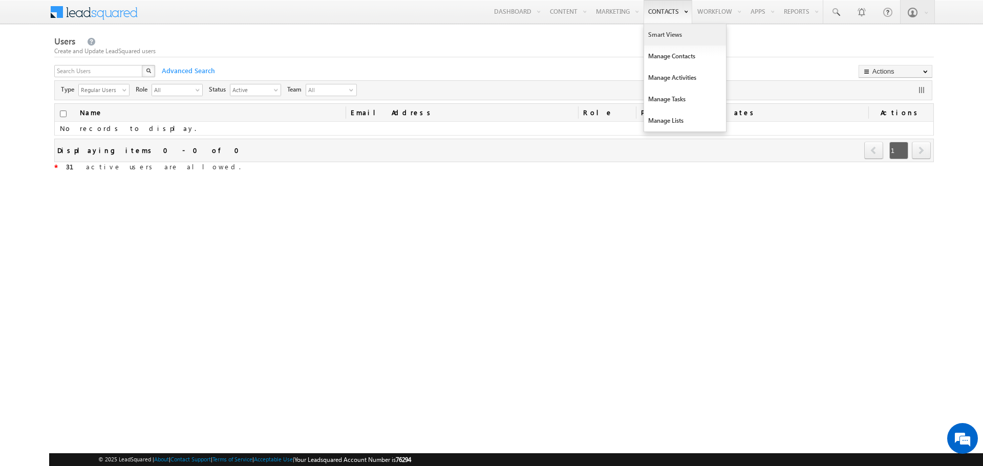
click at [664, 29] on link "Smart Views" at bounding box center [685, 34] width 82 height 21
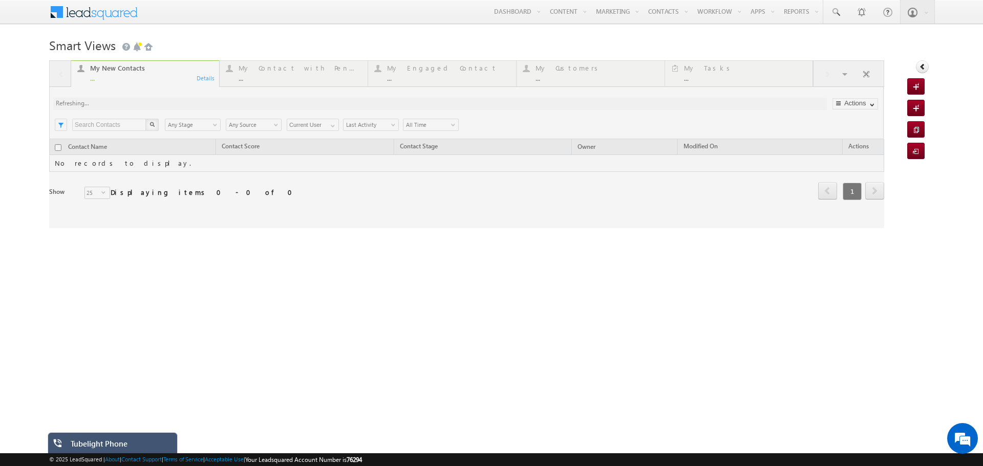
click at [138, 444] on div "Tubelight Phone" at bounding box center [120, 446] width 99 height 14
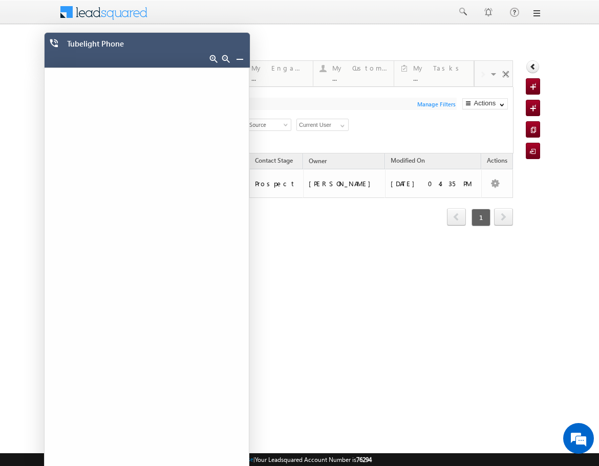
click at [535, 15] on link at bounding box center [536, 13] width 8 height 8
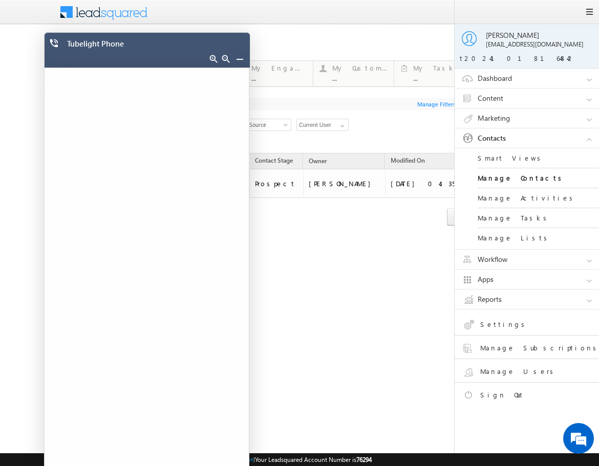
click at [499, 276] on link "Apps" at bounding box center [531, 279] width 154 height 19
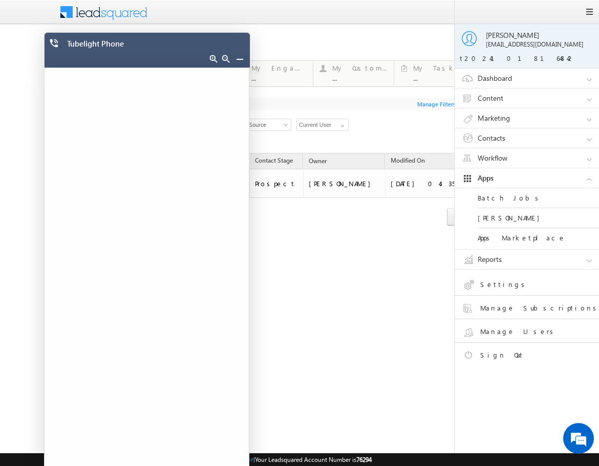
click at [503, 234] on link "Apps Marketplace" at bounding box center [538, 237] width 123 height 19
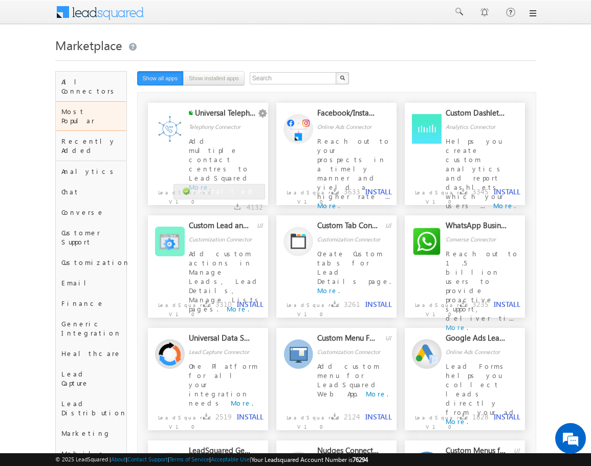
click at [210, 142] on span "Add multiple contact centres to LeadSquared" at bounding box center [220, 160] width 62 height 46
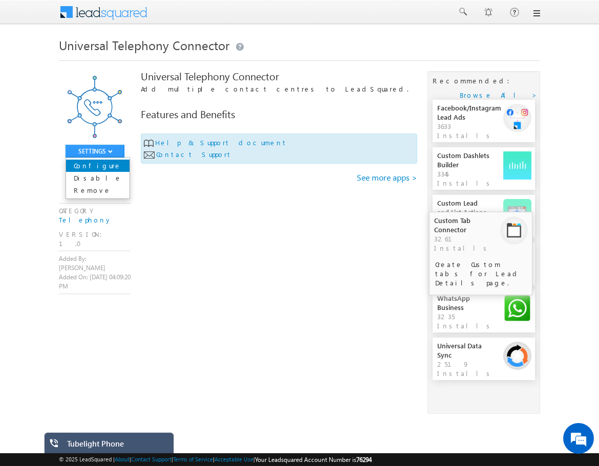
click at [112, 165] on link "Configure" at bounding box center [97, 166] width 63 height 12
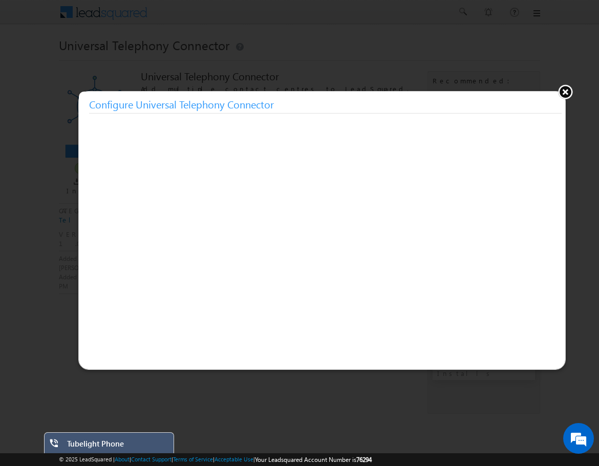
click at [129, 445] on div "Tubelight Phone" at bounding box center [116, 446] width 99 height 14
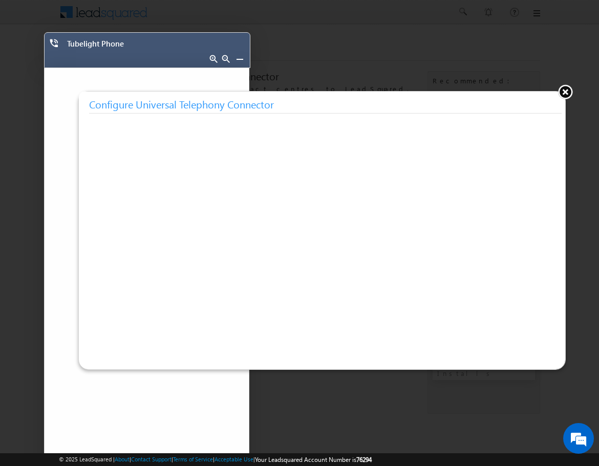
click at [565, 92] on button at bounding box center [564, 91] width 15 height 15
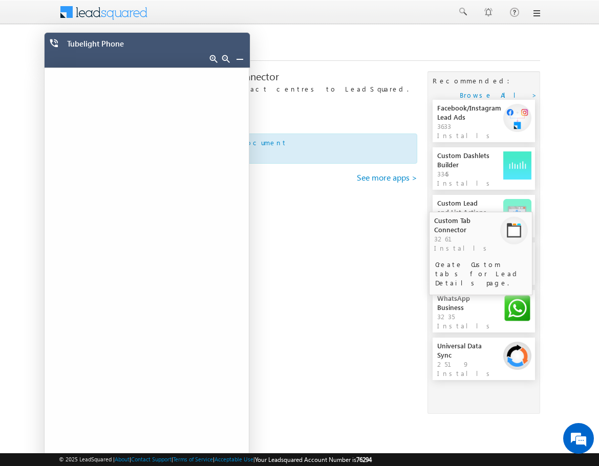
click at [541, 16] on div "Menu [PERSON_NAME] n@ele phant .in" at bounding box center [299, 12] width 599 height 25
click at [535, 14] on link at bounding box center [536, 13] width 8 height 8
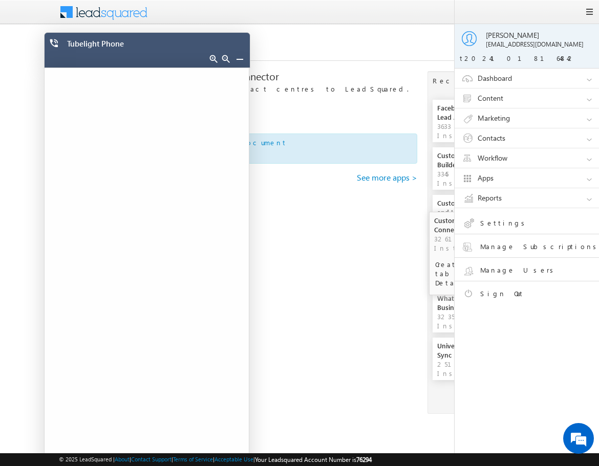
click at [477, 296] on link "Sign Out" at bounding box center [535, 296] width 146 height 18
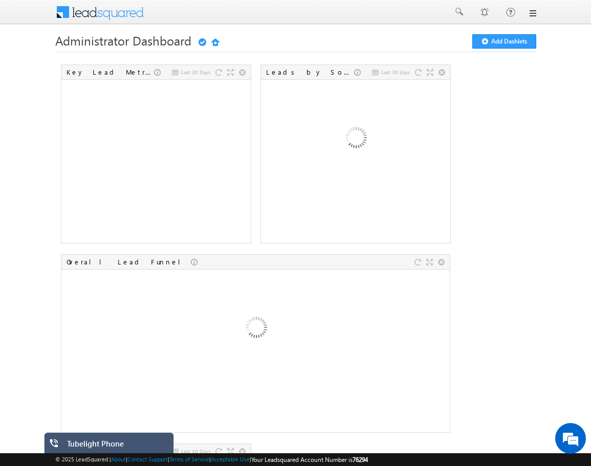
click at [119, 441] on div "Tubelight Phone" at bounding box center [116, 446] width 99 height 14
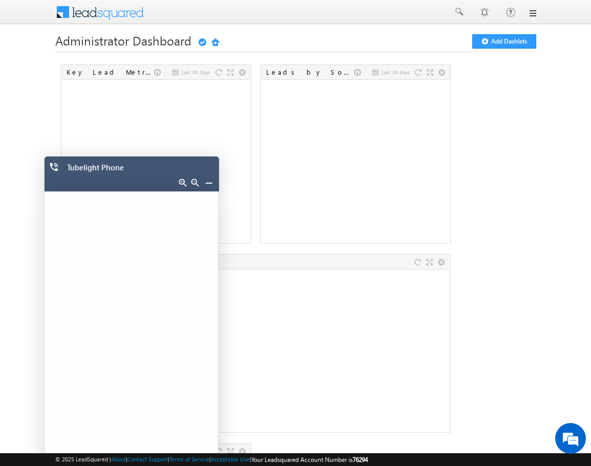
click at [533, 15] on link at bounding box center [532, 13] width 8 height 8
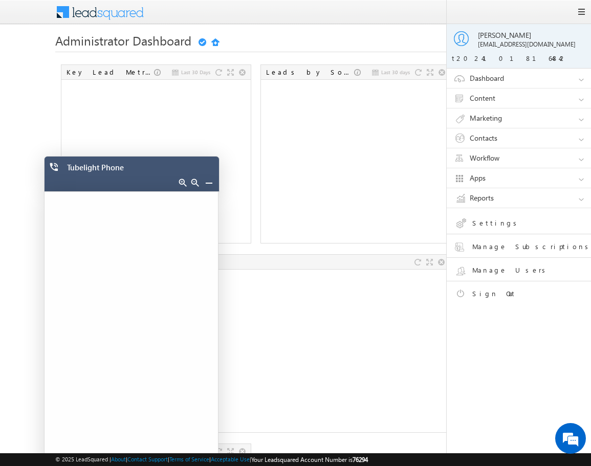
click at [513, 183] on link "Apps" at bounding box center [524, 177] width 154 height 19
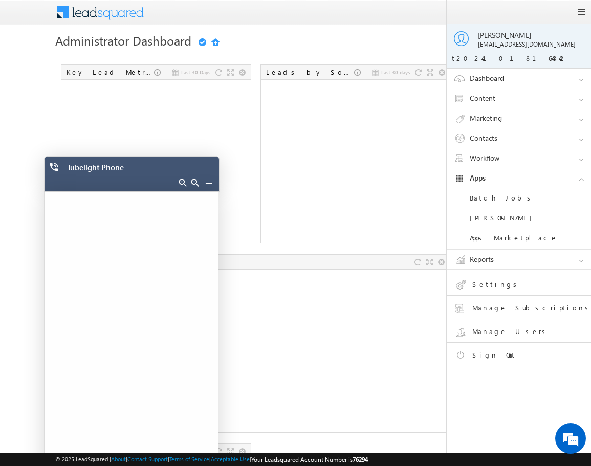
click at [517, 236] on link "Apps Marketplace" at bounding box center [531, 237] width 123 height 19
click at [498, 237] on link "Apps Marketplace" at bounding box center [531, 237] width 123 height 19
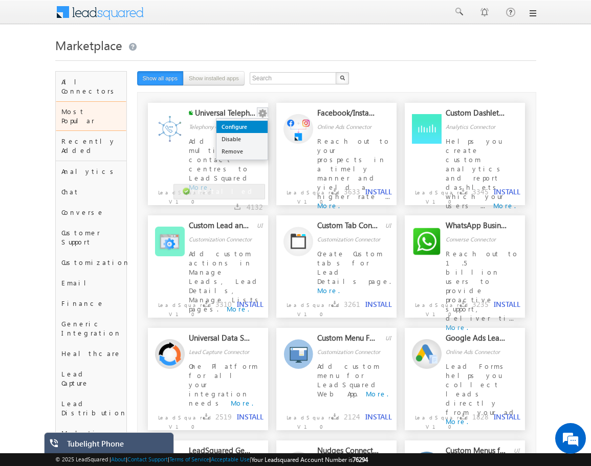
click at [244, 127] on link "Configure" at bounding box center [241, 127] width 51 height 12
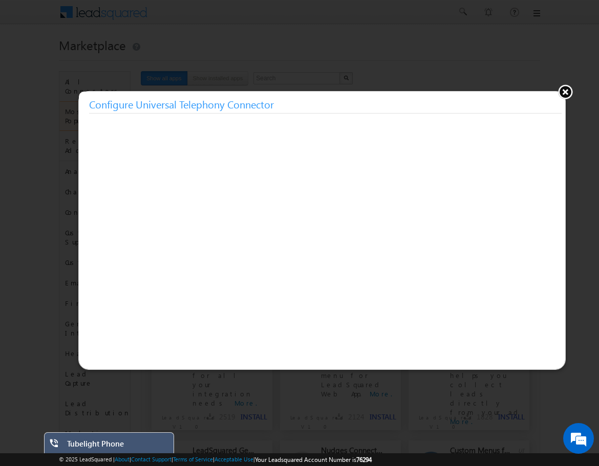
click at [565, 92] on button at bounding box center [564, 91] width 15 height 15
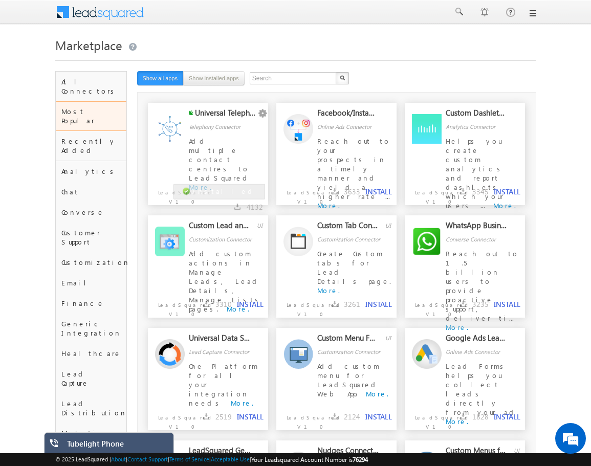
click at [531, 11] on link at bounding box center [532, 13] width 8 height 8
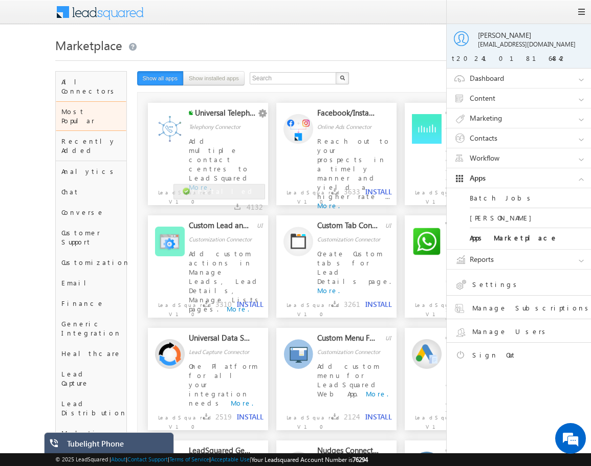
click at [483, 350] on link "Sign Out" at bounding box center [527, 357] width 146 height 18
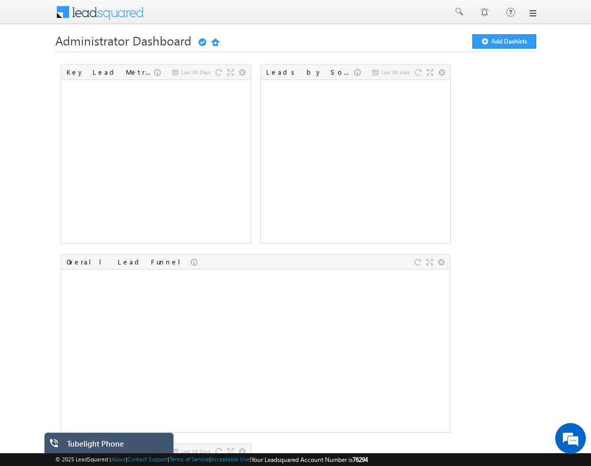
click at [147, 443] on div "Tubelight Phone" at bounding box center [116, 446] width 99 height 14
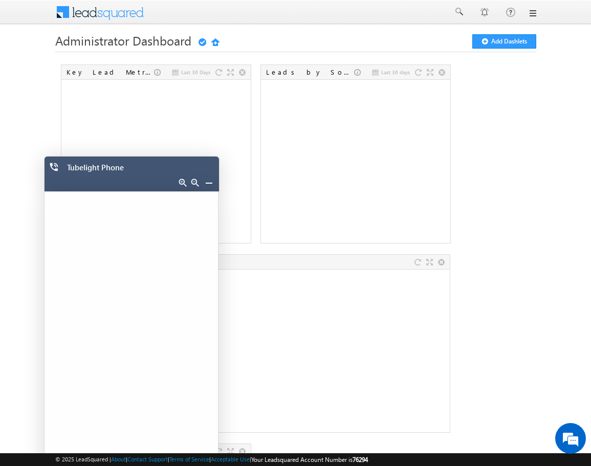
click at [537, 17] on div "Menu [PERSON_NAME] n@ele phant .in" at bounding box center [295, 12] width 591 height 25
click at [531, 13] on link at bounding box center [532, 13] width 8 height 8
drag, startPoint x: 529, startPoint y: 9, endPoint x: 535, endPoint y: 18, distance: 11.5
click at [529, 9] on div at bounding box center [295, 12] width 481 height 25
click at [534, 10] on link at bounding box center [532, 13] width 8 height 8
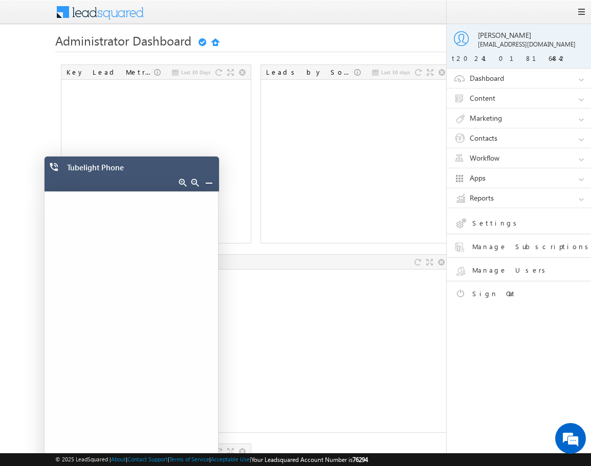
click at [497, 290] on link "Sign Out" at bounding box center [527, 296] width 146 height 18
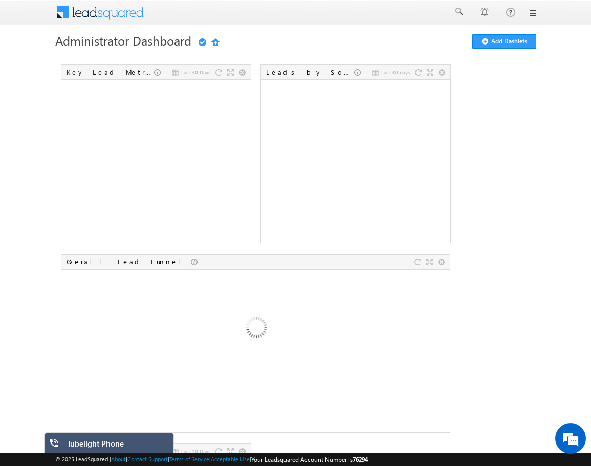
click at [75, 445] on div "Tubelight Phone" at bounding box center [116, 446] width 99 height 14
click at [118, 442] on div "Tubelight Phone" at bounding box center [116, 446] width 99 height 14
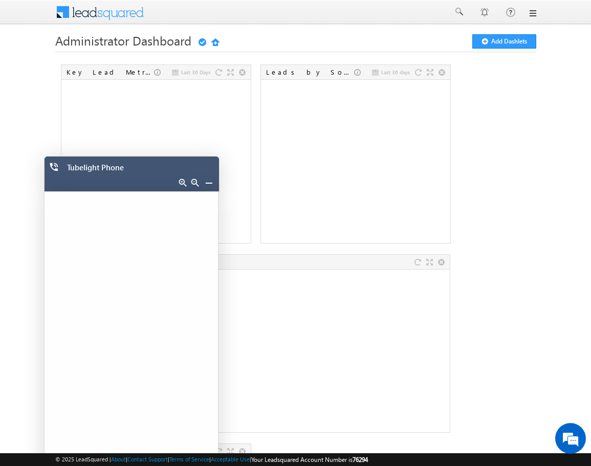
click at [534, 14] on link at bounding box center [532, 13] width 8 height 8
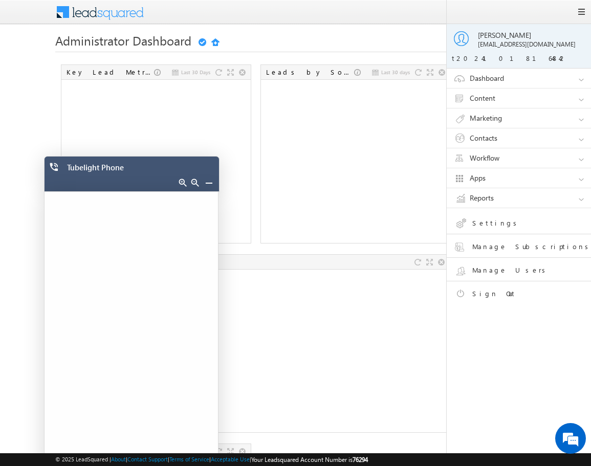
click at [497, 286] on li "Sign Out" at bounding box center [524, 292] width 154 height 23
click at [495, 294] on link "Sign Out" at bounding box center [527, 296] width 146 height 18
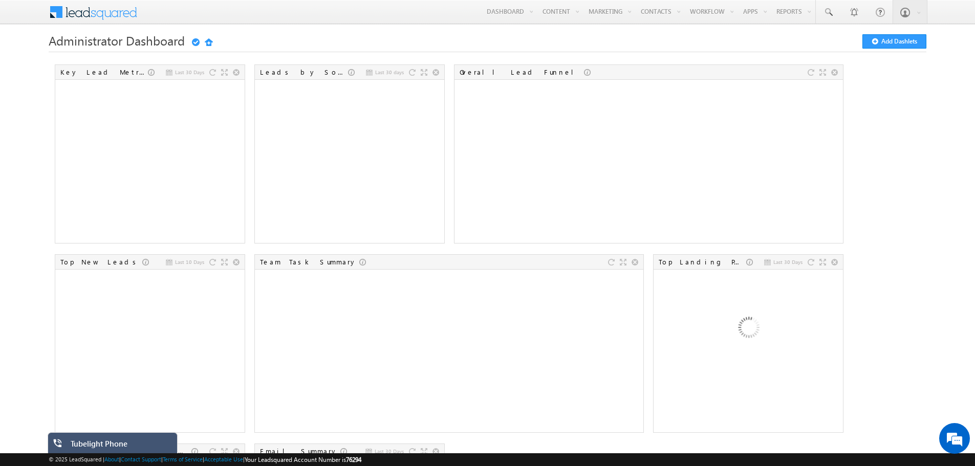
click at [95, 448] on div "Tubelight Phone" at bounding box center [120, 446] width 99 height 14
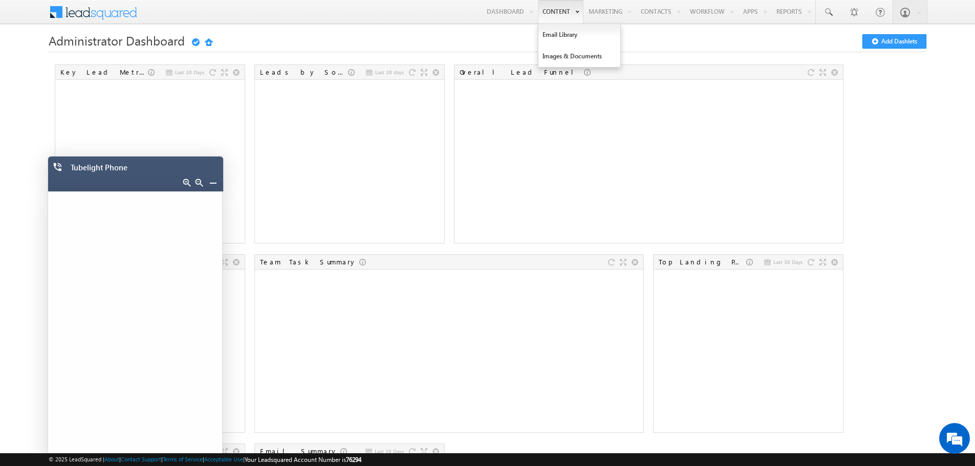
click at [552, 15] on link "Content" at bounding box center [561, 12] width 46 height 24
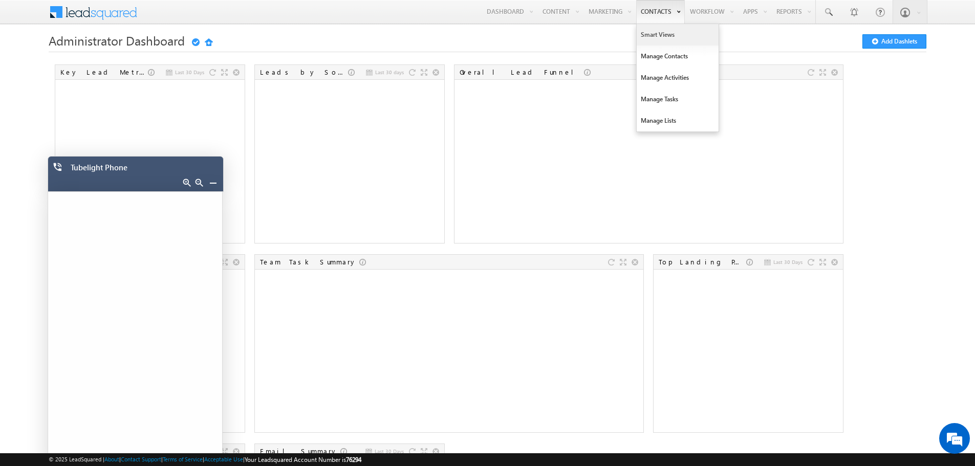
click at [637, 26] on link "Smart Views" at bounding box center [678, 34] width 82 height 21
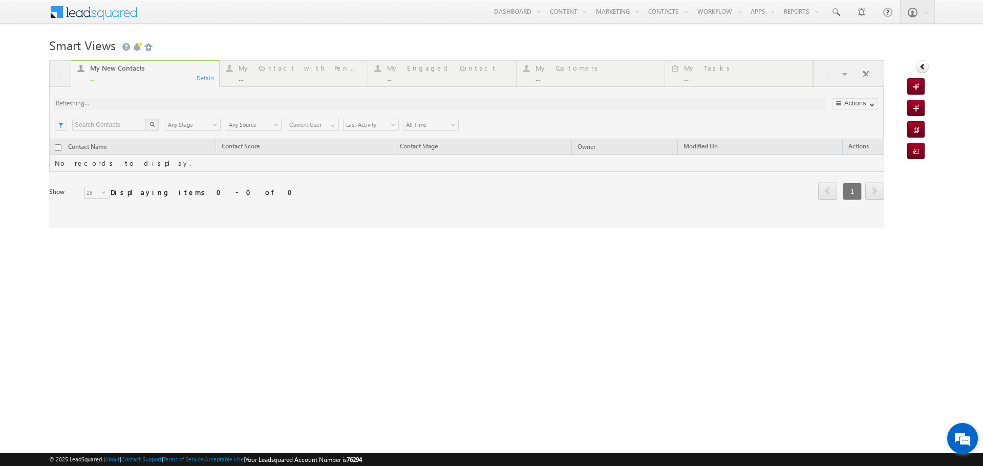
click at [965, 431] on em at bounding box center [962, 439] width 28 height 28
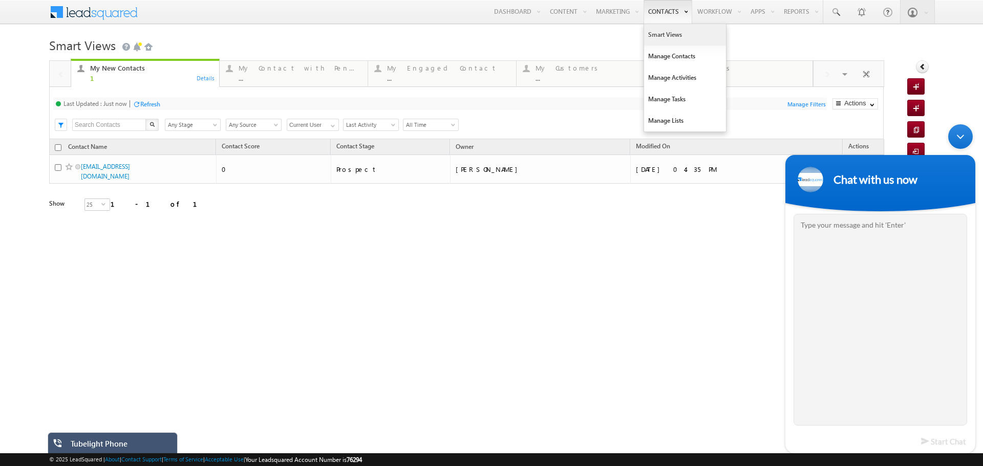
click at [653, 29] on link "Smart Views" at bounding box center [685, 34] width 82 height 21
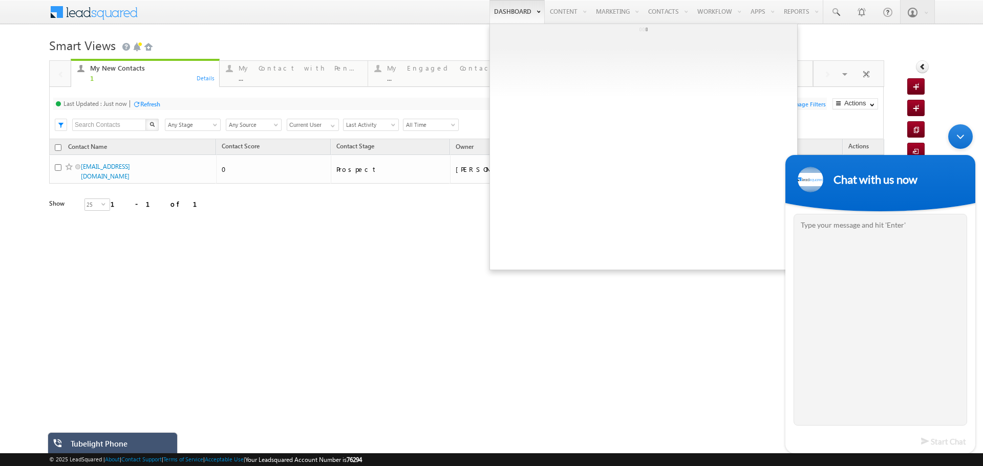
click at [505, 13] on link "Dashboard" at bounding box center [516, 12] width 55 height 24
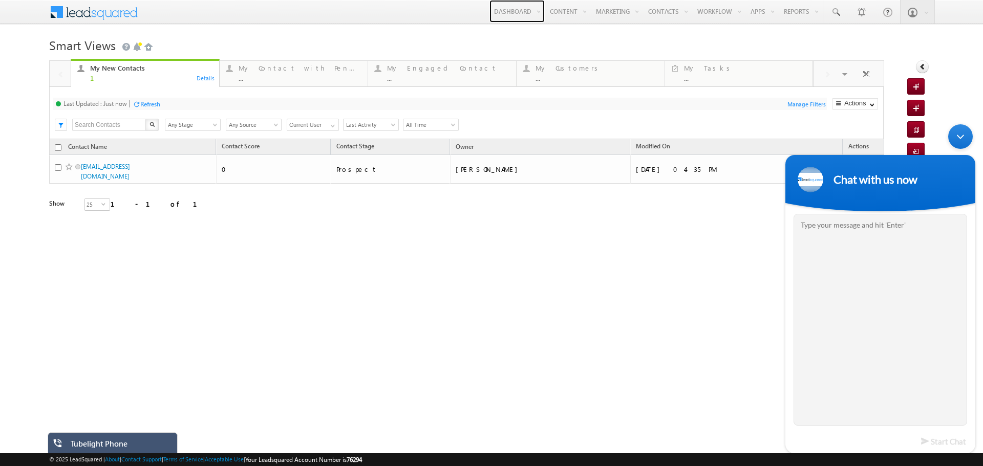
click at [140, 439] on div "Tubelight Phone" at bounding box center [120, 446] width 99 height 14
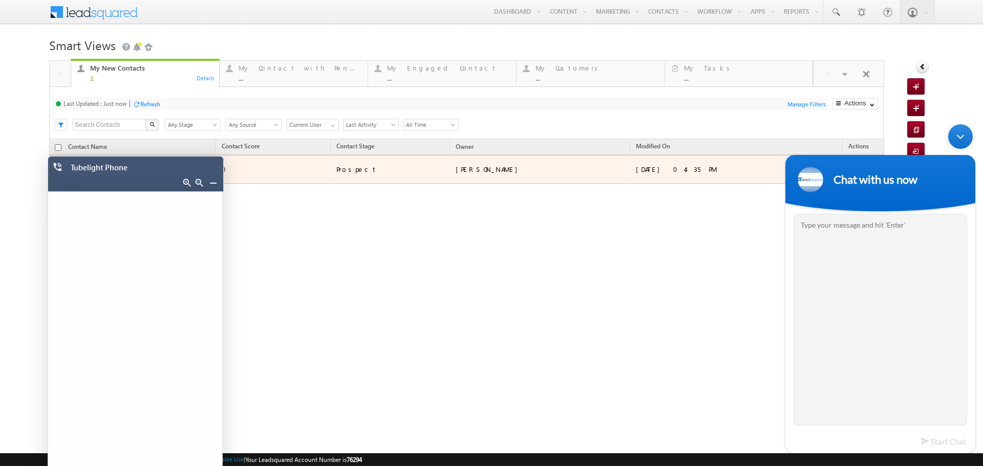
click at [264, 165] on div "0" at bounding box center [274, 169] width 104 height 9
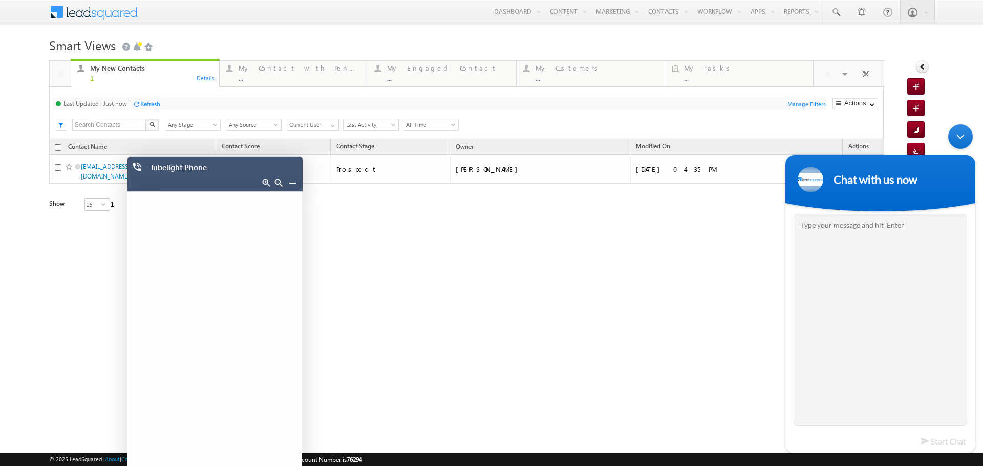
drag, startPoint x: 188, startPoint y: 189, endPoint x: 337, endPoint y: 197, distance: 149.2
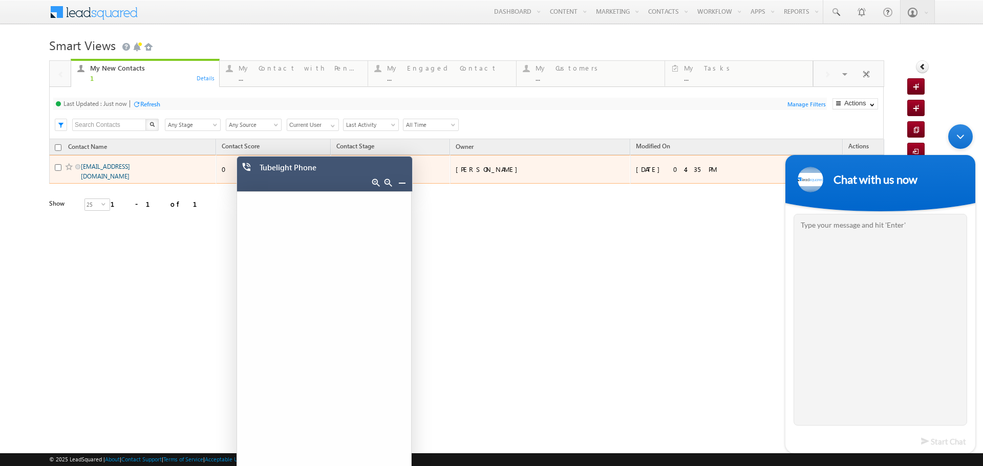
click at [113, 168] on link "[EMAIL_ADDRESS][DOMAIN_NAME]" at bounding box center [105, 171] width 49 height 17
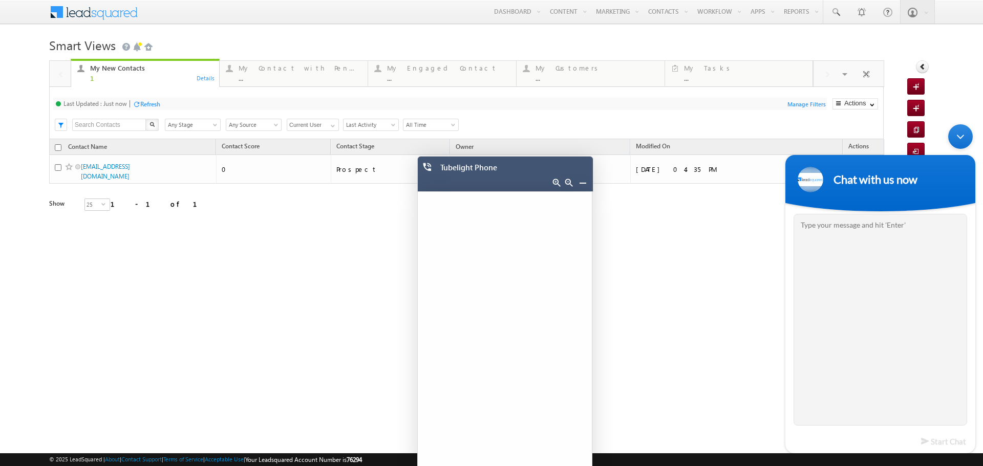
drag, startPoint x: 1074, startPoint y: 299, endPoint x: 832, endPoint y: 199, distance: 262.0
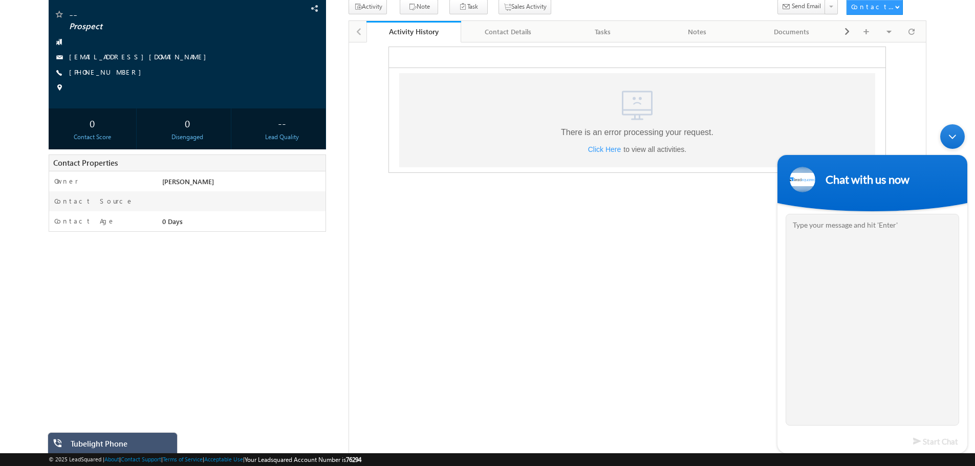
scroll to position [89, 0]
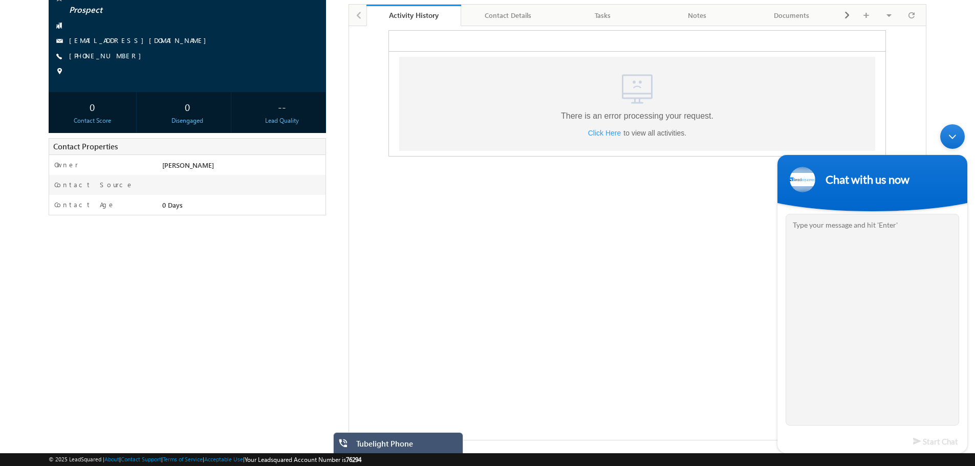
drag, startPoint x: 101, startPoint y: 435, endPoint x: 404, endPoint y: 460, distance: 303.5
click at [404, 441] on body "Menu Farhan Shaikh farha n@ele phant .in" at bounding box center [487, 176] width 975 height 529
click at [403, 446] on div "Tubelight Phone" at bounding box center [422, 446] width 99 height 14
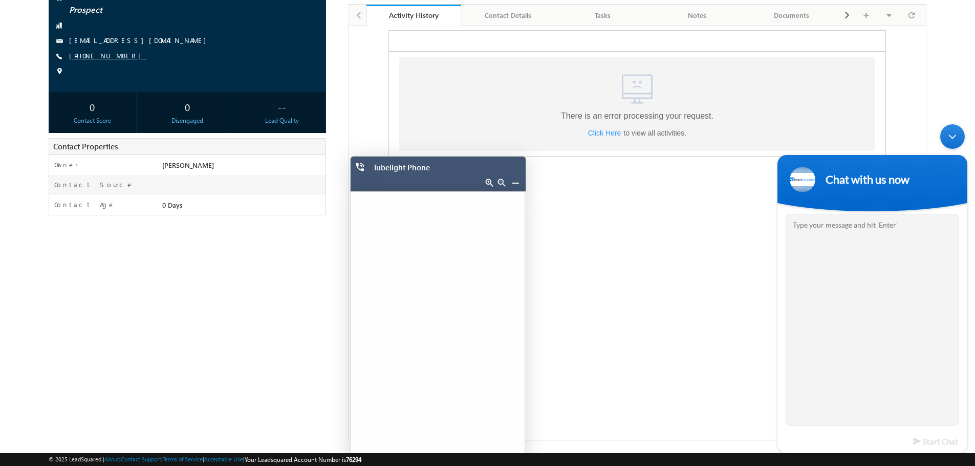
click at [106, 53] on link "+91-8418979278" at bounding box center [107, 55] width 77 height 9
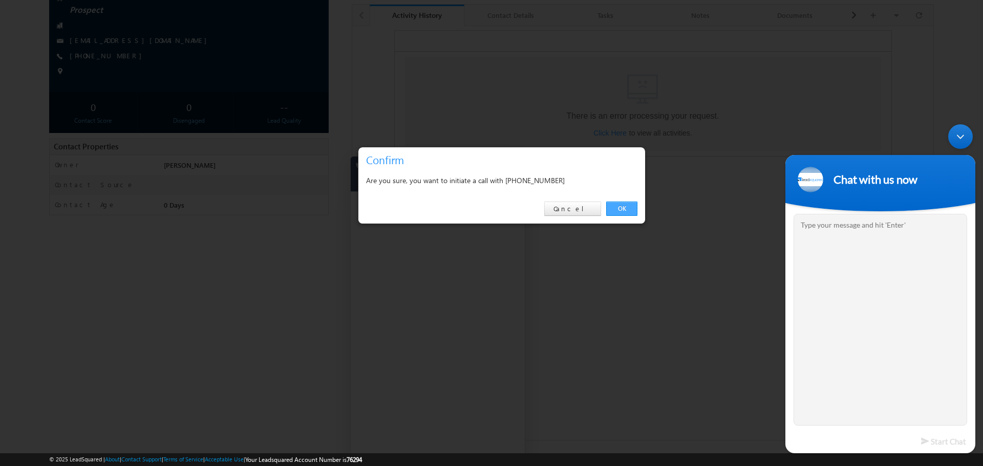
click at [626, 207] on link "OK" at bounding box center [621, 209] width 31 height 14
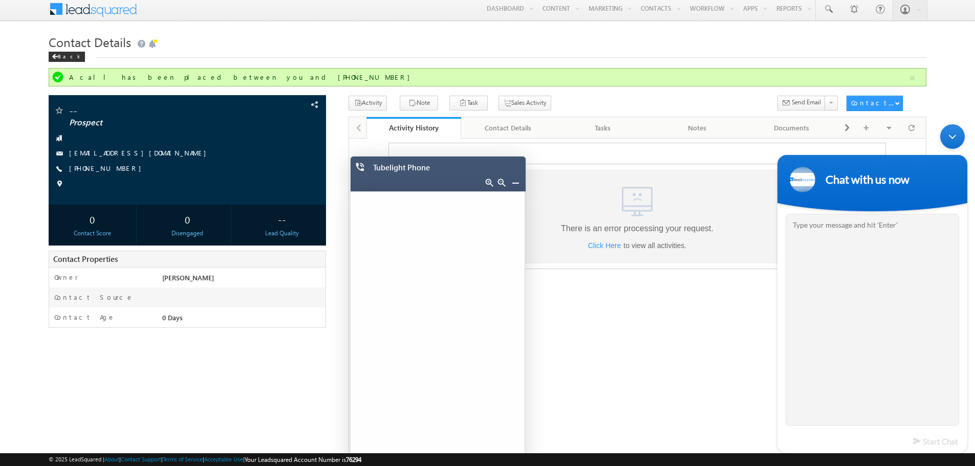
scroll to position [0, 0]
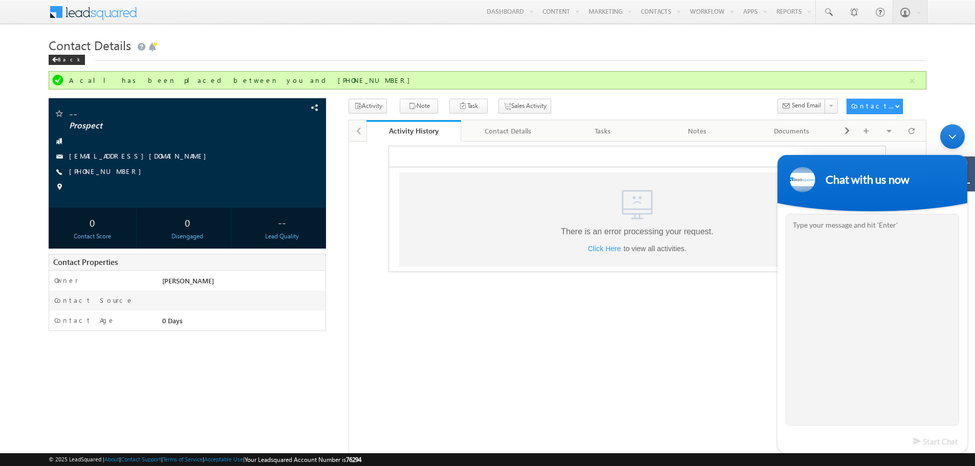
drag, startPoint x: 771, startPoint y: 317, endPoint x: 646, endPoint y: 216, distance: 160.2
click at [646, 216] on icon ".a{fill:none;}.b{fill:#cad4e2;}" at bounding box center [637, 204] width 37 height 37
click at [948, 142] on div "Minimize live chat window" at bounding box center [952, 136] width 25 height 25
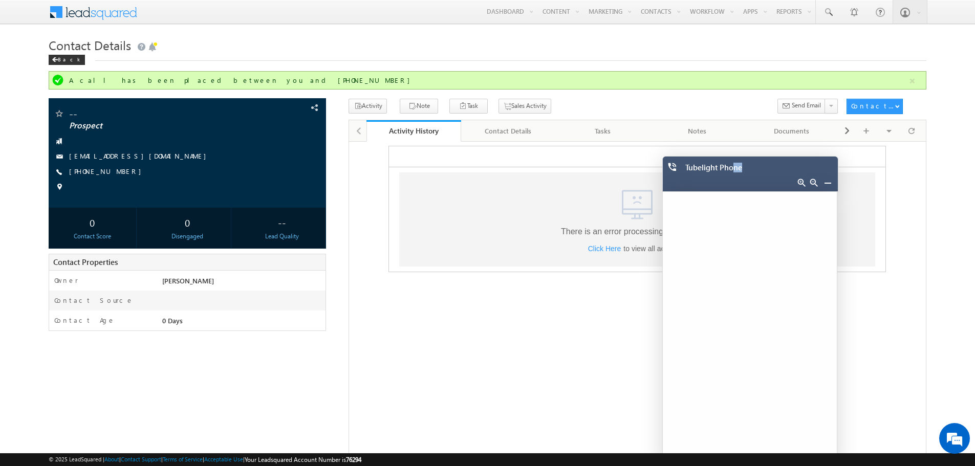
drag, startPoint x: 910, startPoint y: 167, endPoint x: 734, endPoint y: 170, distance: 176.1
click at [734, 170] on div "Tubelight Phone" at bounding box center [752, 170] width 135 height 14
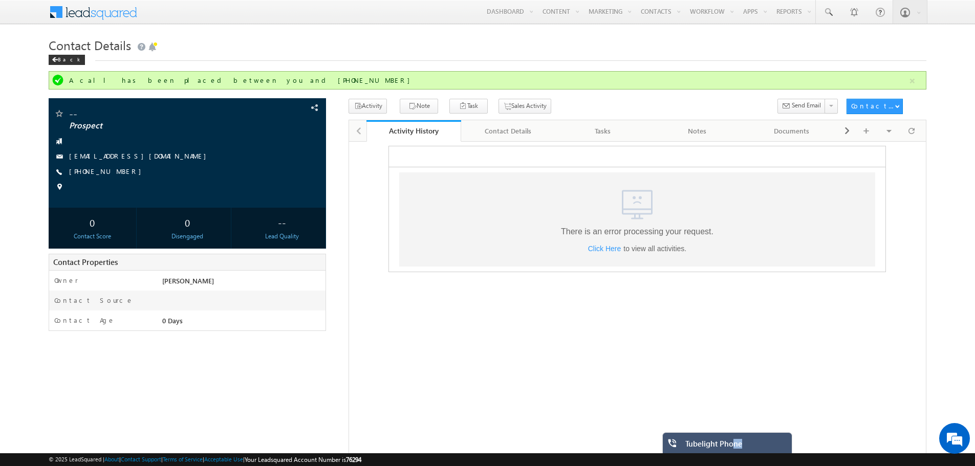
click at [748, 445] on div "Tubelight Phone" at bounding box center [734, 446] width 99 height 14
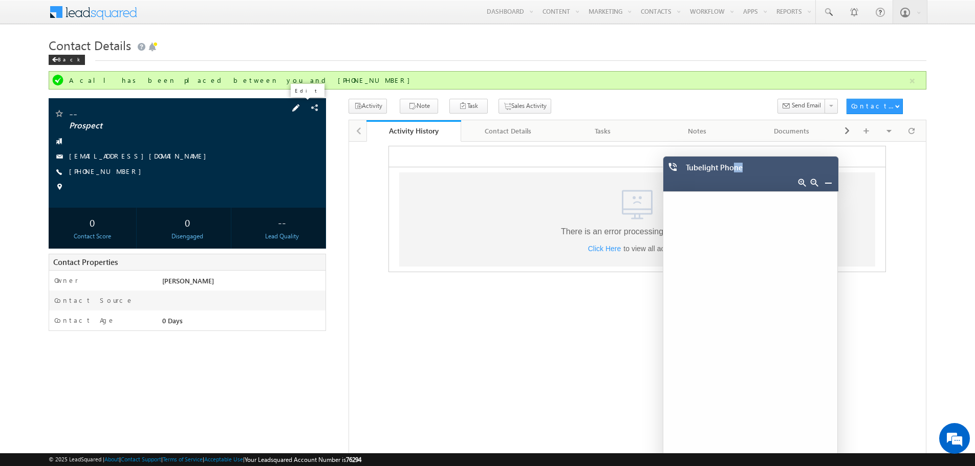
click at [301, 106] on span at bounding box center [295, 107] width 11 height 11
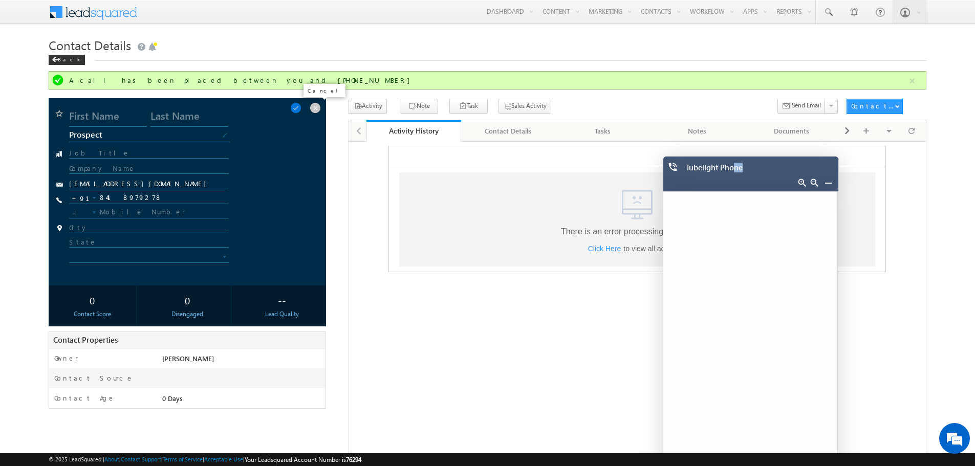
click at [319, 107] on span at bounding box center [315, 107] width 11 height 11
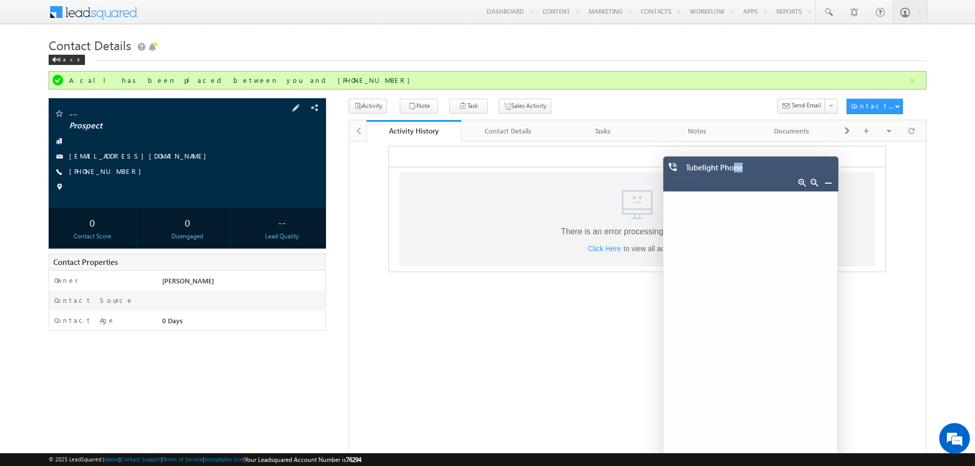
click at [827, 182] on link at bounding box center [828, 183] width 8 height 8
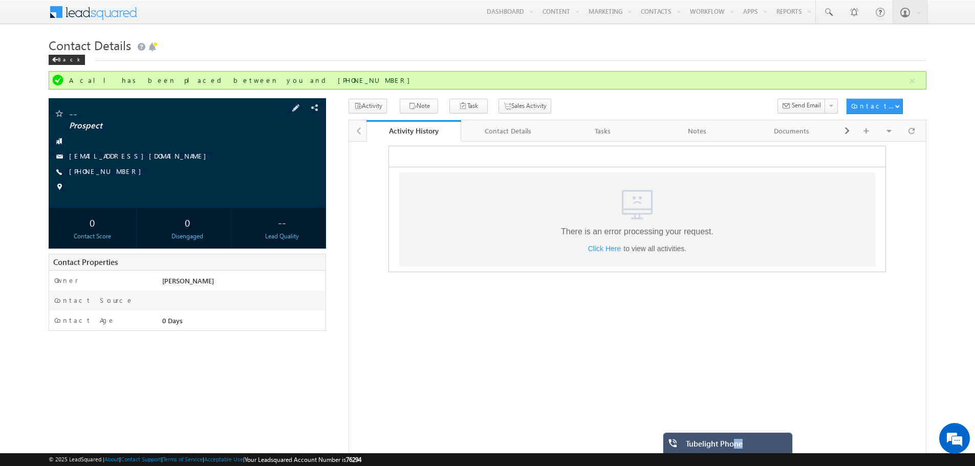
click at [779, 450] on div "Tubelight Phone" at bounding box center [735, 446] width 99 height 14
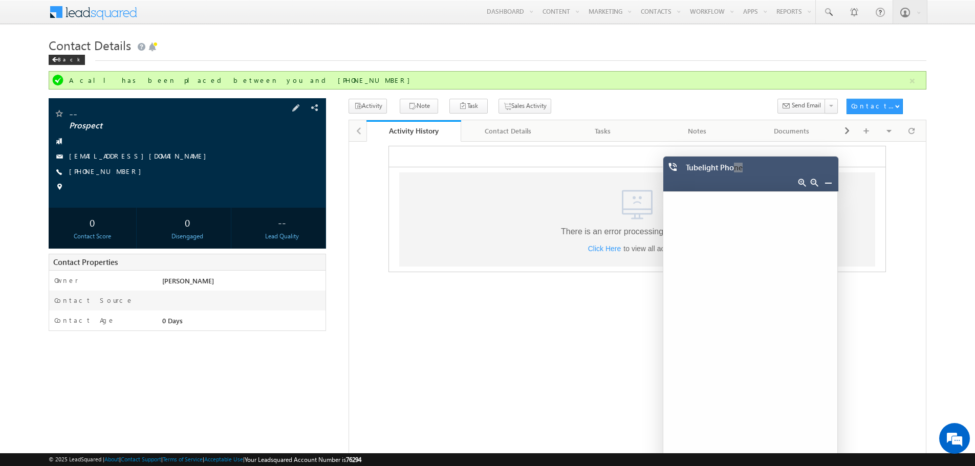
click at [751, 174] on div "Tubelight Phone" at bounding box center [753, 170] width 135 height 14
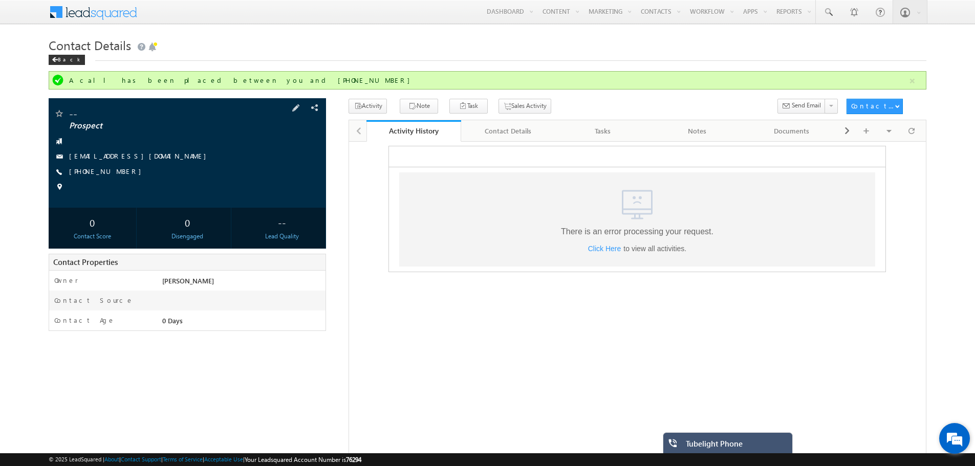
click at [961, 442] on em at bounding box center [955, 439] width 28 height 28
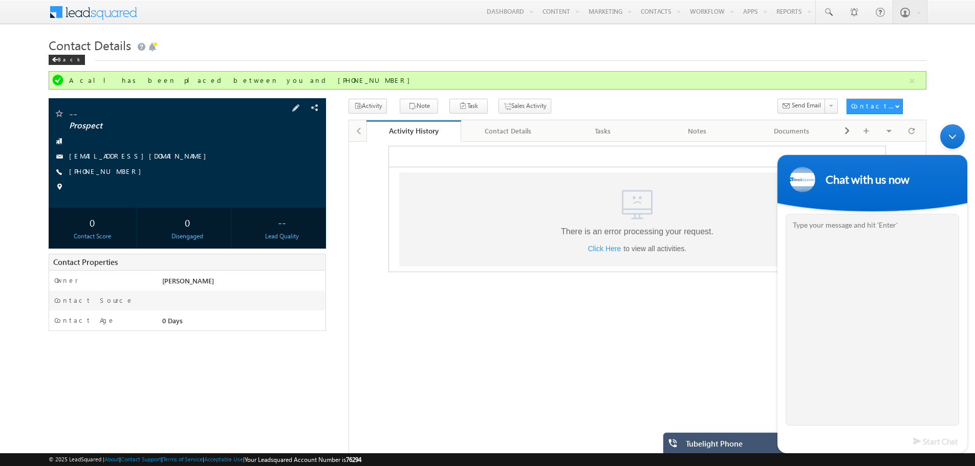
click at [955, 142] on div "Minimize live chat window" at bounding box center [952, 136] width 25 height 25
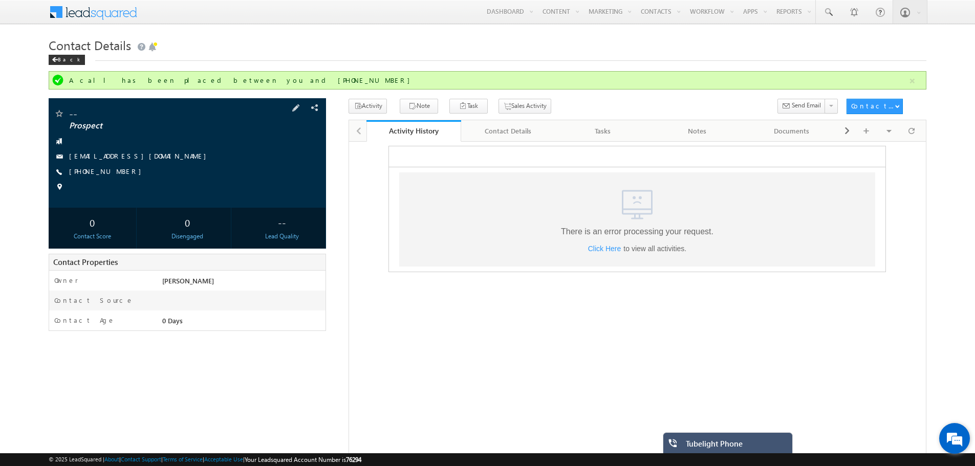
click at [946, 426] on div "We're Online! How may I help you today?" at bounding box center [954, 438] width 31 height 31
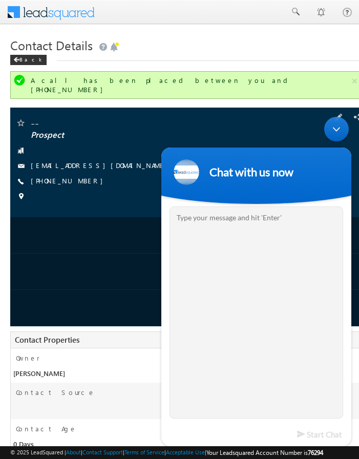
drag, startPoint x: 335, startPoint y: 133, endPoint x: 474, endPoint y: 228, distance: 169.4
click at [335, 133] on div "Minimize live chat window" at bounding box center [336, 129] width 25 height 25
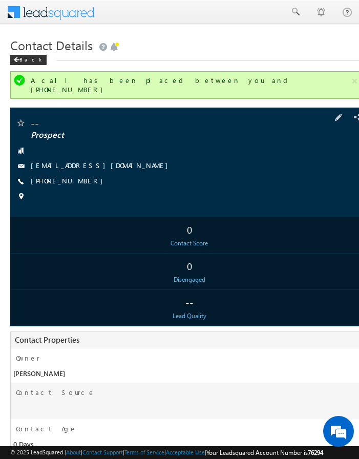
click at [30, 66] on div "Contact Details Back" at bounding box center [189, 52] width 358 height 37
click at [28, 61] on div "Back" at bounding box center [28, 60] width 36 height 10
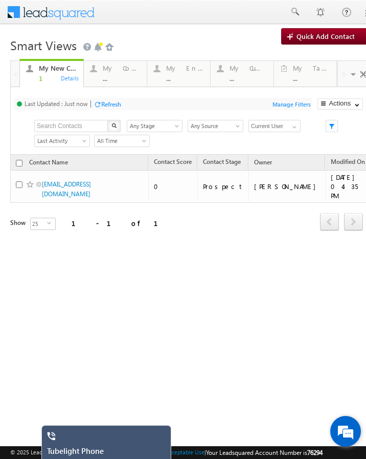
click at [355, 430] on em at bounding box center [346, 431] width 28 height 28
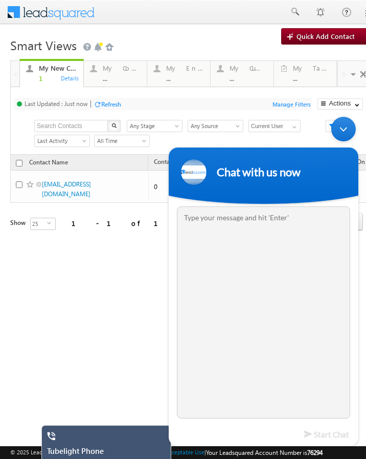
click at [254, 287] on textarea "Type your message and hit 'Enter'" at bounding box center [263, 312] width 173 height 212
drag, startPoint x: 343, startPoint y: 136, endPoint x: 490, endPoint y: 290, distance: 213.6
click at [343, 136] on div "Minimize live chat window" at bounding box center [344, 129] width 25 height 25
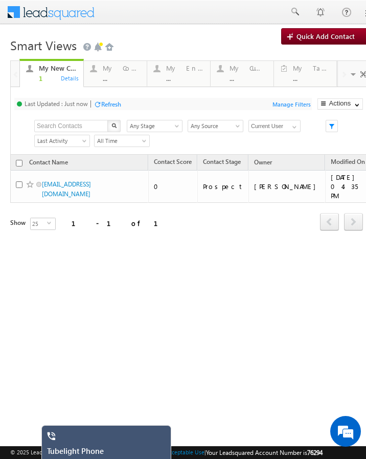
click at [144, 436] on div "Tubelight Phone" at bounding box center [106, 442] width 130 height 35
click at [135, 443] on div "Tubelight Phone" at bounding box center [106, 442] width 130 height 35
click at [74, 451] on div "Tubelight Phone" at bounding box center [96, 453] width 99 height 14
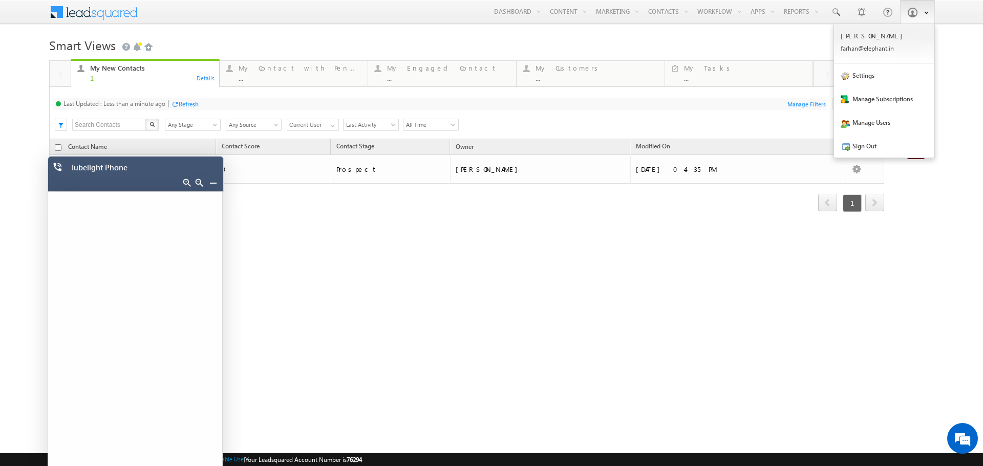
click at [366, 17] on span at bounding box center [912, 12] width 10 height 10
click at [366, 73] on link "Settings" at bounding box center [884, 75] width 100 height 24
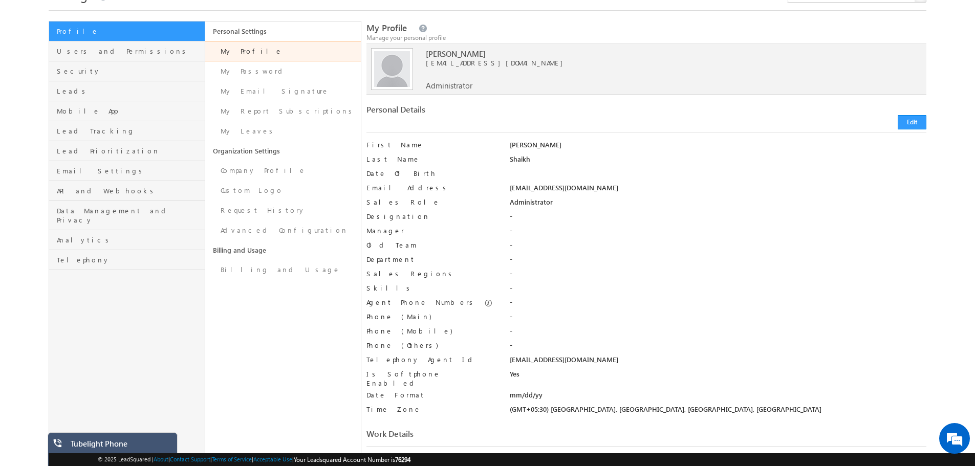
scroll to position [29, 0]
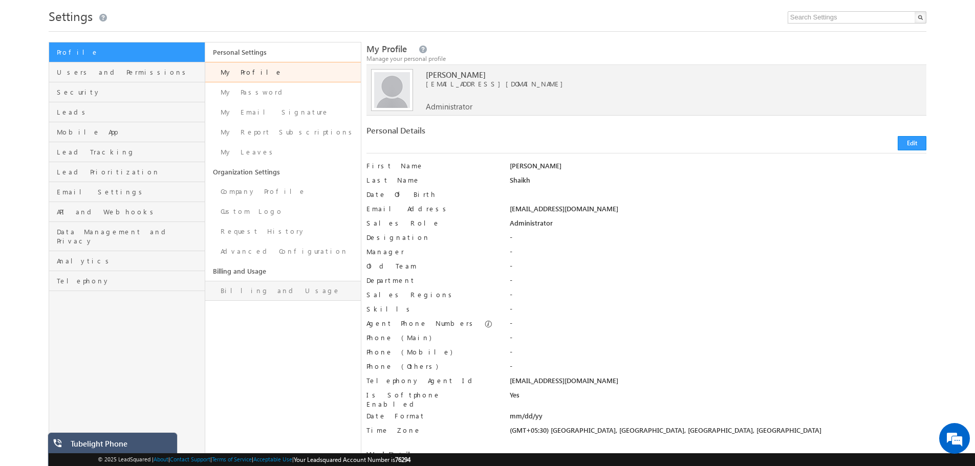
click at [262, 286] on link "Billing and Usage" at bounding box center [283, 291] width 156 height 20
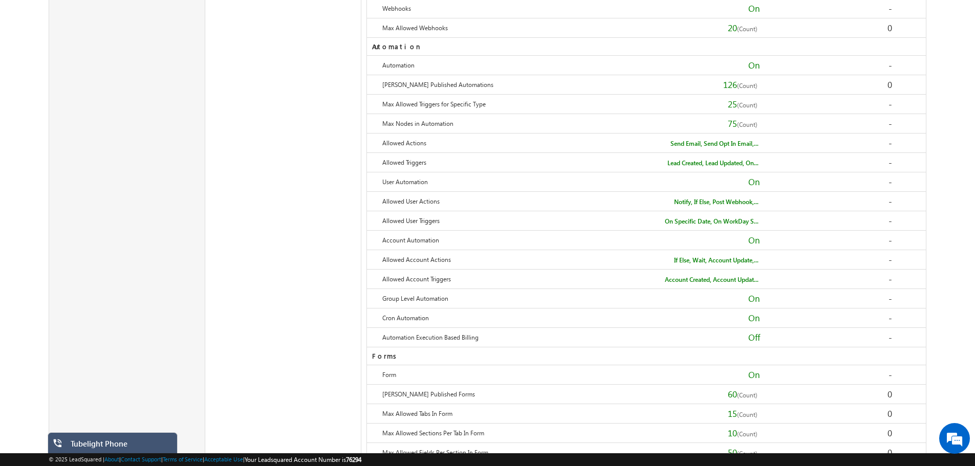
scroll to position [524, 0]
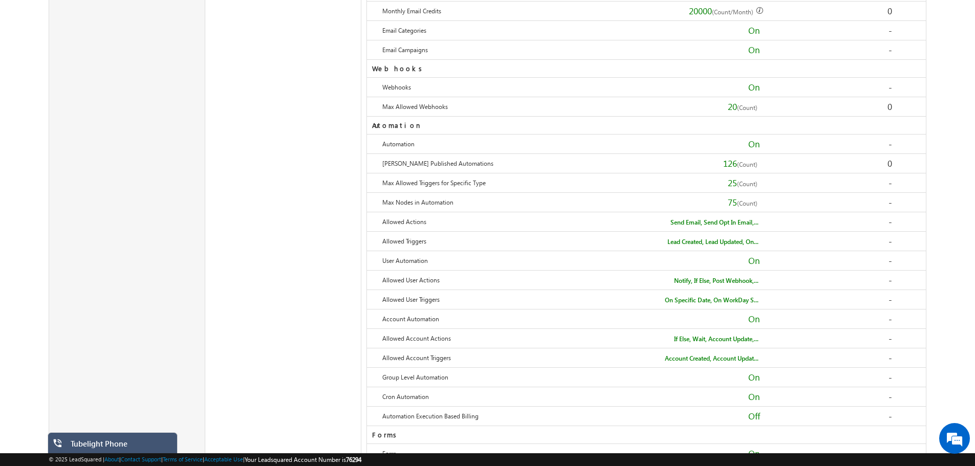
drag, startPoint x: 959, startPoint y: 76, endPoint x: 957, endPoint y: 52, distance: 24.1
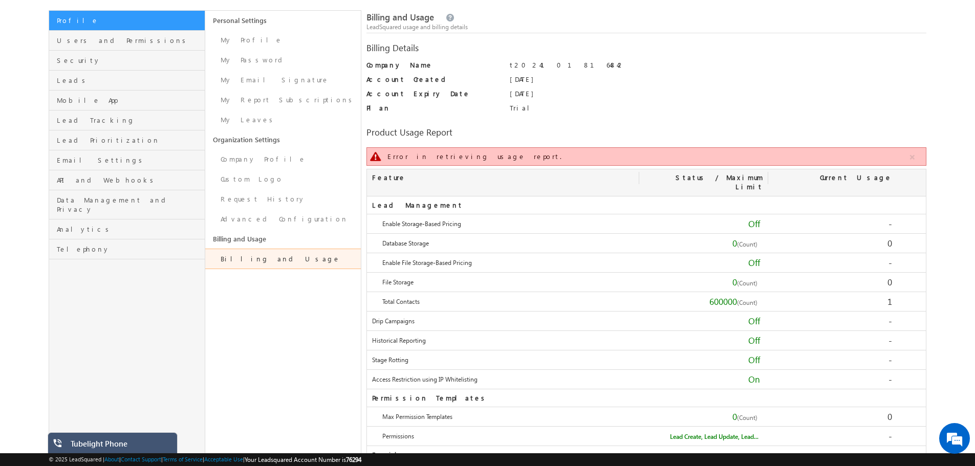
scroll to position [50, 0]
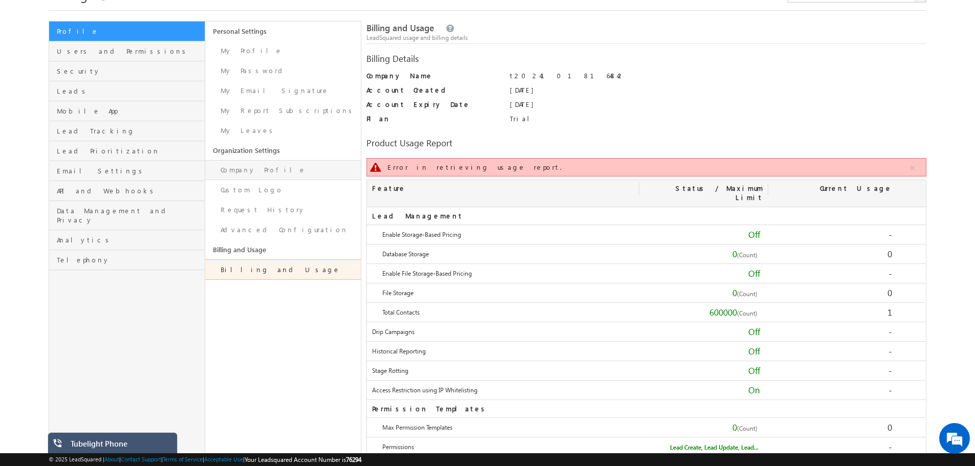
click at [278, 172] on link "Company Profile" at bounding box center [283, 170] width 156 height 20
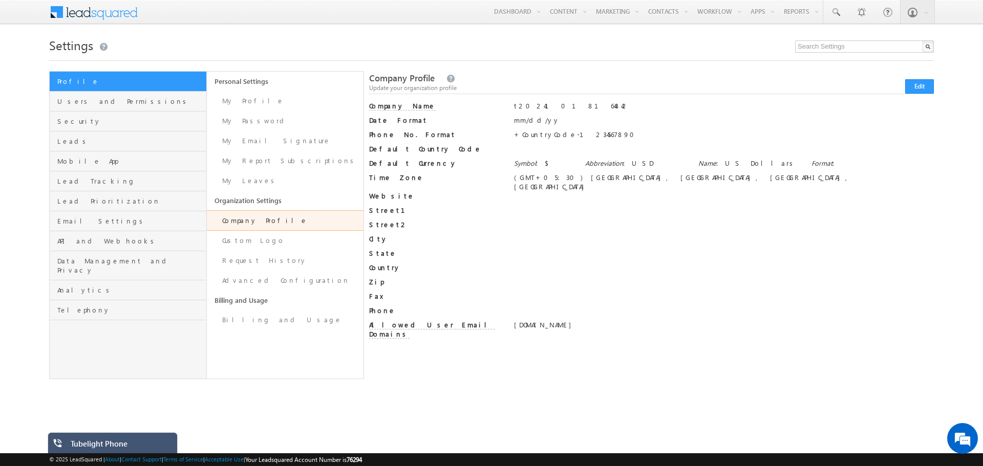
drag, startPoint x: 503, startPoint y: 322, endPoint x: 561, endPoint y: 322, distance: 58.3
click at [561, 322] on div "Allowed User Email Domains [DOMAIN_NAME] [DOMAIN_NAME]" at bounding box center [651, 329] width 565 height 18
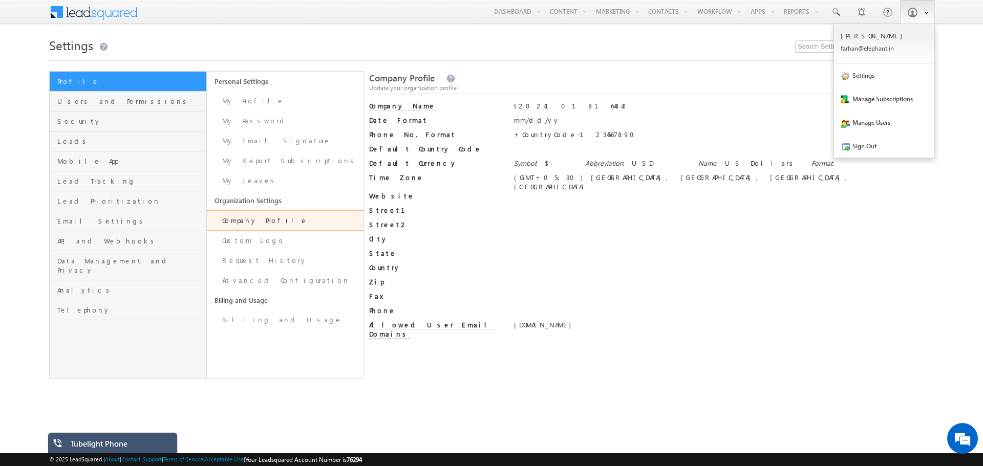
click at [922, 17] on link at bounding box center [917, 12] width 35 height 24
click at [878, 80] on link "Settings" at bounding box center [884, 75] width 100 height 24
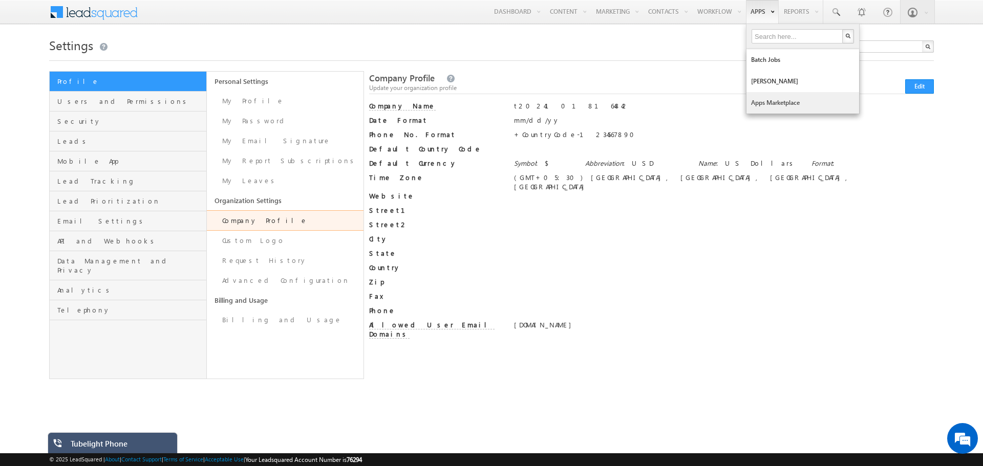
click at [762, 99] on link "Apps Marketplace" at bounding box center [802, 102] width 113 height 21
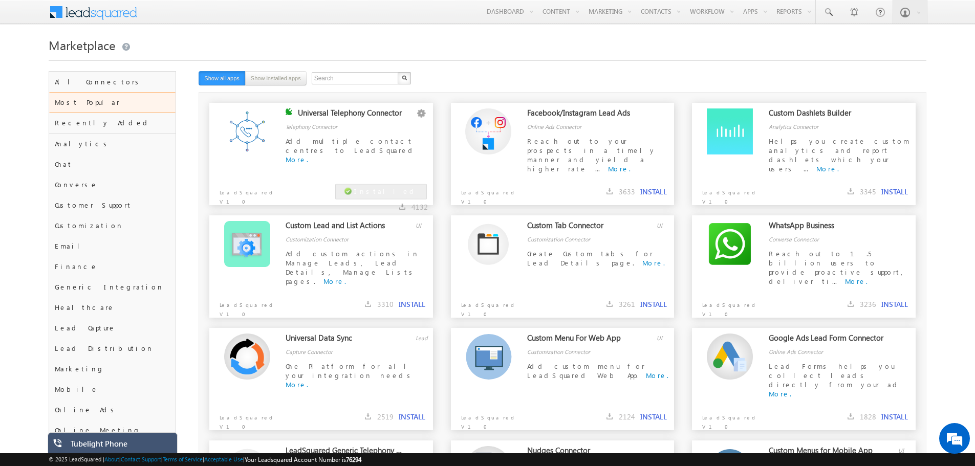
click at [85, 443] on div "Tubelight Phone" at bounding box center [120, 446] width 99 height 14
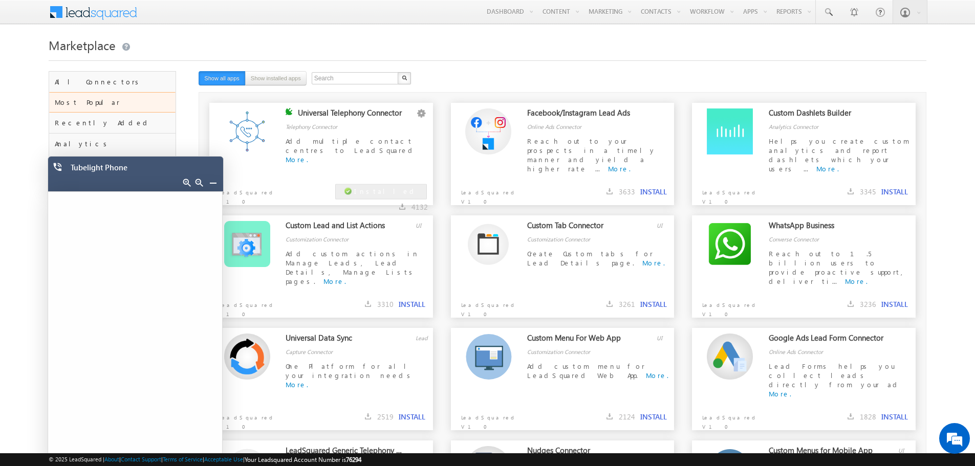
click at [212, 183] on link at bounding box center [213, 183] width 8 height 8
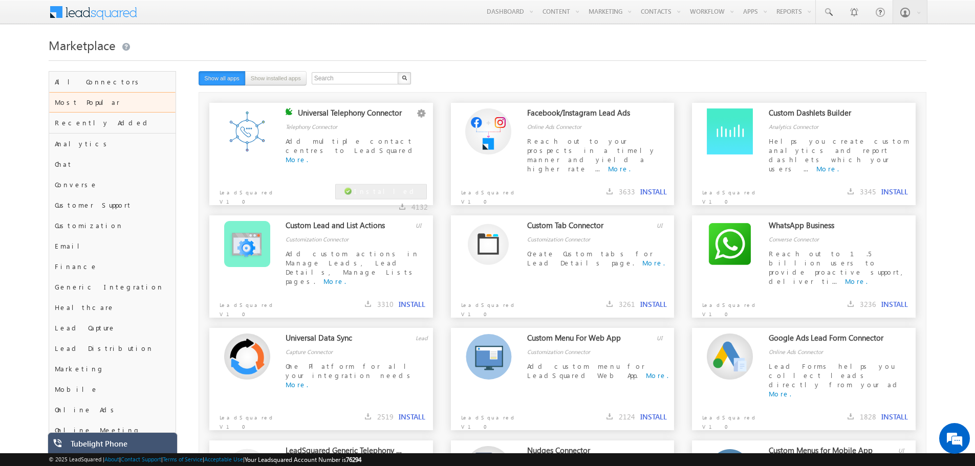
click at [139, 435] on div "Tubelight Phone" at bounding box center [113, 449] width 130 height 35
click at [138, 443] on div "Tubelight Phone" at bounding box center [120, 446] width 99 height 14
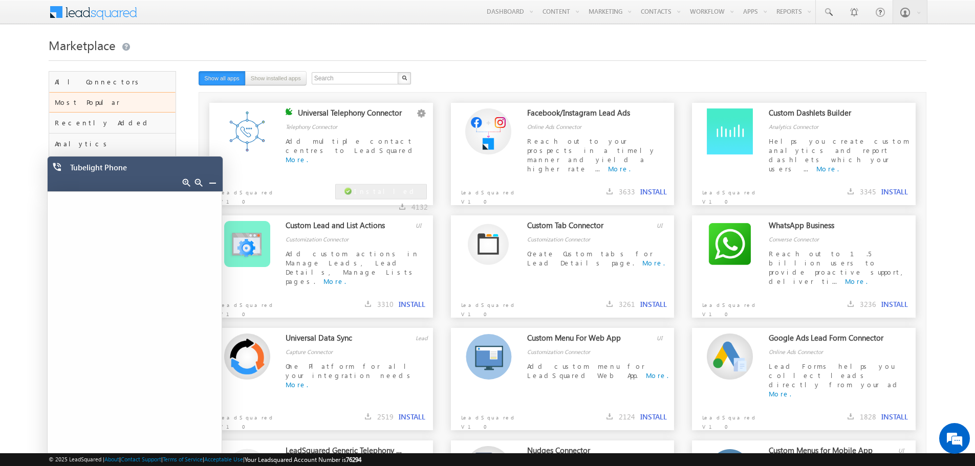
click at [207, 185] on div at bounding box center [208, 184] width 25 height 14
click at [211, 183] on link at bounding box center [212, 183] width 8 height 8
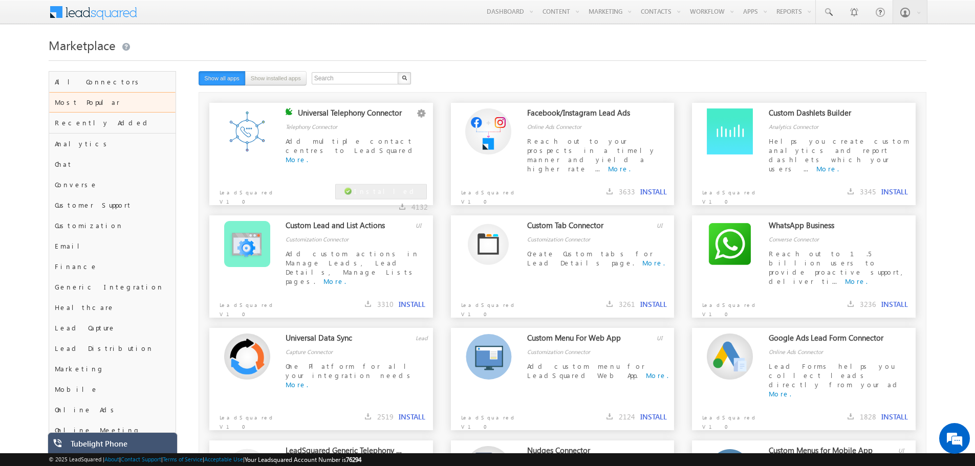
click at [167, 449] on div "Tubelight Phone" at bounding box center [120, 446] width 99 height 14
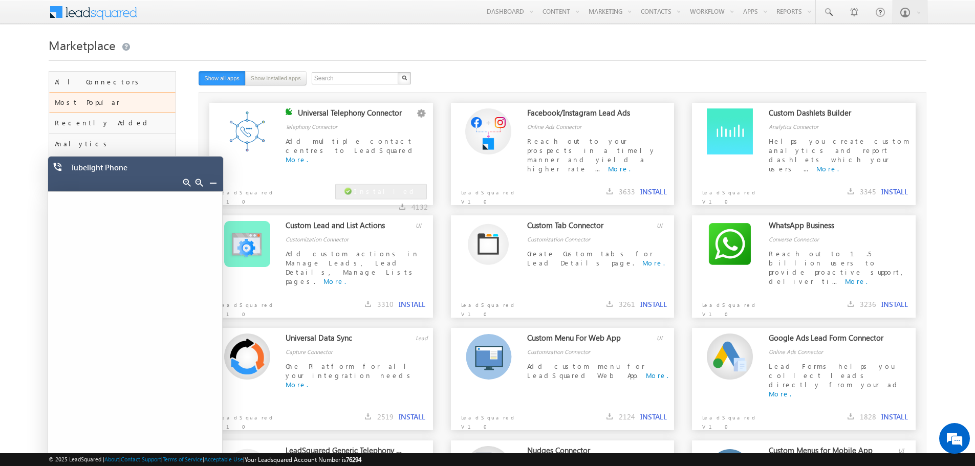
click at [215, 187] on div at bounding box center [209, 184] width 25 height 14
click at [213, 183] on link at bounding box center [213, 183] width 8 height 8
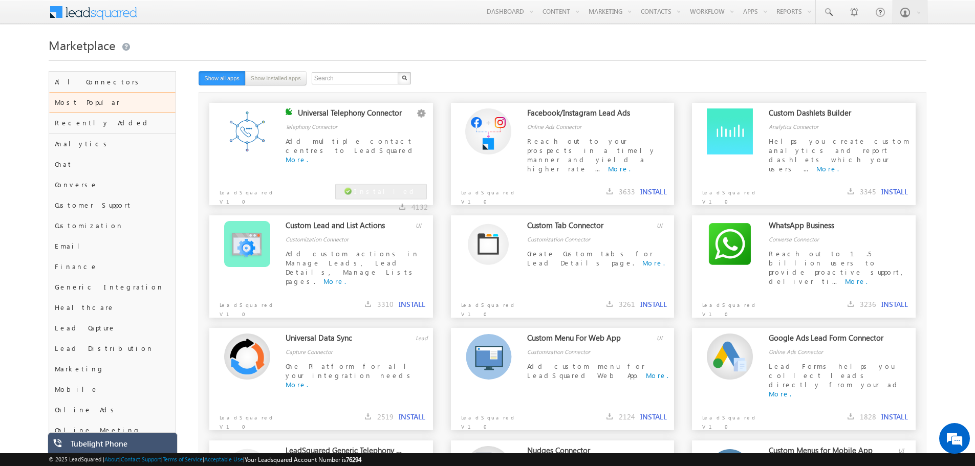
click at [123, 447] on div "Tubelight Phone" at bounding box center [120, 446] width 99 height 14
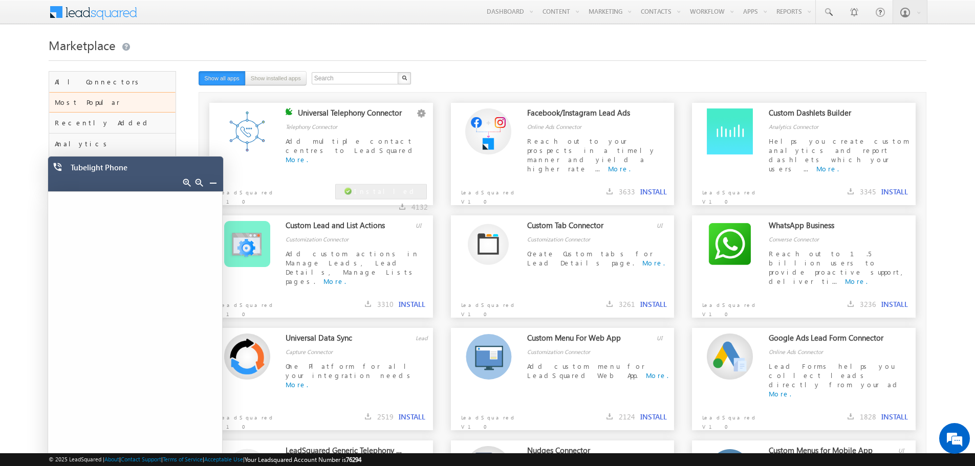
click at [214, 185] on link at bounding box center [213, 183] width 8 height 8
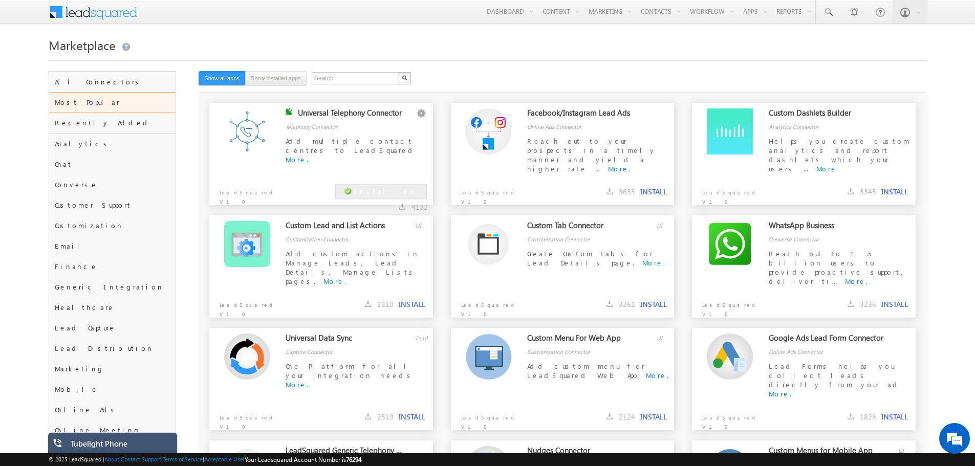
click at [143, 452] on div "Tubelight Phone" at bounding box center [120, 446] width 99 height 14
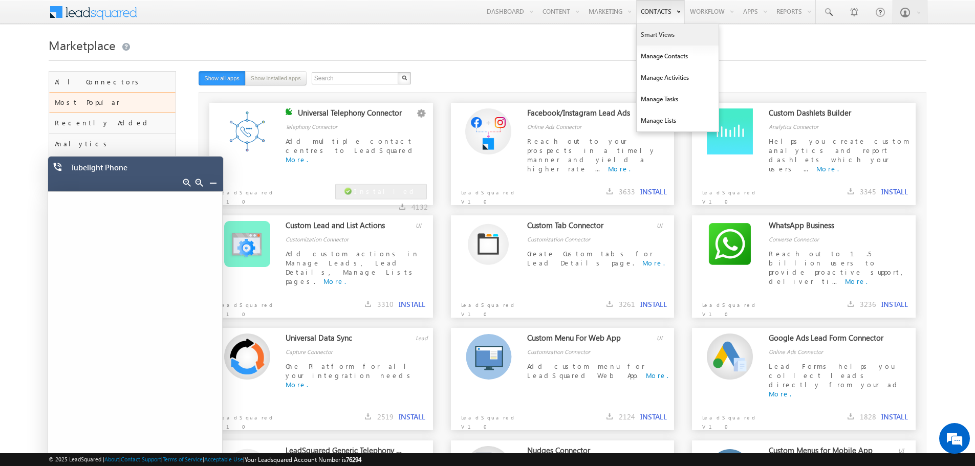
click at [665, 39] on link "Smart Views" at bounding box center [678, 34] width 82 height 21
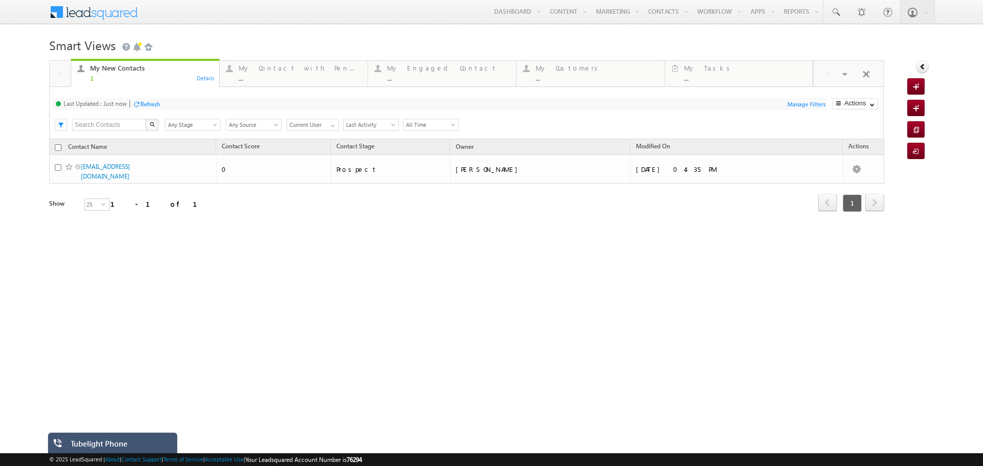
click at [139, 444] on div "Tubelight Phone" at bounding box center [120, 446] width 99 height 14
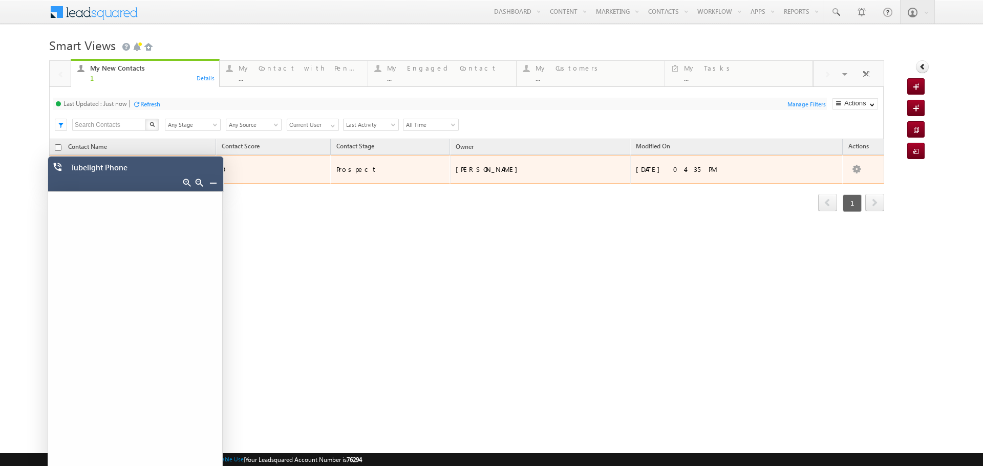
click at [439, 167] on div "Prospect" at bounding box center [390, 169] width 109 height 9
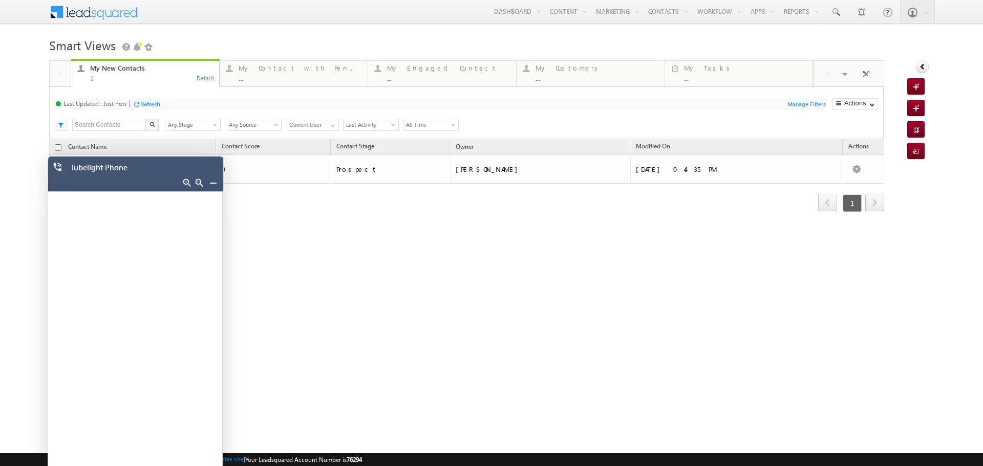
click at [186, 167] on div "Tubelight Phone" at bounding box center [138, 170] width 135 height 14
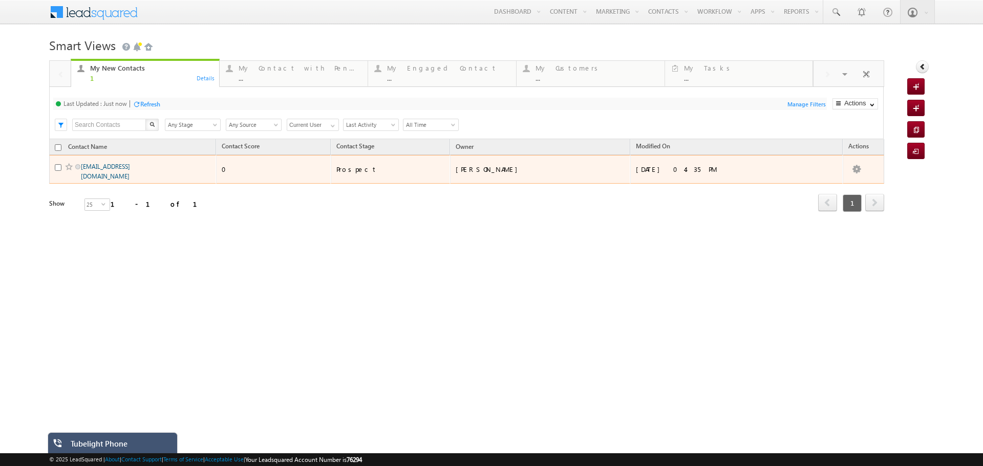
click at [130, 165] on link "[EMAIL_ADDRESS][DOMAIN_NAME]" at bounding box center [105, 171] width 49 height 17
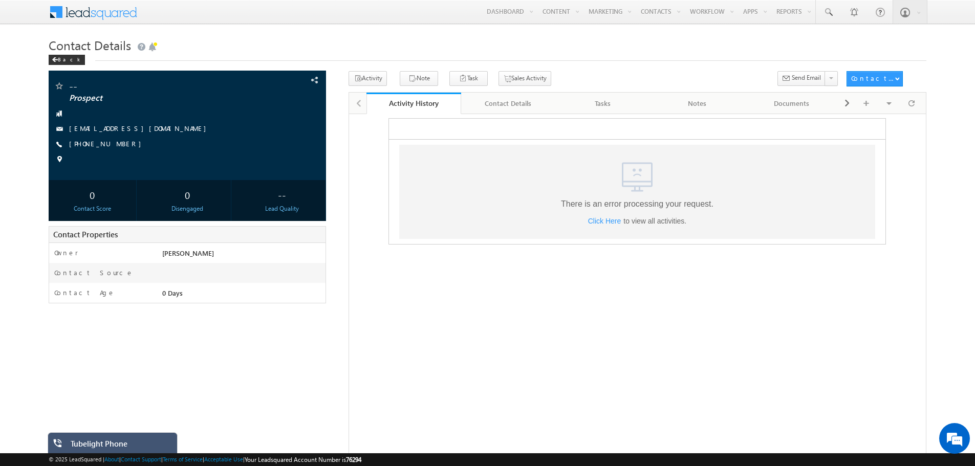
click at [155, 442] on div "Tubelight Phone" at bounding box center [120, 446] width 99 height 14
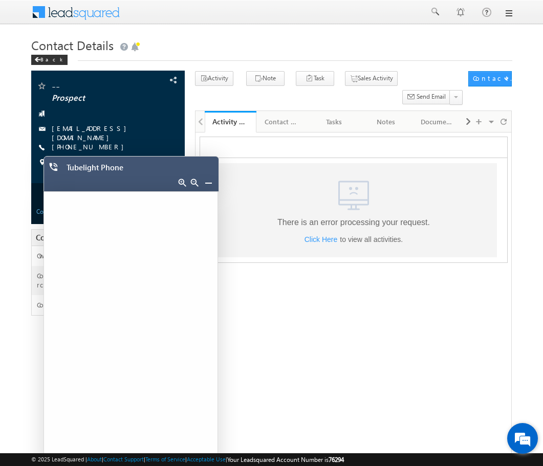
drag, startPoint x: 548, startPoint y: 125, endPoint x: 513, endPoint y: 432, distance: 308.5
click at [513, 432] on em at bounding box center [523, 439] width 28 height 28
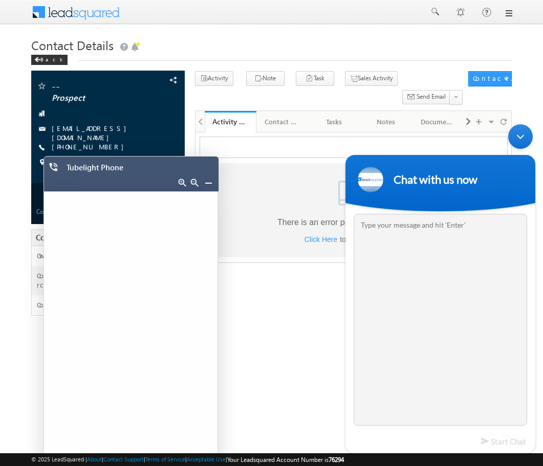
drag, startPoint x: 468, startPoint y: 314, endPoint x: 446, endPoint y: 358, distance: 49.2
click at [446, 358] on textarea "Type your message and hit 'Enter'" at bounding box center [440, 320] width 173 height 212
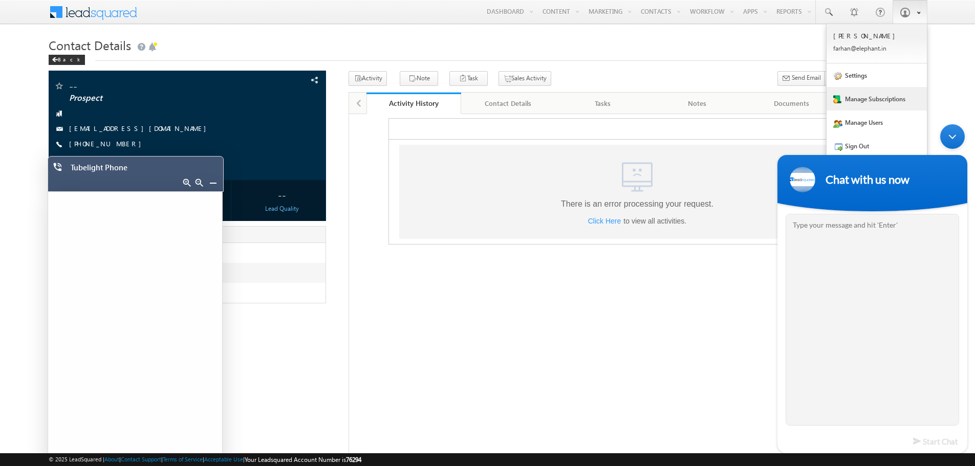
click at [882, 97] on link "Manage Subscriptions" at bounding box center [877, 99] width 100 height 24
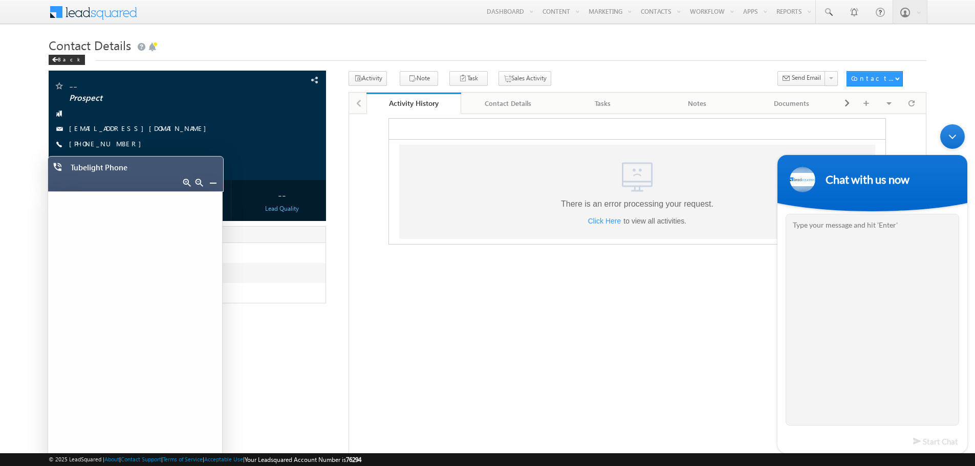
click at [494, 248] on html ".a{fill:none;}.b{fill:#cad4e2;} There is an error processing your request. Clic…" at bounding box center [637, 181] width 576 height 135
click at [974, 132] on body "Menu Farhan Shaikh farha n@ele phant .in" at bounding box center [487, 264] width 975 height 529
click at [963, 137] on div "Minimize live chat window" at bounding box center [952, 136] width 25 height 25
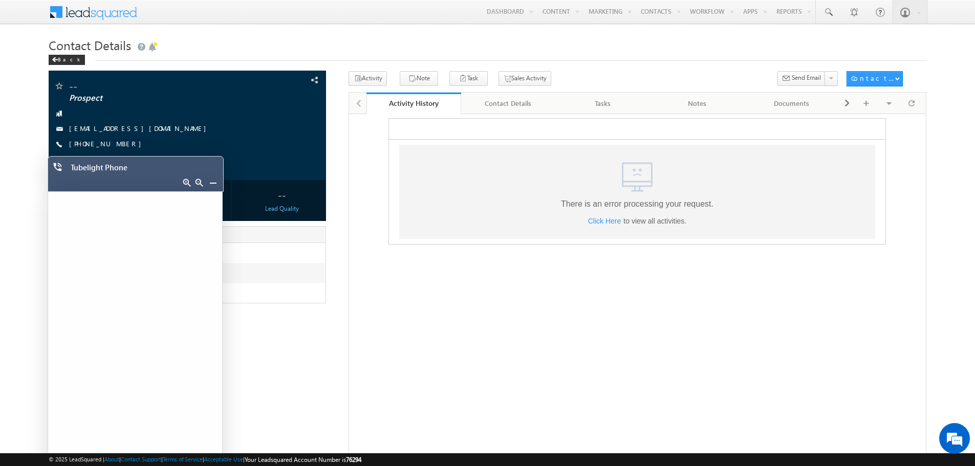
click at [211, 184] on link at bounding box center [213, 183] width 8 height 8
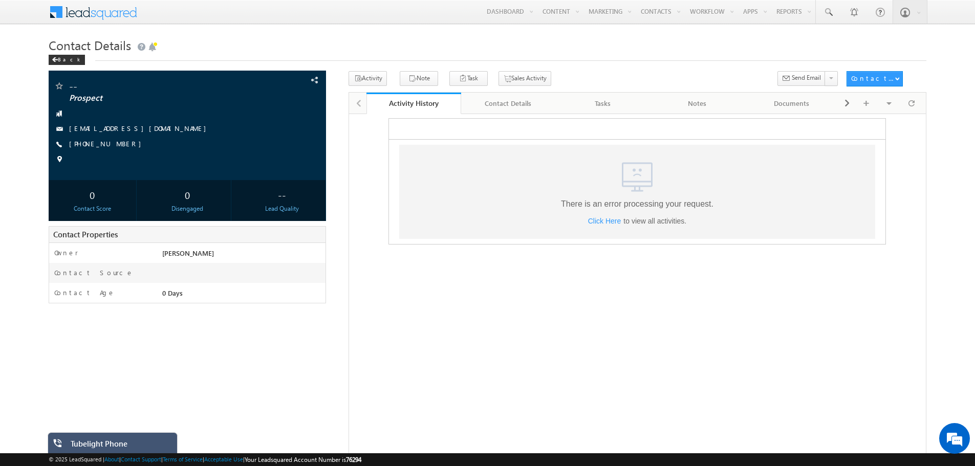
click at [155, 443] on div "Tubelight Phone" at bounding box center [120, 446] width 99 height 14
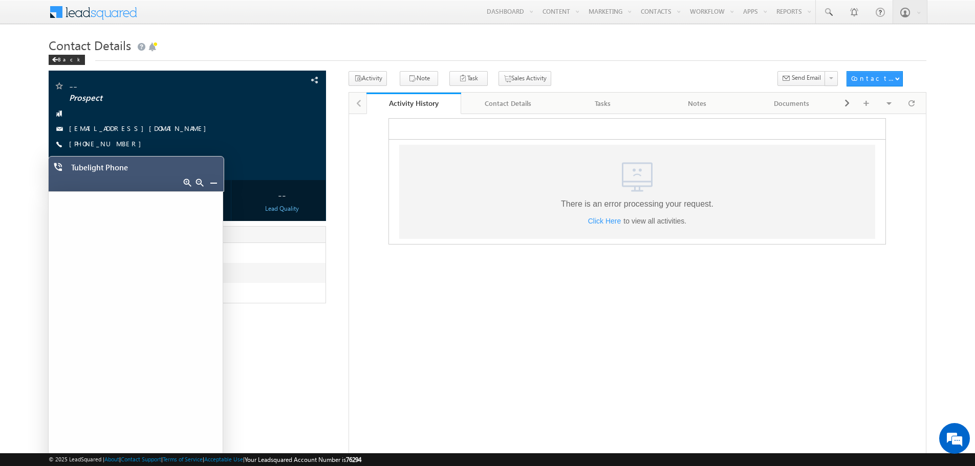
click at [188, 183] on link at bounding box center [187, 183] width 8 height 8
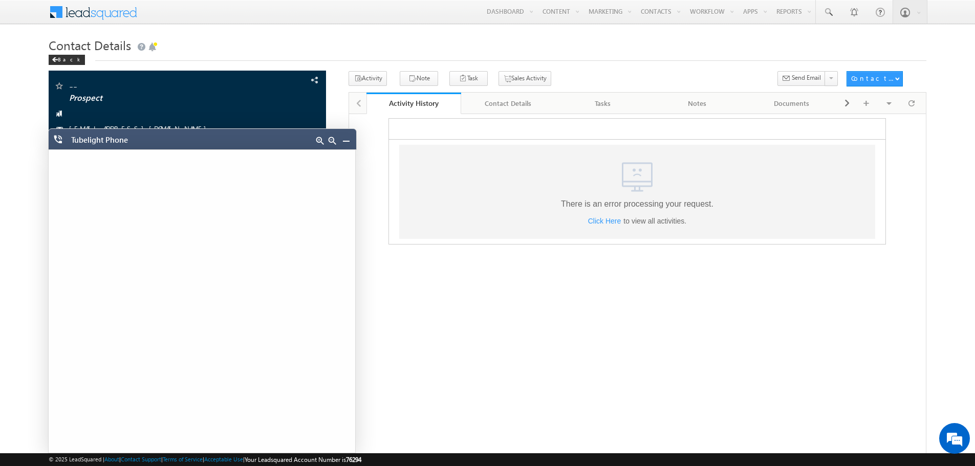
click at [320, 142] on link at bounding box center [320, 141] width 8 height 8
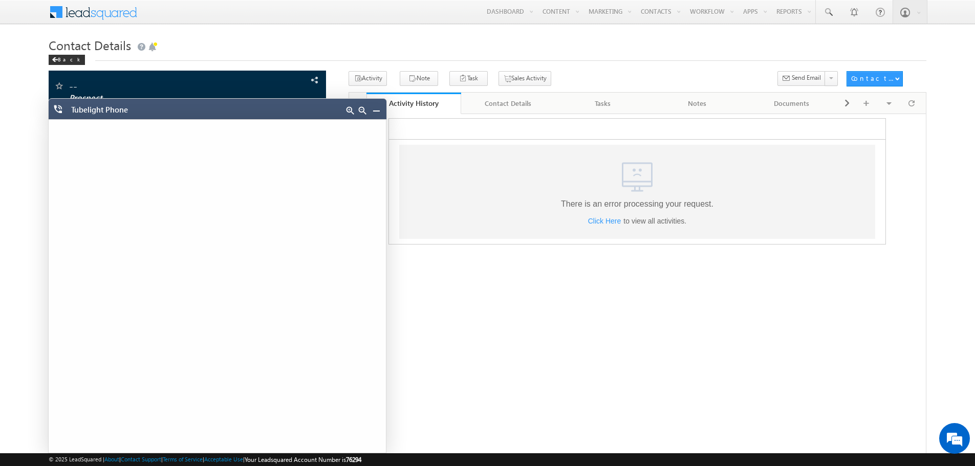
click at [346, 110] on link at bounding box center [350, 110] width 8 height 8
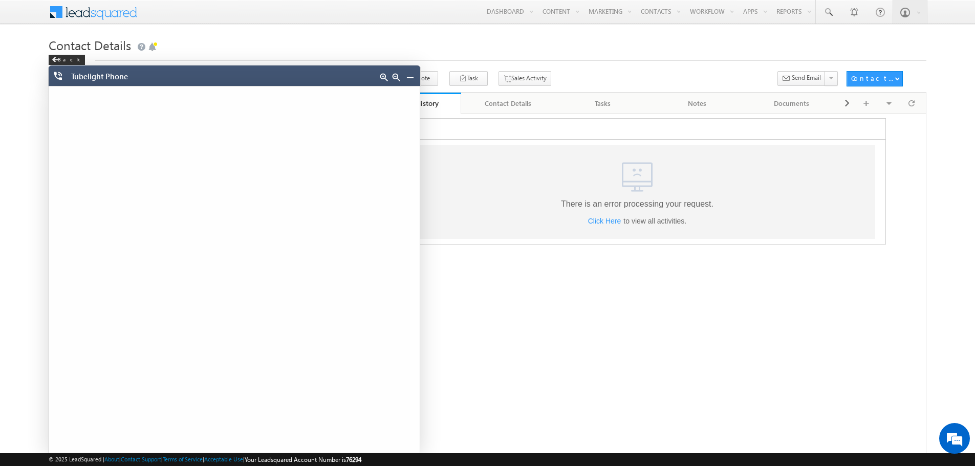
click at [384, 77] on link at bounding box center [384, 77] width 8 height 8
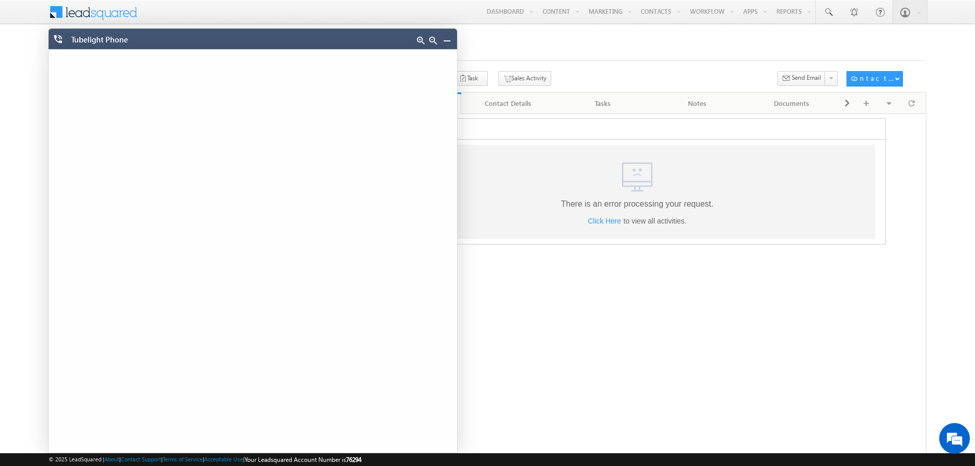
click at [420, 42] on link at bounding box center [421, 40] width 8 height 8
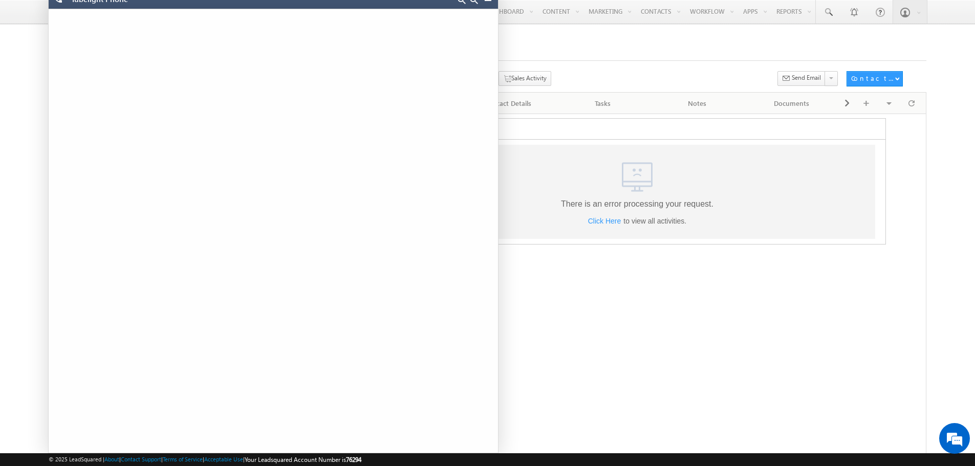
click at [462, 3] on link at bounding box center [462, 0] width 8 height 8
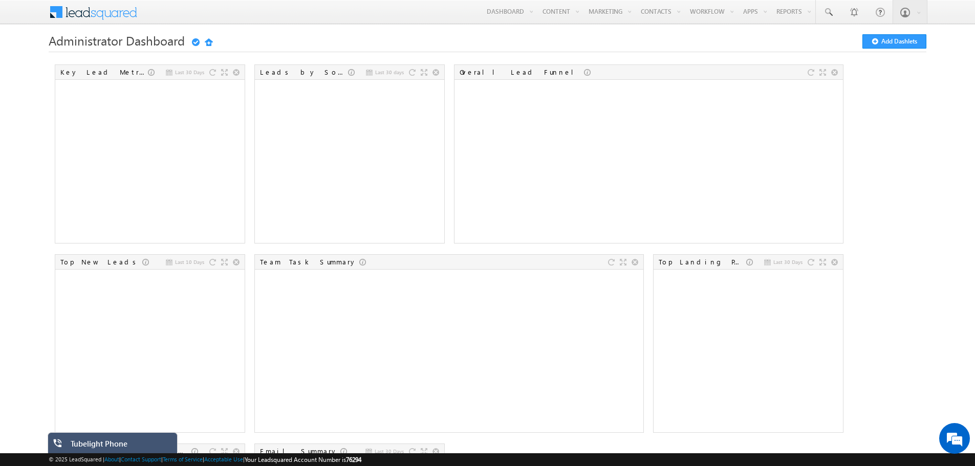
click at [138, 447] on div "Tubelight Phone" at bounding box center [120, 446] width 99 height 14
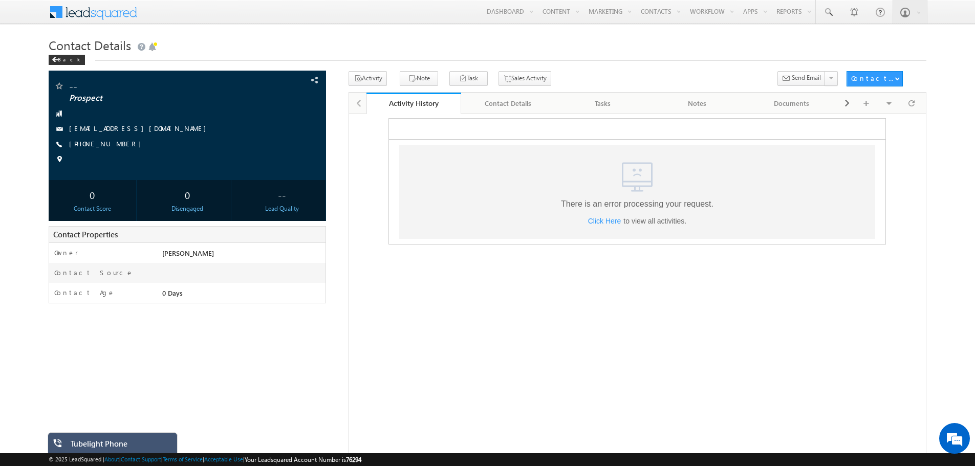
click at [85, 442] on div "Tubelight Phone" at bounding box center [120, 446] width 99 height 14
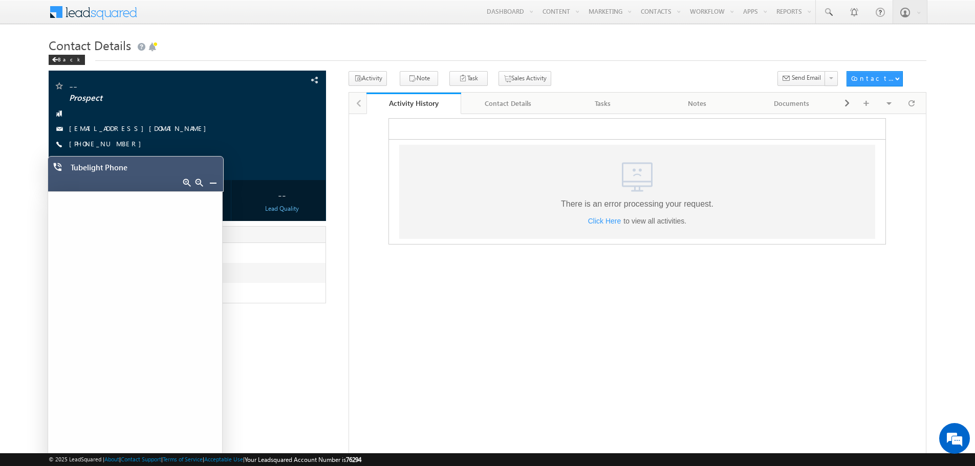
click at [211, 182] on link at bounding box center [213, 183] width 8 height 8
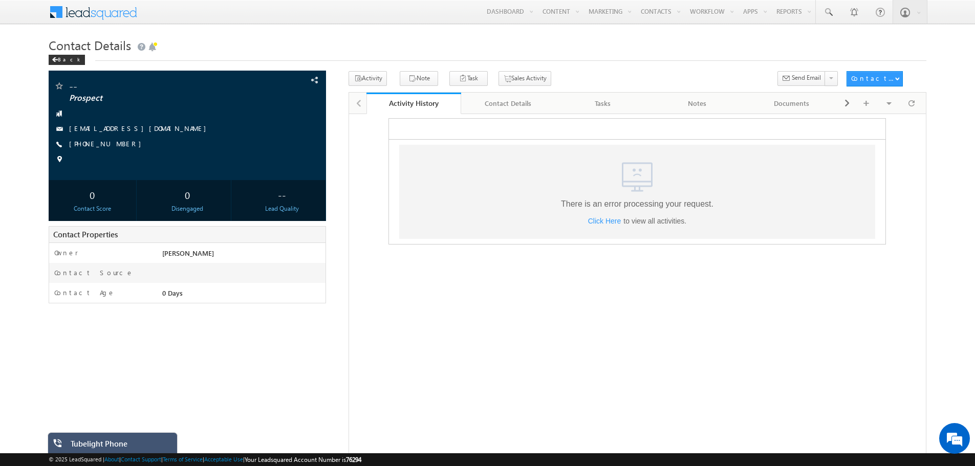
click at [146, 436] on div "Tubelight Phone" at bounding box center [113, 449] width 130 height 35
click at [144, 439] on div "Tubelight Phone" at bounding box center [113, 449] width 130 height 35
click at [151, 440] on div "Tubelight Phone" at bounding box center [120, 446] width 99 height 14
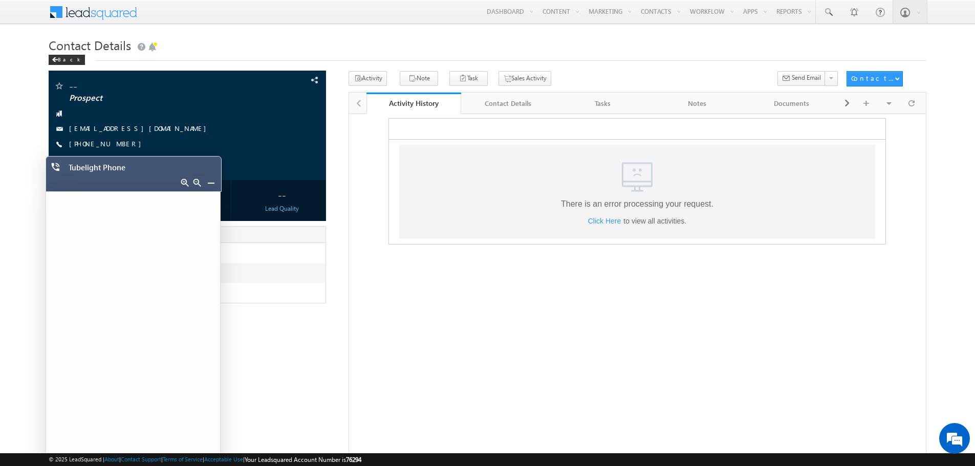
click at [184, 181] on link at bounding box center [185, 183] width 8 height 8
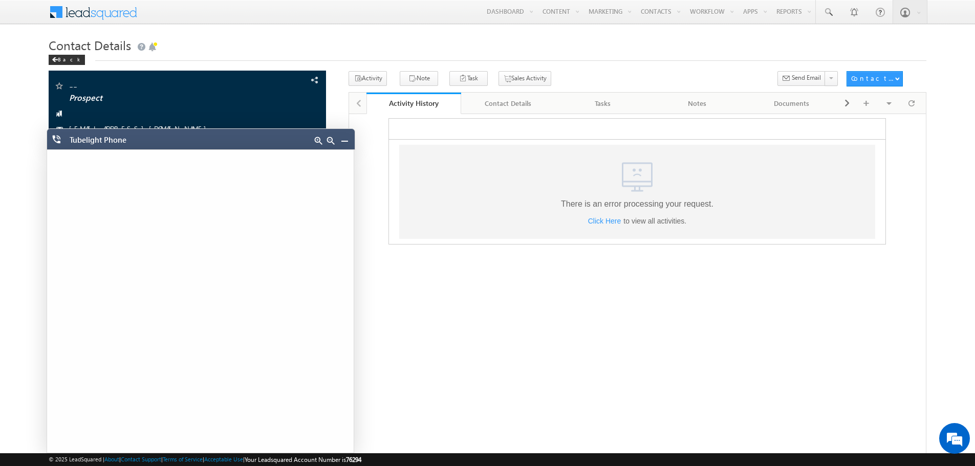
click at [342, 142] on link at bounding box center [344, 141] width 8 height 8
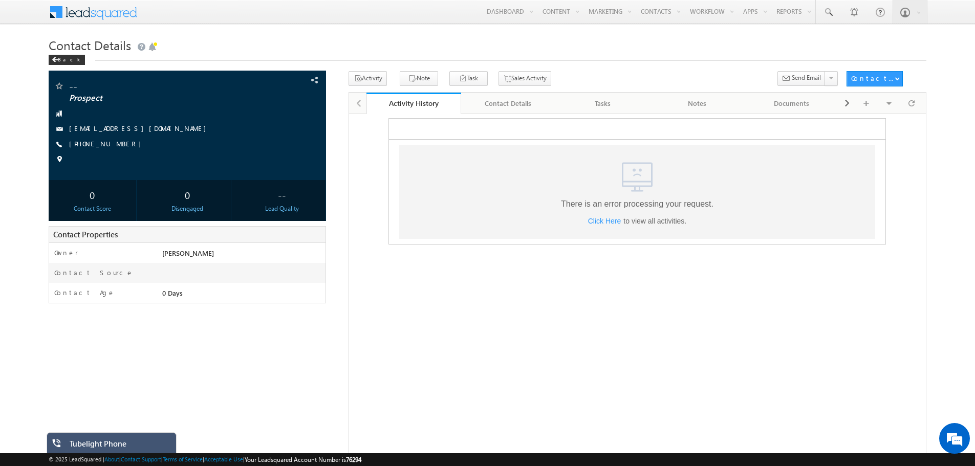
click at [151, 437] on div "Tubelight Phone" at bounding box center [112, 449] width 130 height 35
click at [126, 451] on div "Tubelight Phone" at bounding box center [119, 446] width 99 height 14
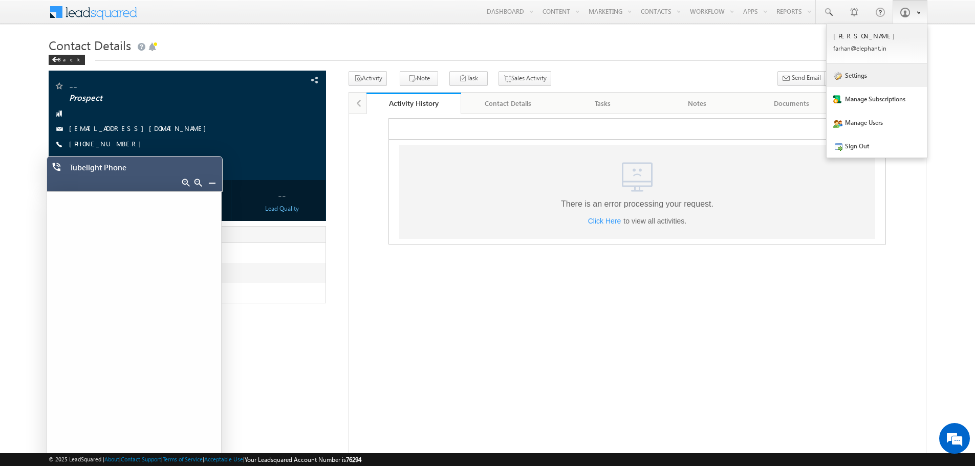
click at [889, 75] on link "Settings" at bounding box center [877, 75] width 100 height 24
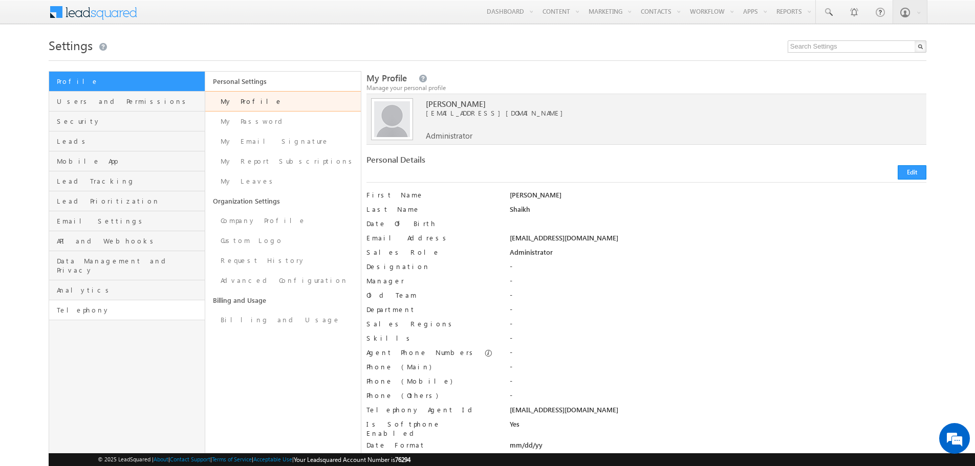
click at [110, 307] on link "Telephony" at bounding box center [126, 310] width 155 height 20
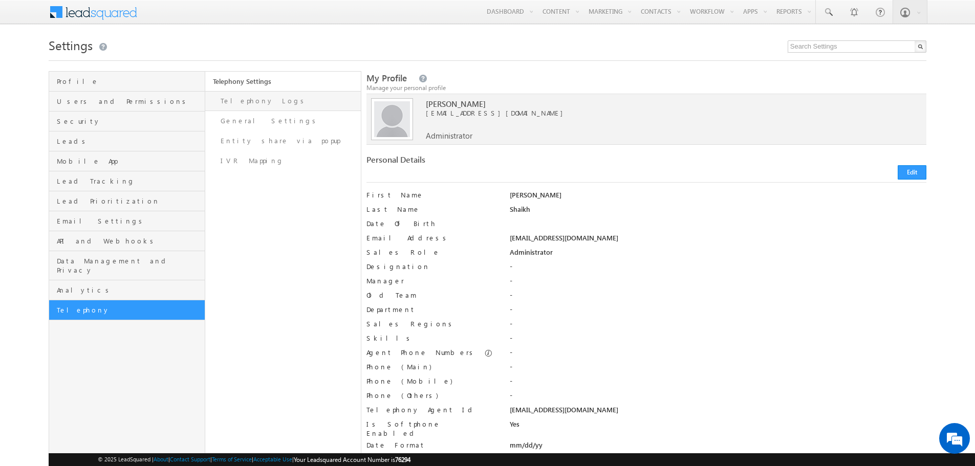
click at [258, 105] on link "Telephony Logs" at bounding box center [283, 101] width 156 height 20
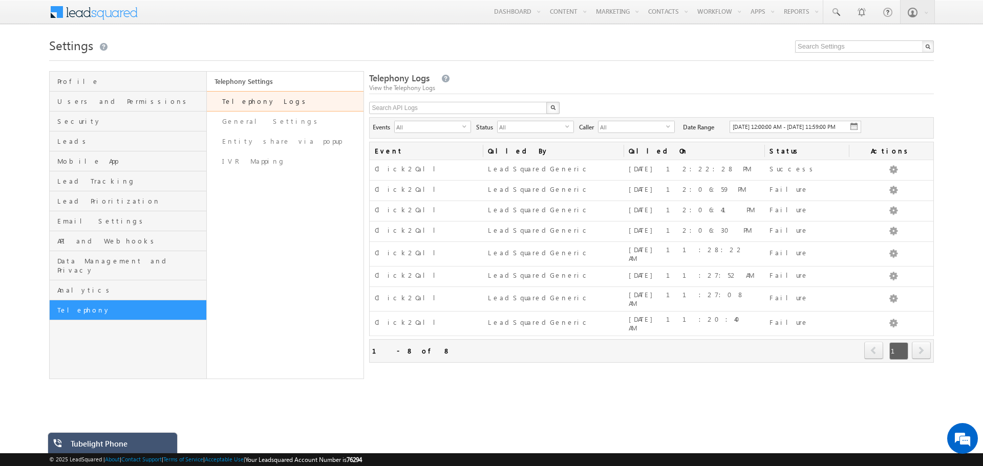
click at [917, 342] on span "next" at bounding box center [920, 350] width 19 height 17
click at [278, 116] on link "General Settings" at bounding box center [285, 122] width 157 height 20
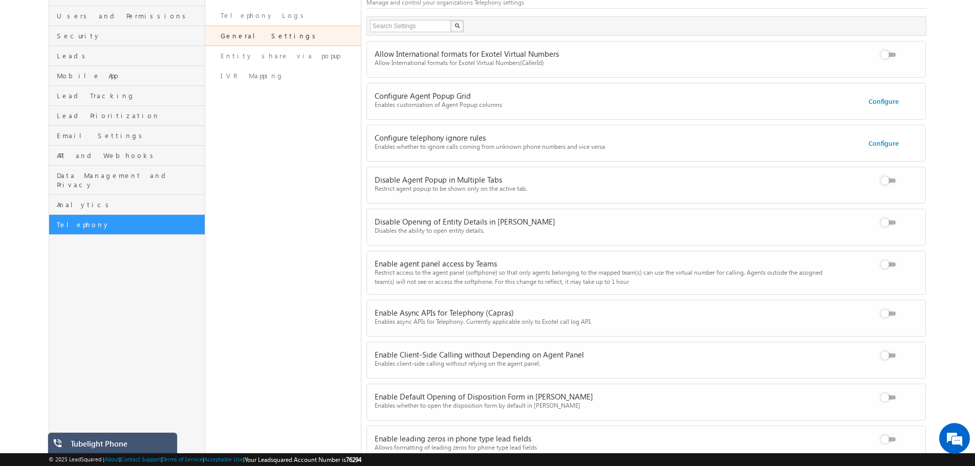
scroll to position [102, 0]
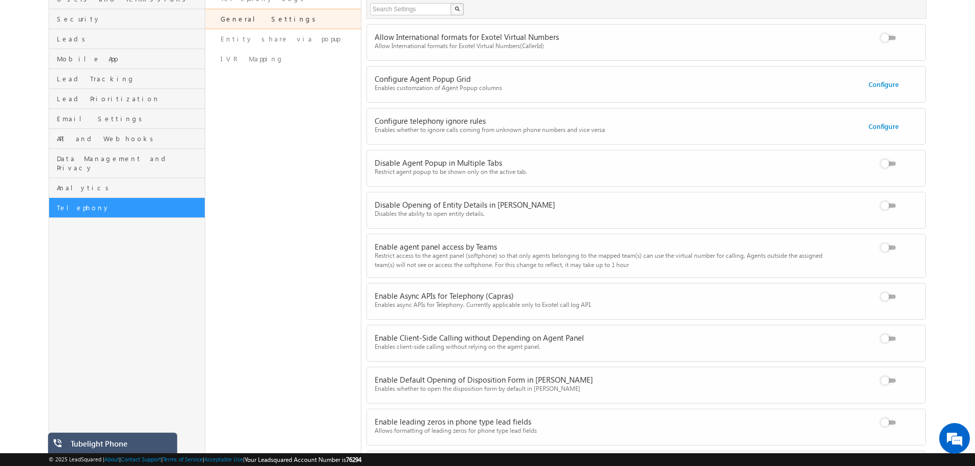
click at [892, 158] on label at bounding box center [890, 158] width 20 height 0
click at [0, 0] on input "checkbox" at bounding box center [0, 0] width 0 height 0
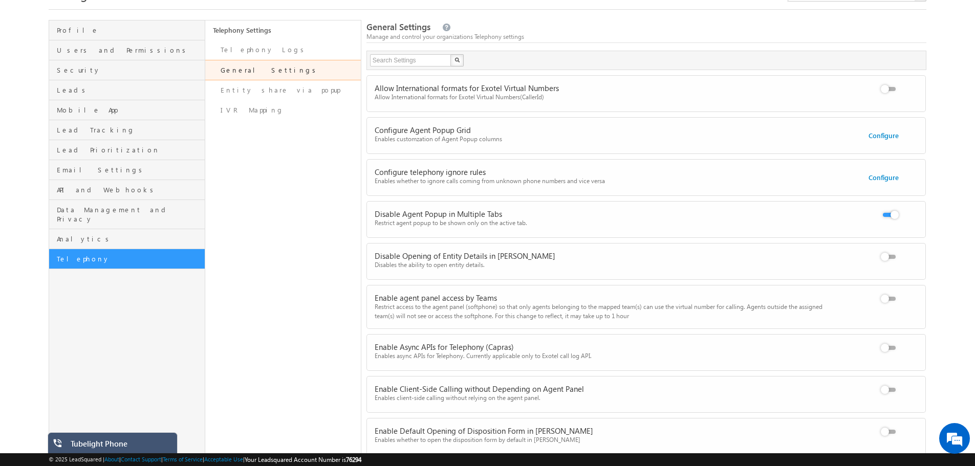
scroll to position [0, 0]
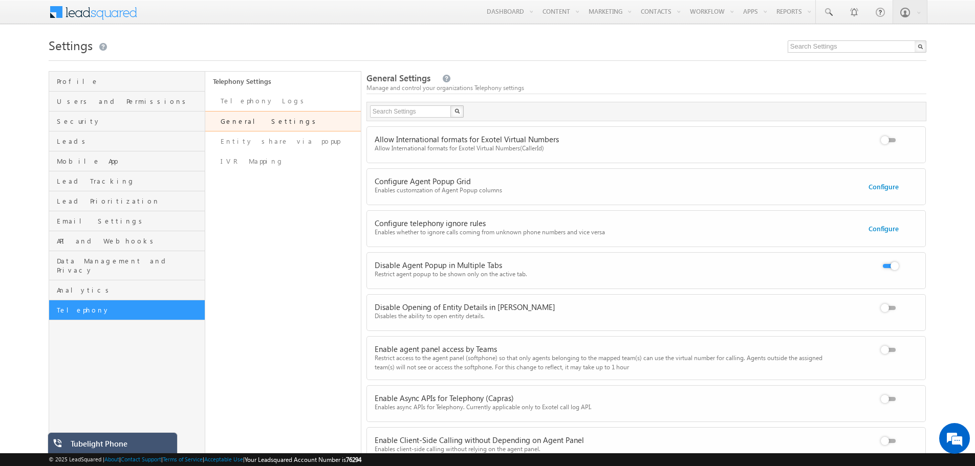
click at [131, 441] on div "Tubelight Phone" at bounding box center [120, 446] width 99 height 14
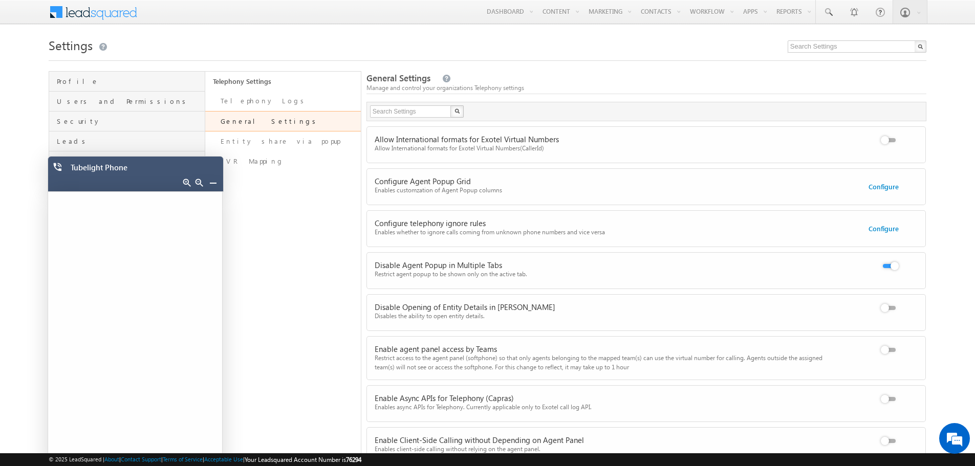
click at [885, 260] on label at bounding box center [890, 260] width 20 height 0
click at [0, 0] on input "checkbox" at bounding box center [0, 0] width 0 height 0
click at [885, 229] on link "Configure" at bounding box center [884, 228] width 30 height 9
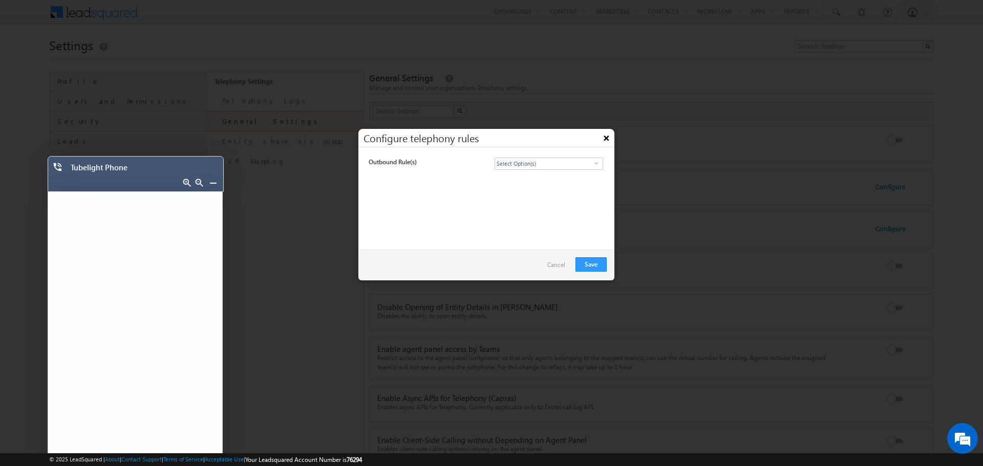
click at [607, 134] on button "×" at bounding box center [606, 138] width 16 height 18
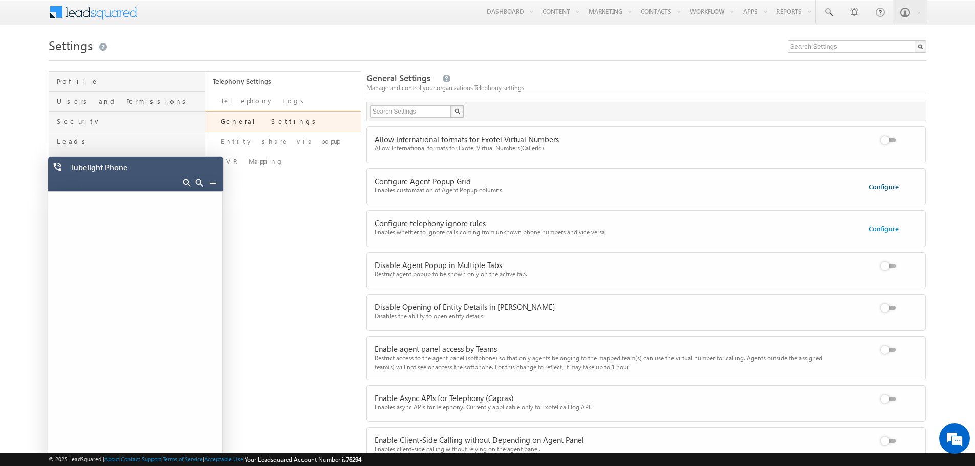
click at [889, 188] on link "Configure" at bounding box center [884, 186] width 30 height 9
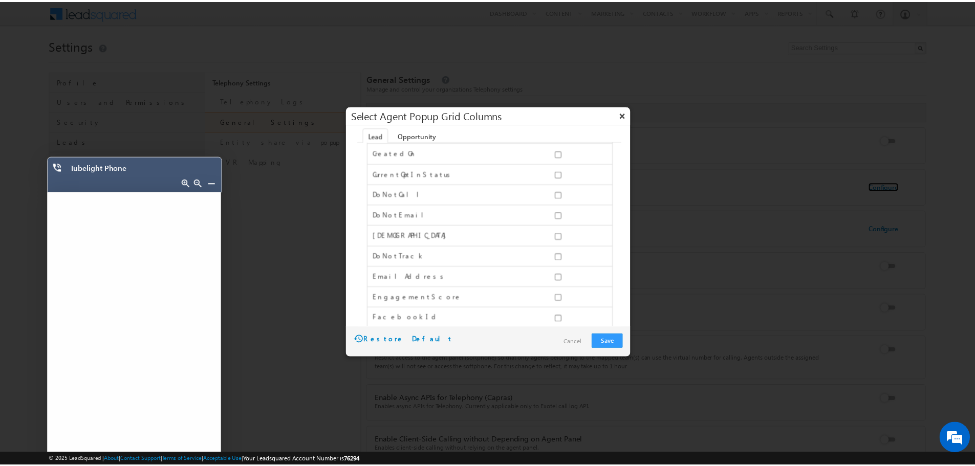
scroll to position [154, 0]
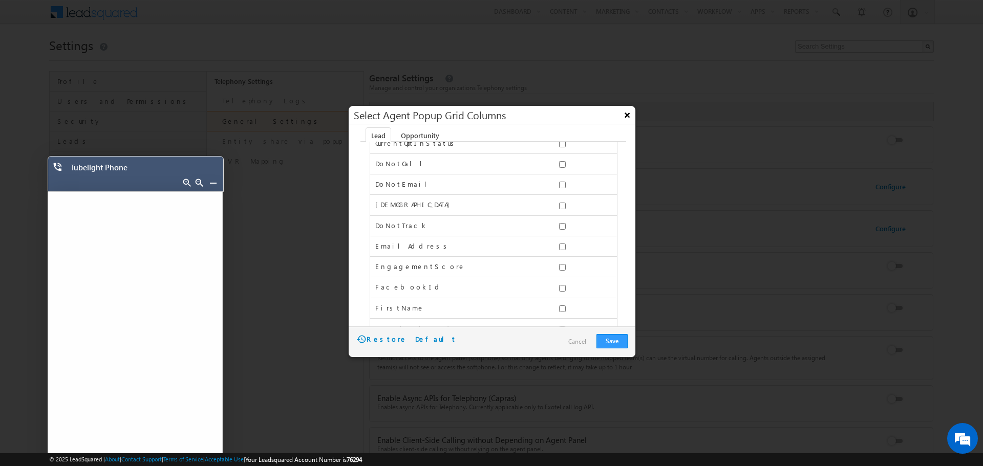
click at [626, 117] on button "×" at bounding box center [627, 115] width 16 height 18
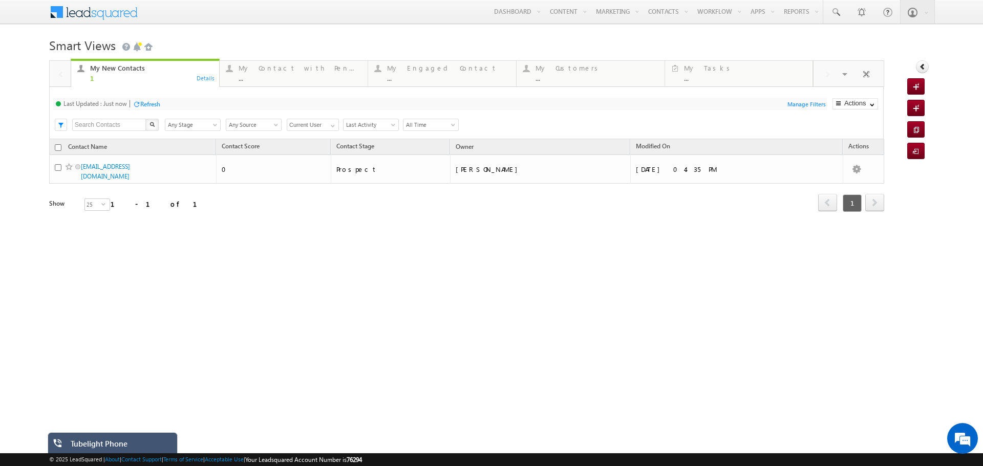
click at [84, 455] on div "© 2025 LeadSquared | About | Contact Support | Terms of Service | Acceptable Us…" at bounding box center [491, 459] width 983 height 13
drag, startPoint x: 131, startPoint y: 439, endPoint x: 163, endPoint y: 421, distance: 36.9
click at [131, 439] on div "Tubelight Phone" at bounding box center [113, 442] width 130 height 21
click at [116, 442] on div "Tubelight Phone" at bounding box center [120, 446] width 99 height 14
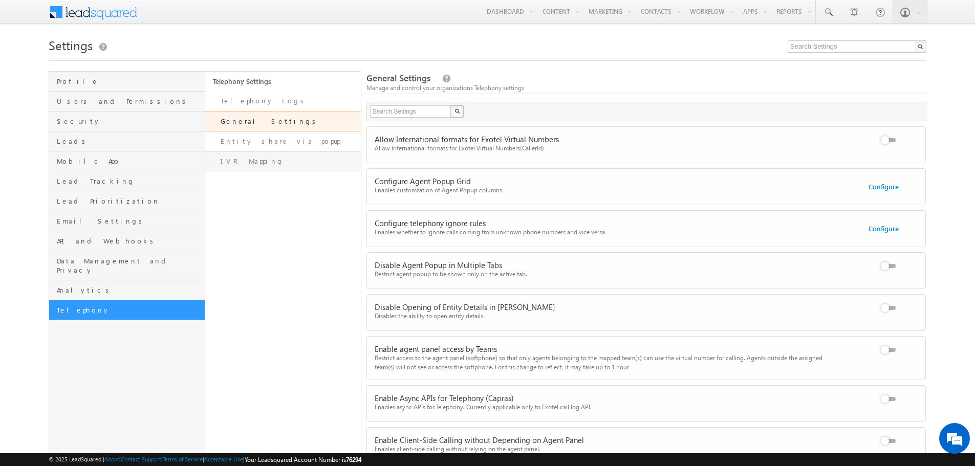
click at [280, 165] on link "IVR Mapping" at bounding box center [283, 161] width 156 height 20
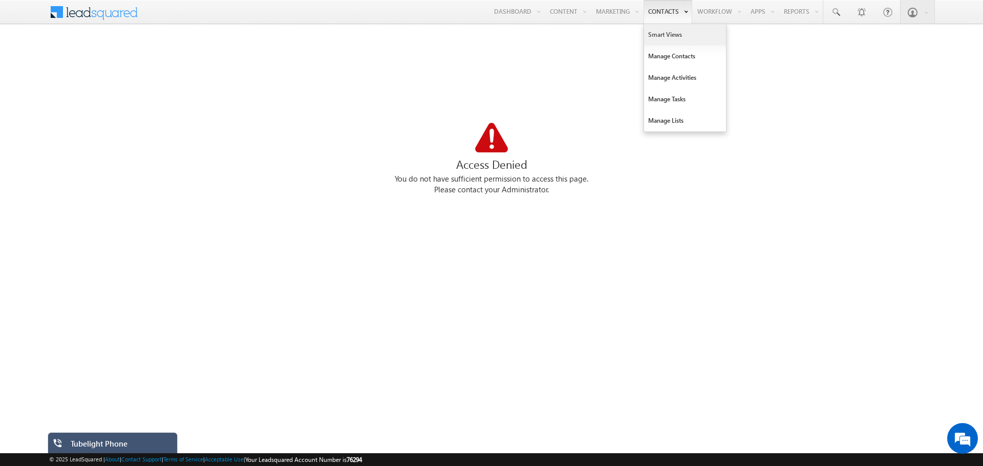
click at [659, 30] on link "Smart Views" at bounding box center [685, 34] width 82 height 21
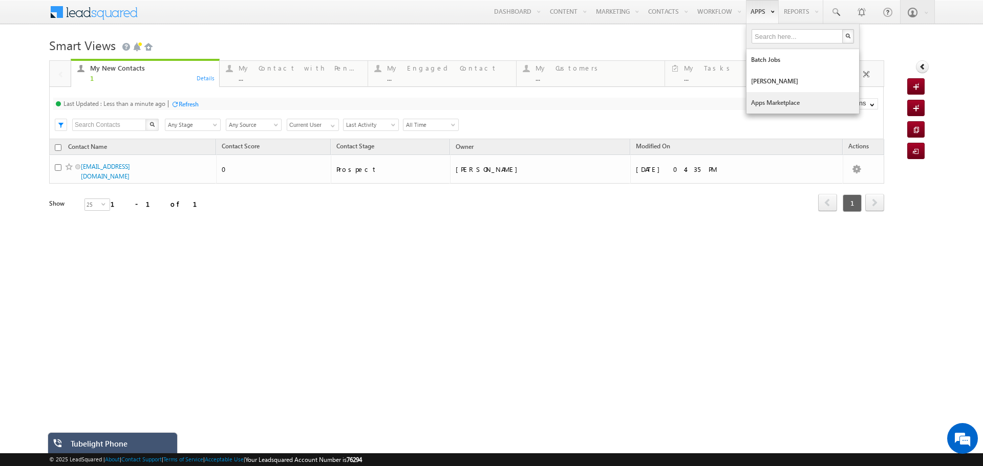
click at [769, 103] on link "Apps Marketplace" at bounding box center [802, 102] width 113 height 21
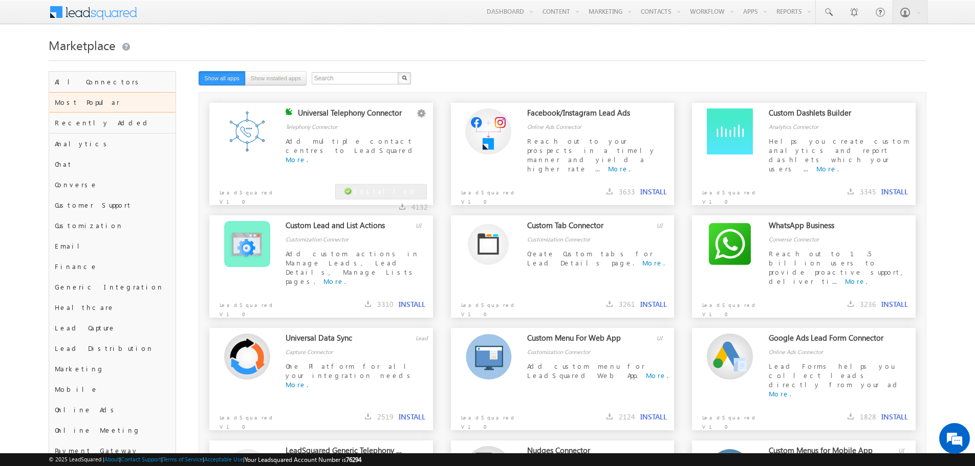
click at [351, 116] on div "Universal Telephony Connector" at bounding box center [357, 115] width 118 height 14
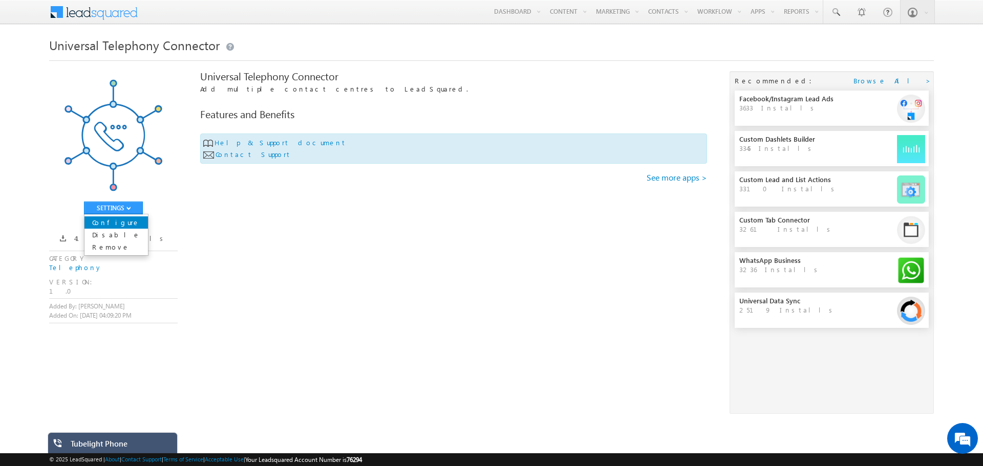
click at [118, 222] on link "Configure" at bounding box center [115, 222] width 63 height 12
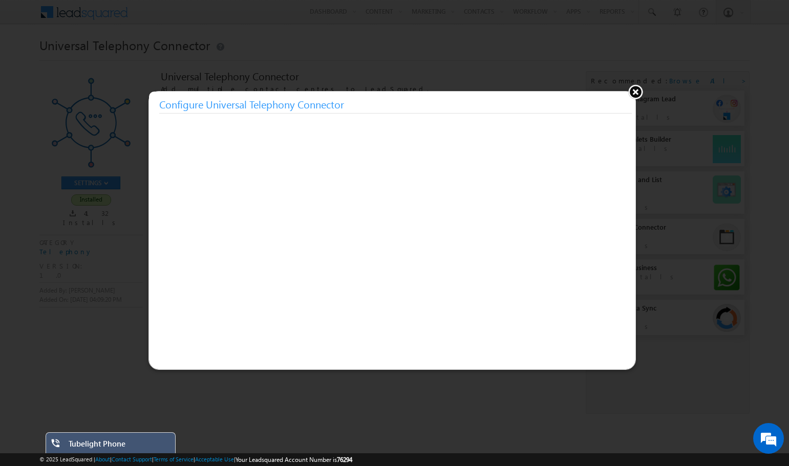
click at [636, 91] on button at bounding box center [634, 91] width 15 height 15
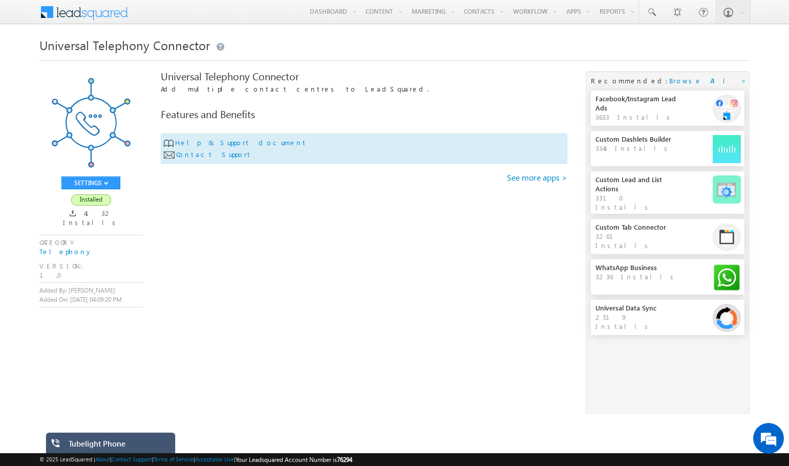
click at [119, 444] on div "Tubelight Phone" at bounding box center [118, 446] width 99 height 14
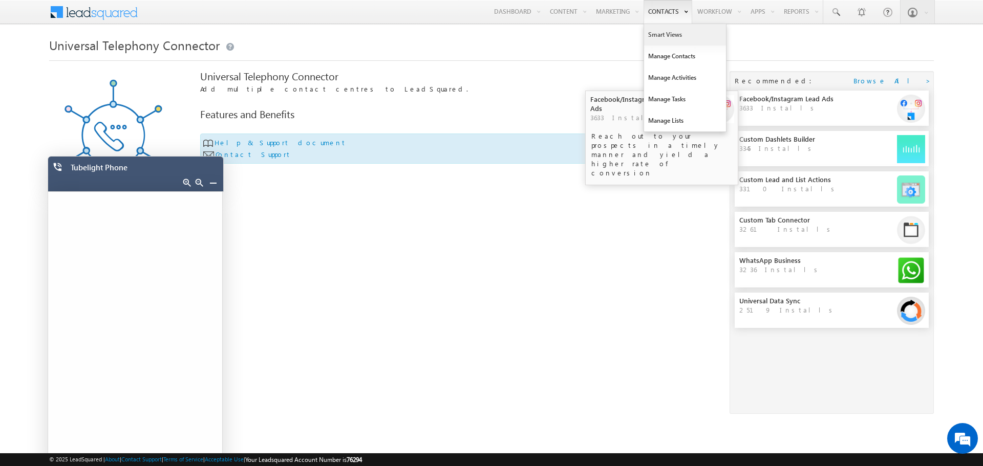
click at [665, 38] on link "Smart Views" at bounding box center [685, 34] width 82 height 21
